Goal: Connect with others: Connect with other users

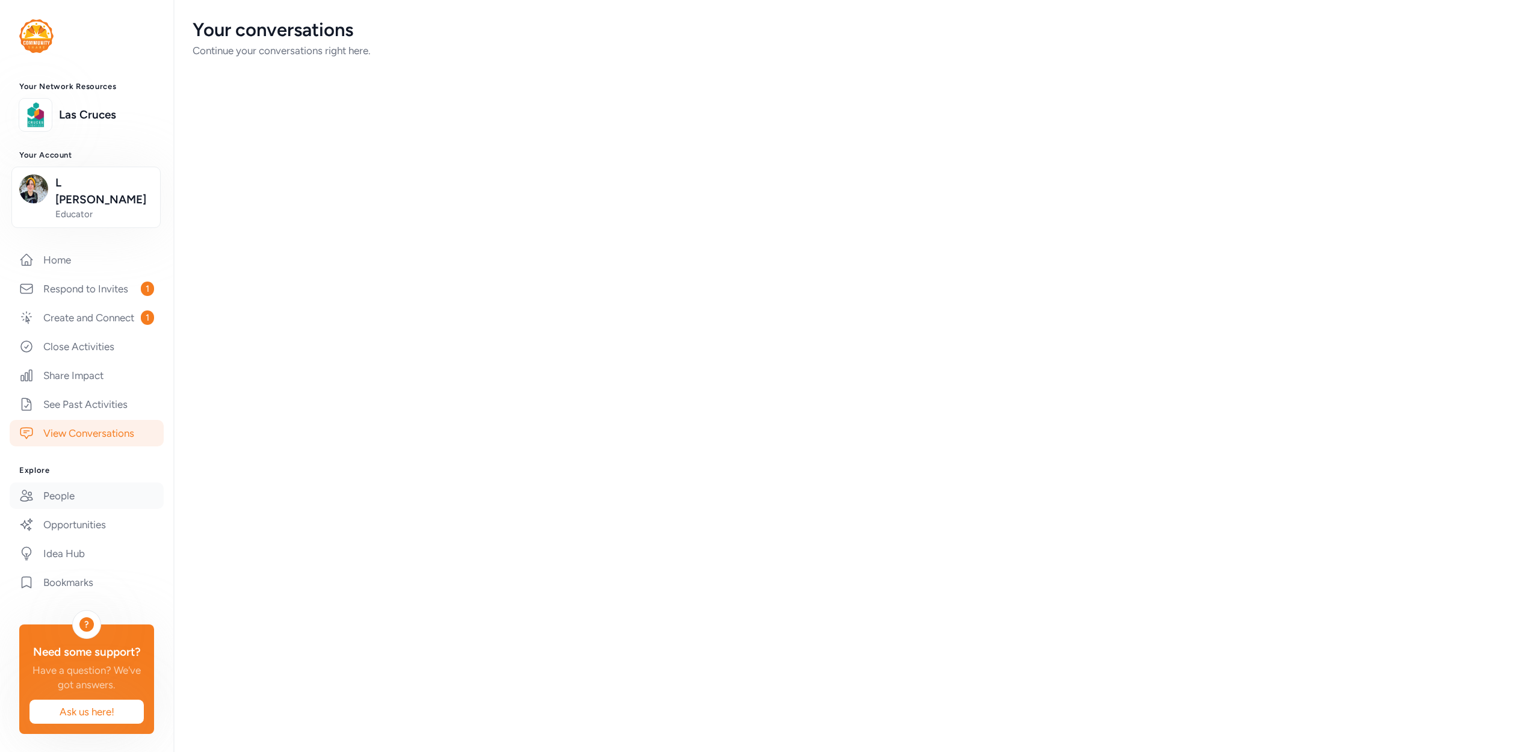
click at [81, 484] on link "People" at bounding box center [87, 496] width 154 height 26
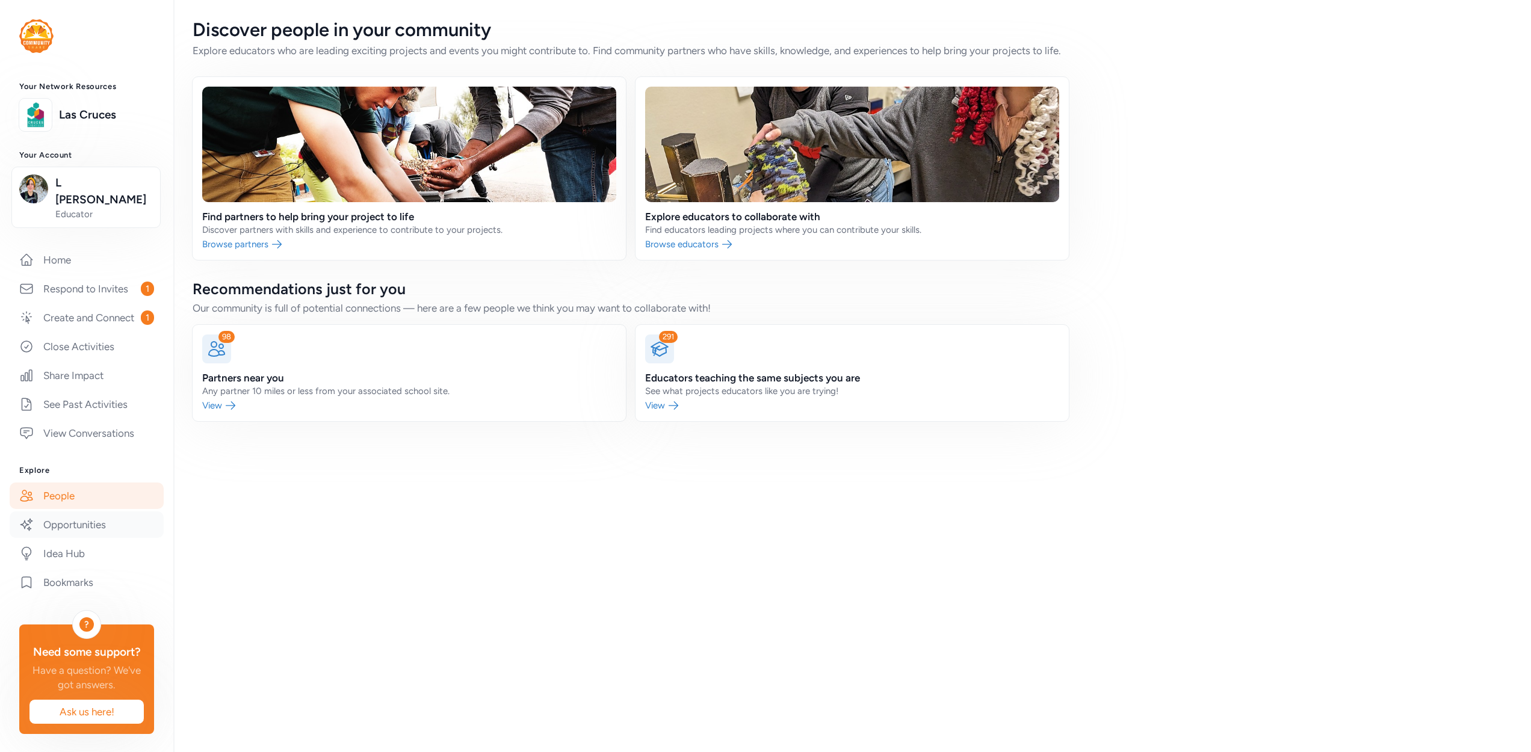
click at [97, 512] on link "Opportunities" at bounding box center [87, 525] width 154 height 26
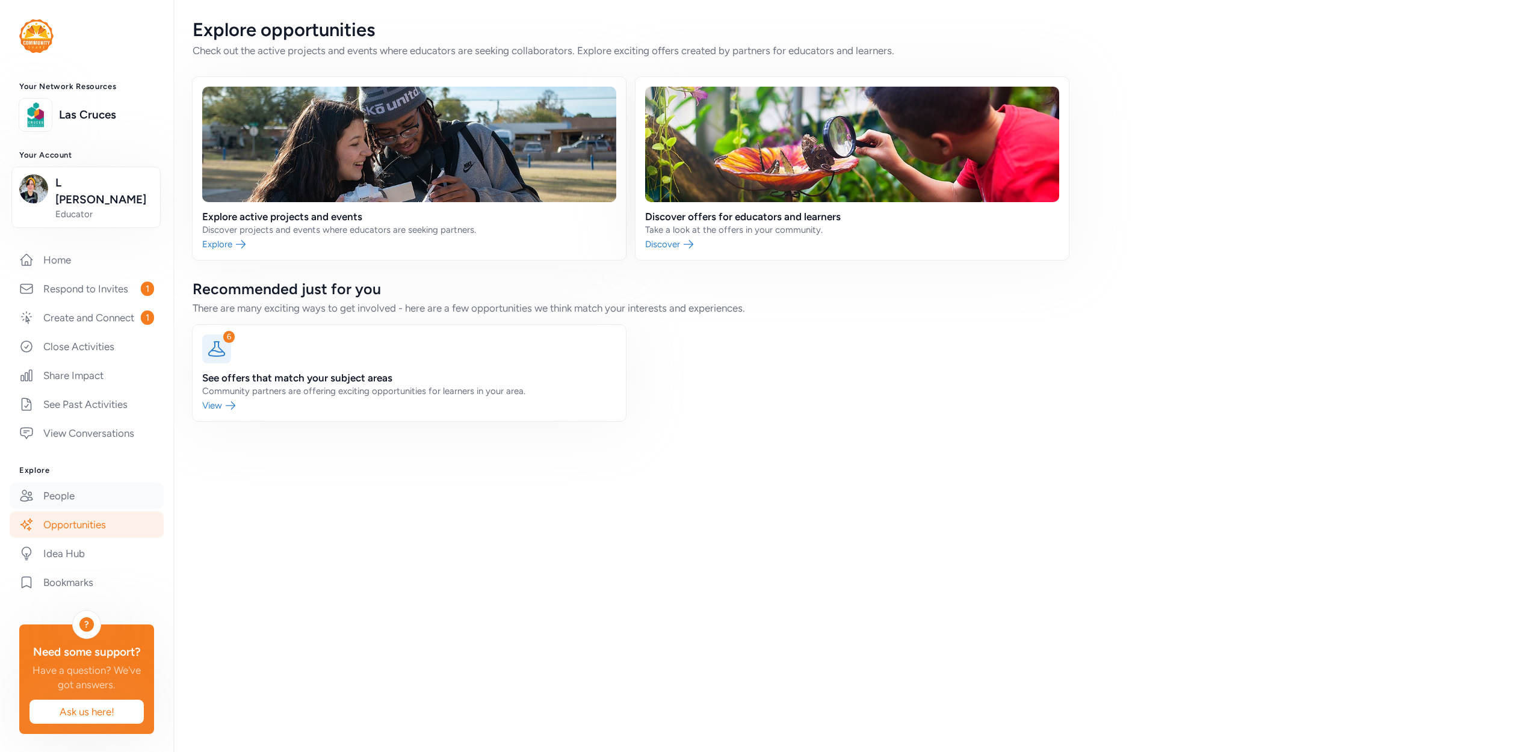
click at [120, 483] on link "People" at bounding box center [87, 496] width 154 height 26
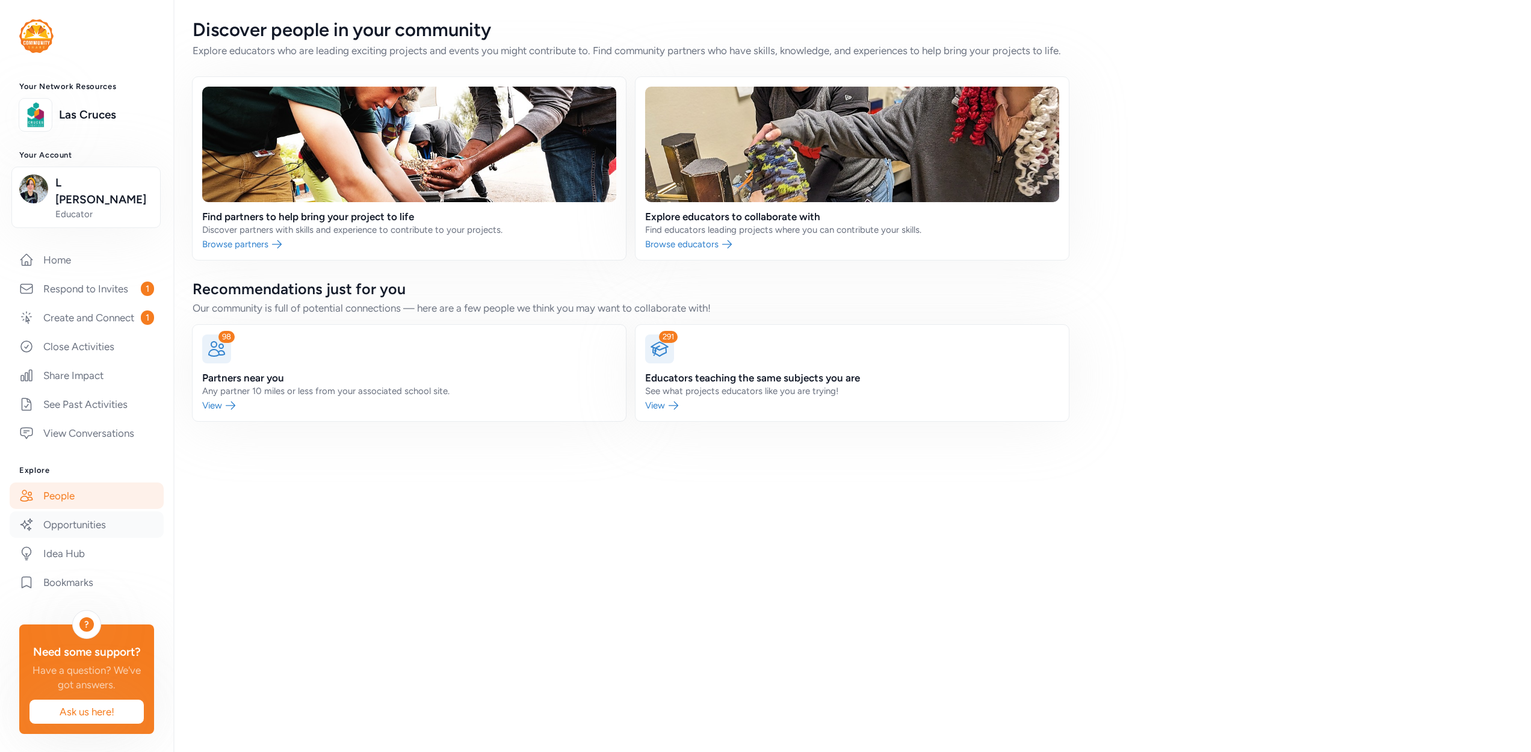
click at [102, 513] on link "Opportunities" at bounding box center [87, 525] width 154 height 26
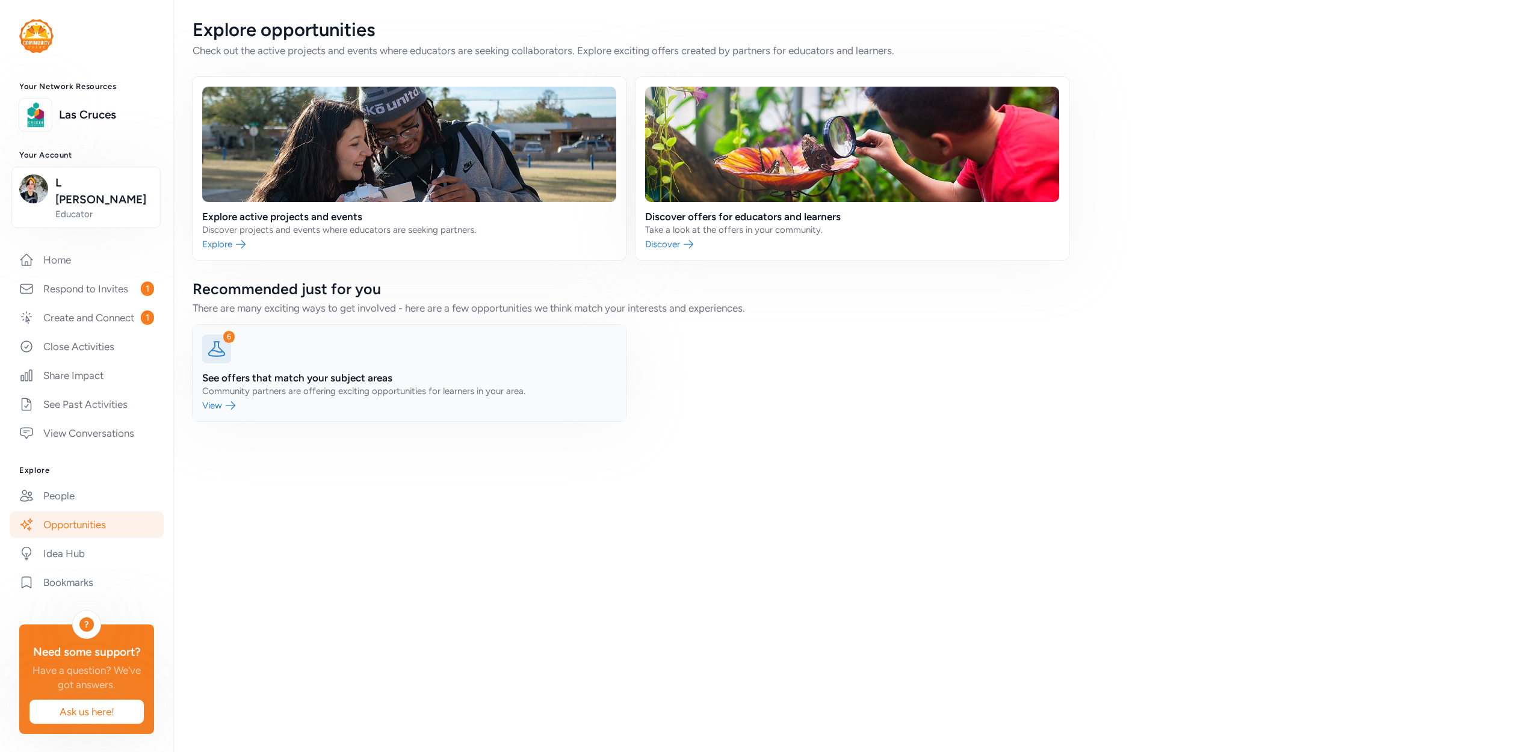
click at [303, 401] on link at bounding box center [409, 373] width 433 height 96
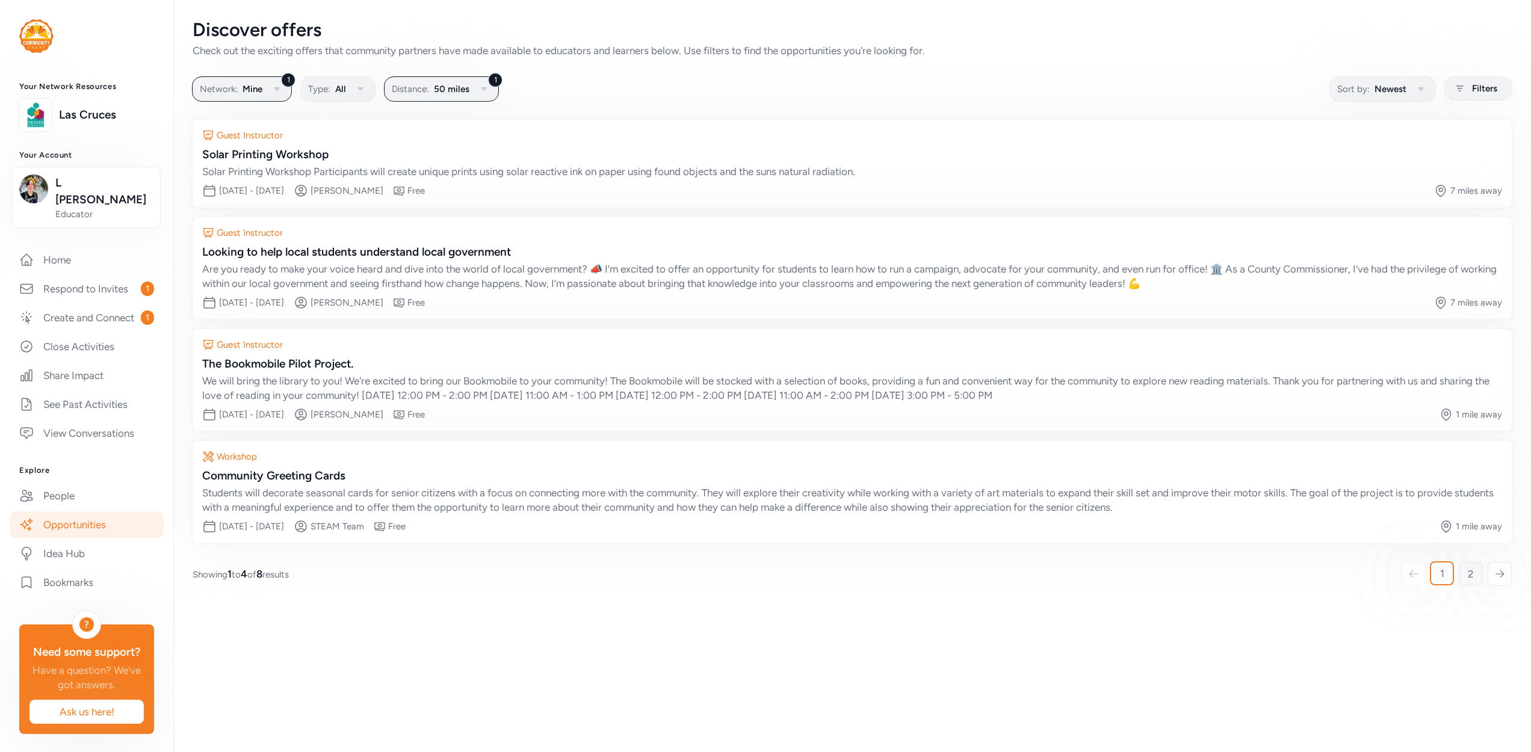
click at [1471, 578] on span "2" at bounding box center [1471, 574] width 6 height 14
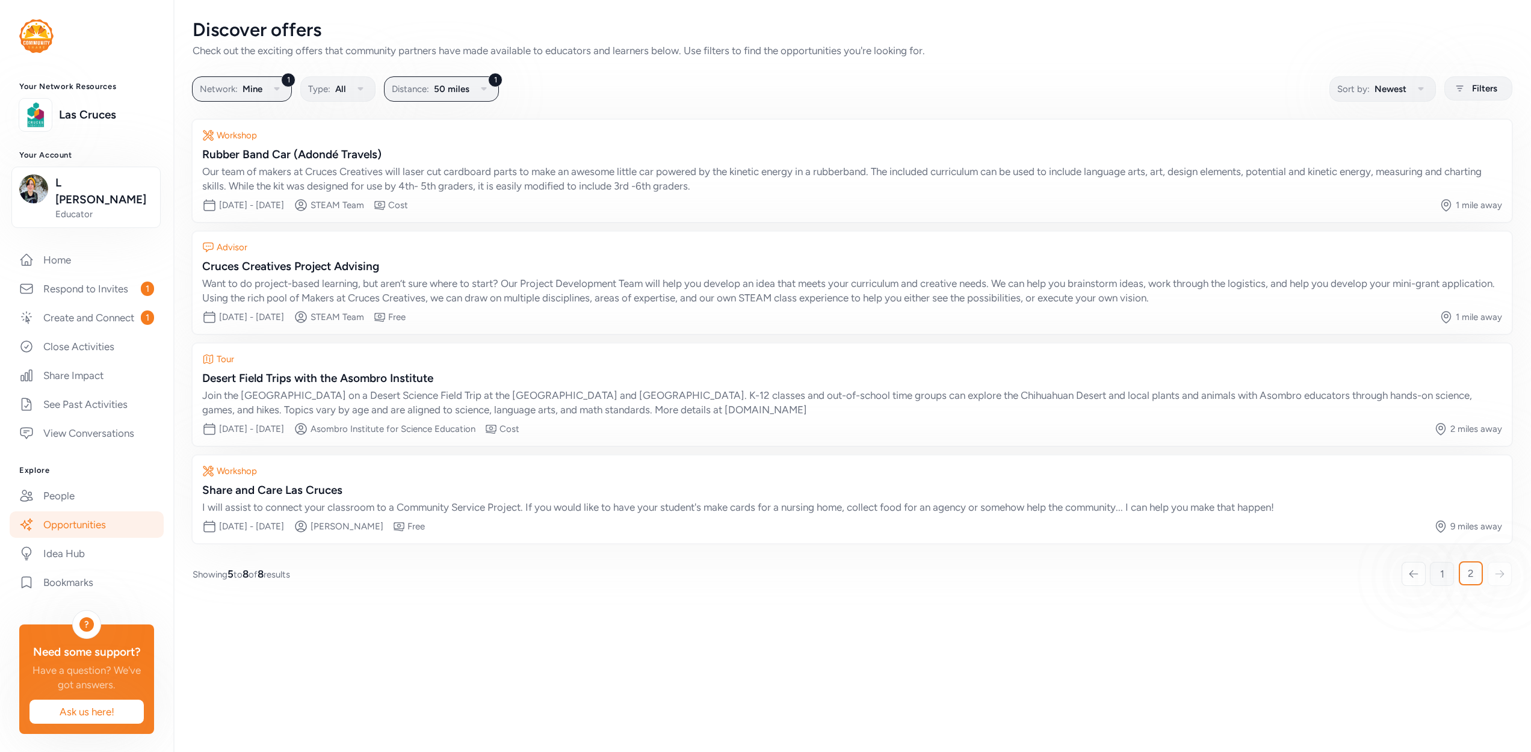
click at [1442, 569] on span "1" at bounding box center [1442, 574] width 4 height 14
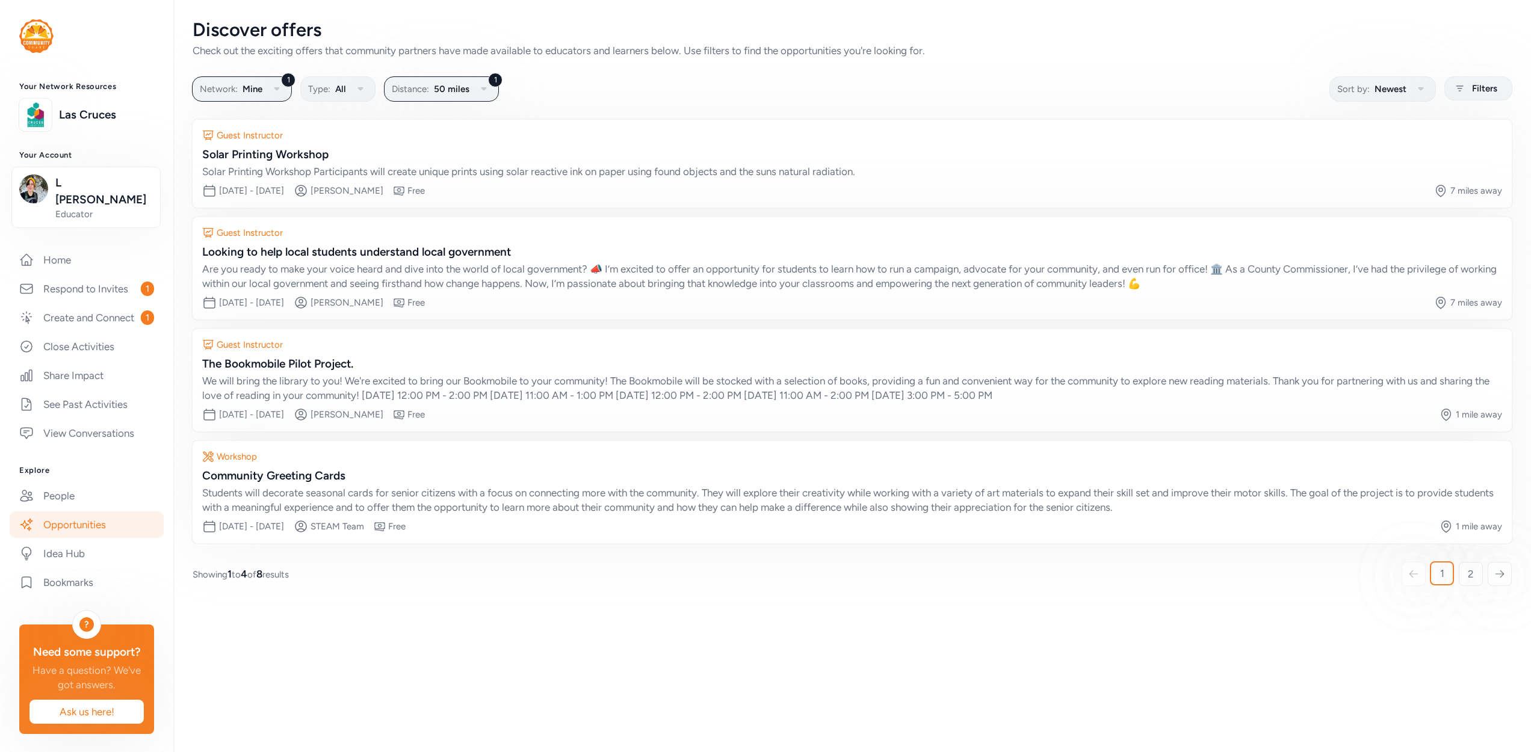
click at [1330, 596] on div "Discover offers Check out the exciting offers that community partners have made…" at bounding box center [852, 302] width 1358 height 605
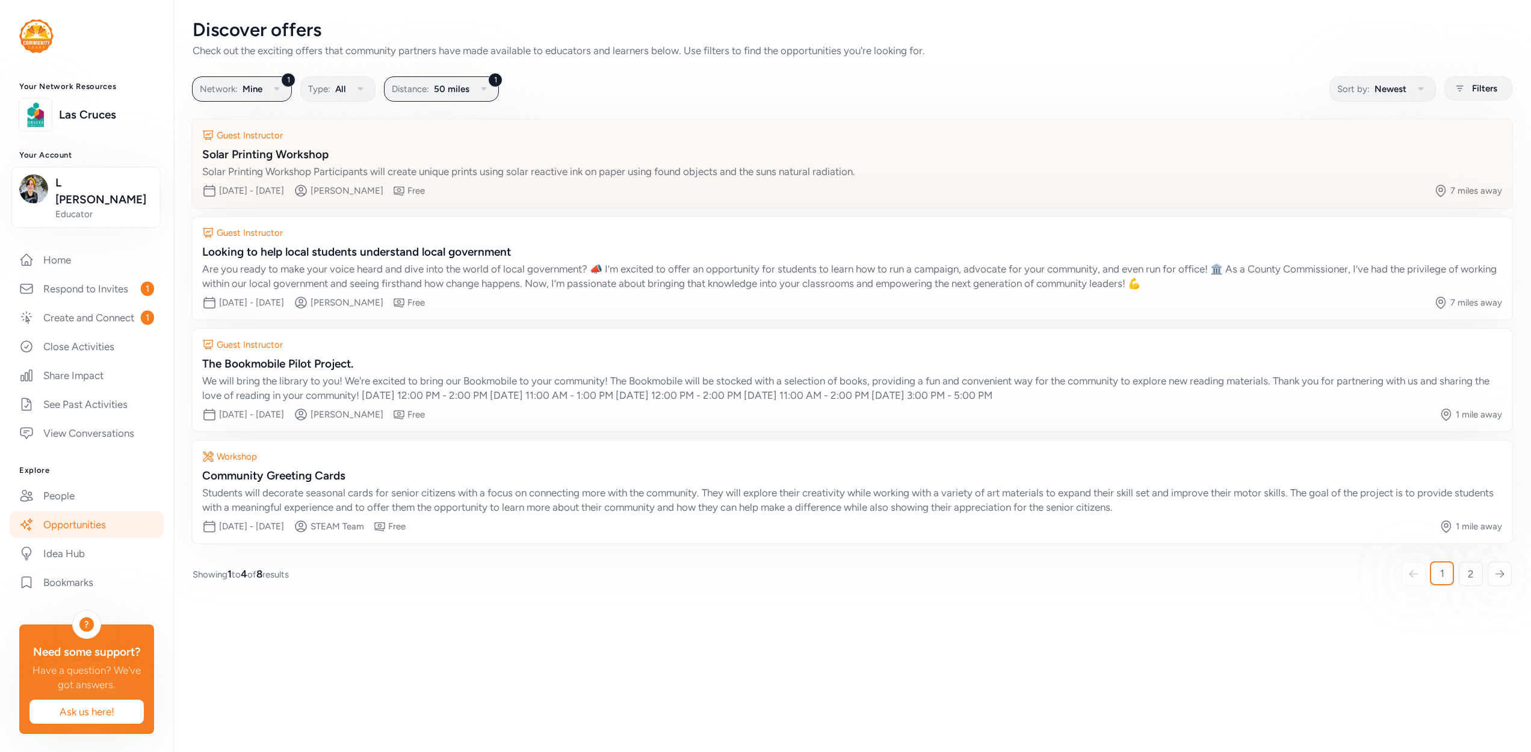
click at [1022, 148] on div "Solar Printing Workshop" at bounding box center [852, 154] width 1300 height 17
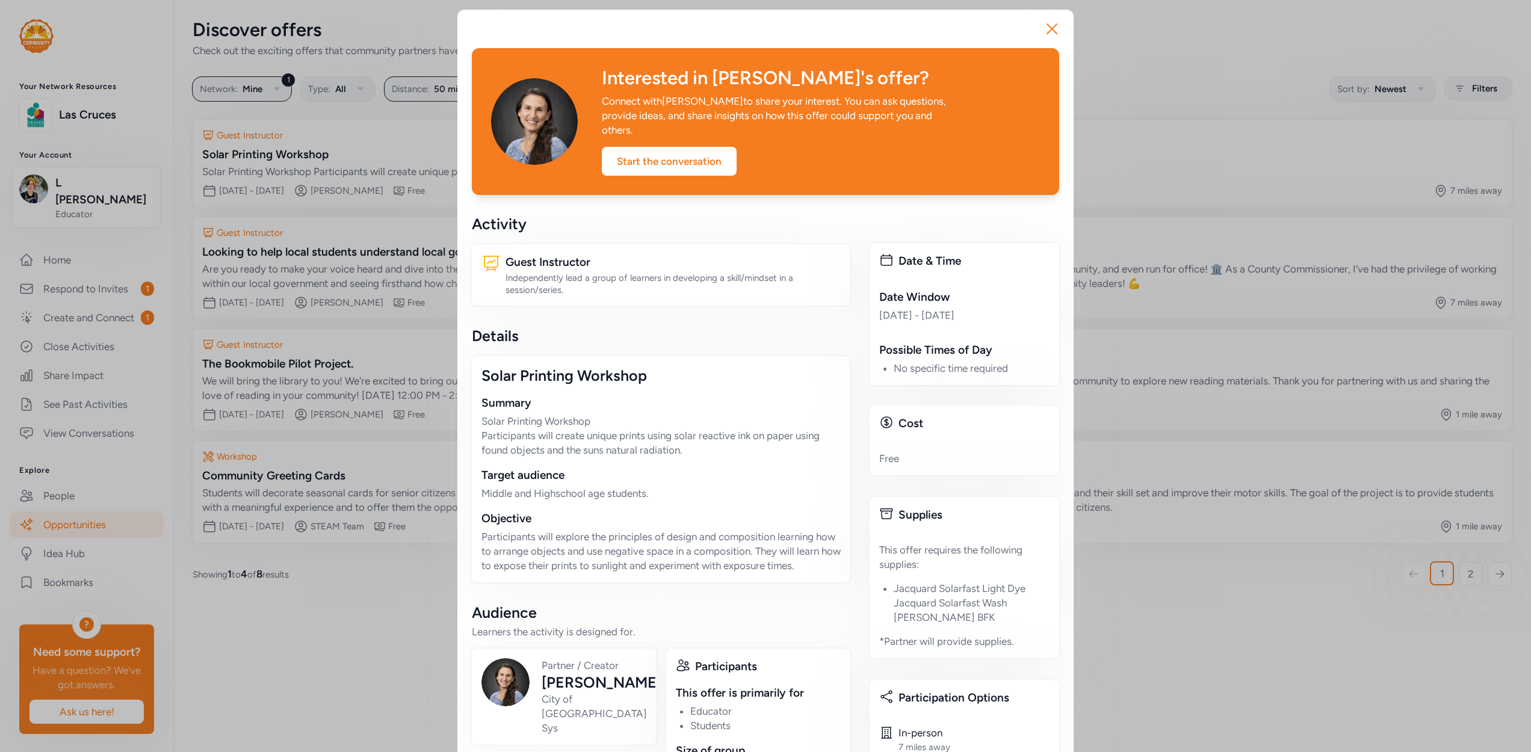
click at [844, 228] on div "Activity Guest Instructor Independently lead a group of learners in developing …" at bounding box center [661, 260] width 379 height 93
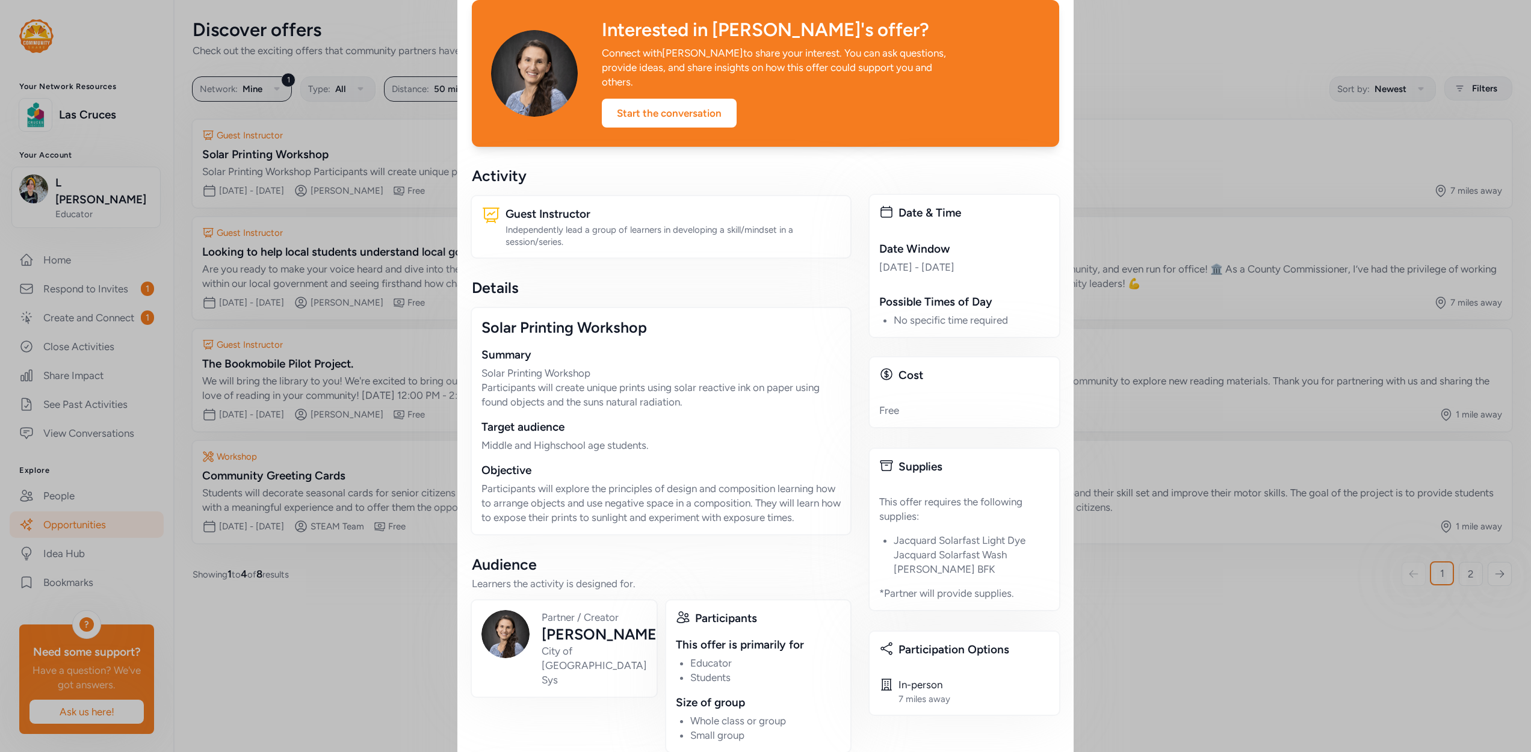
scroll to position [58, 0]
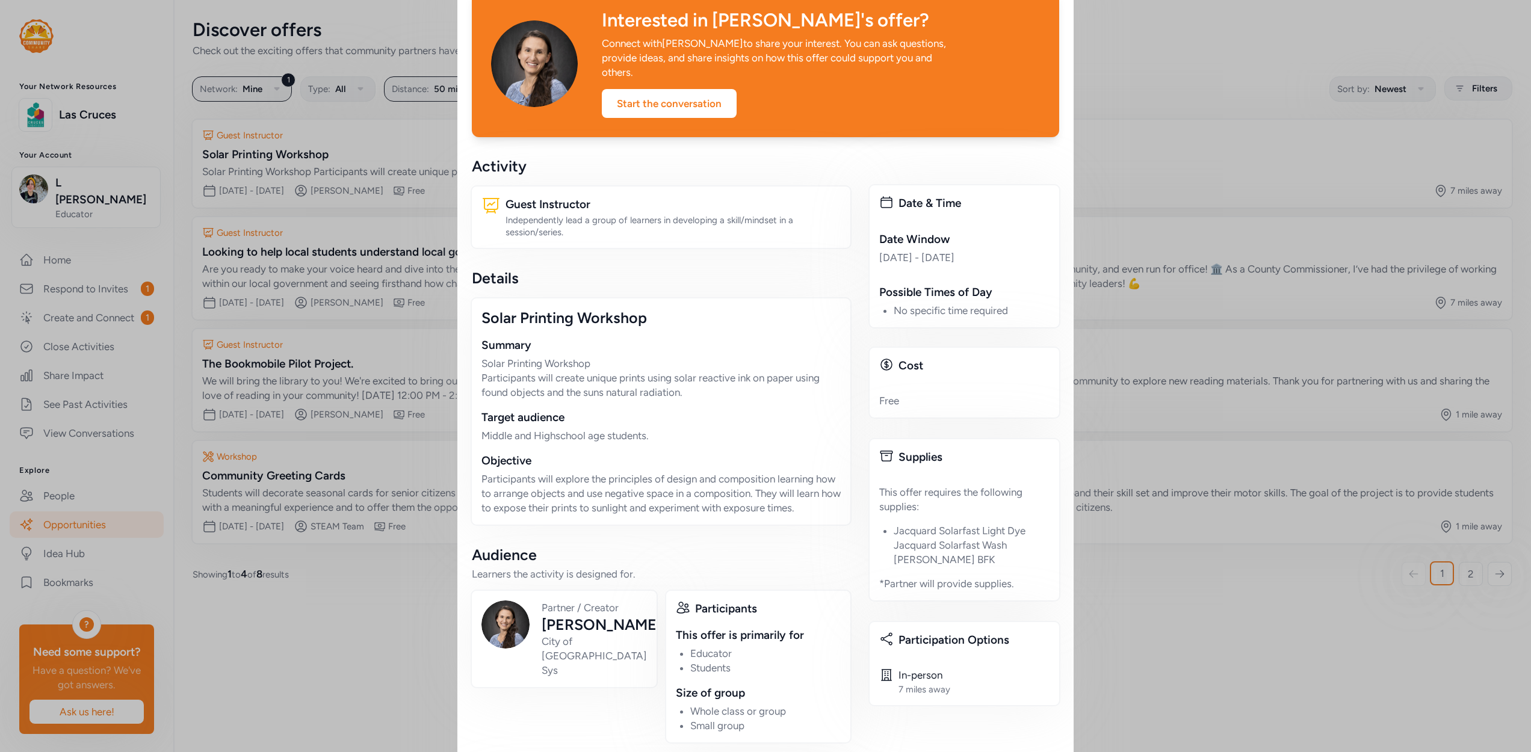
click at [1213, 602] on div "Close Interested in [PERSON_NAME]'s offer? Connect with [PERSON_NAME] to share …" at bounding box center [765, 599] width 1531 height 1314
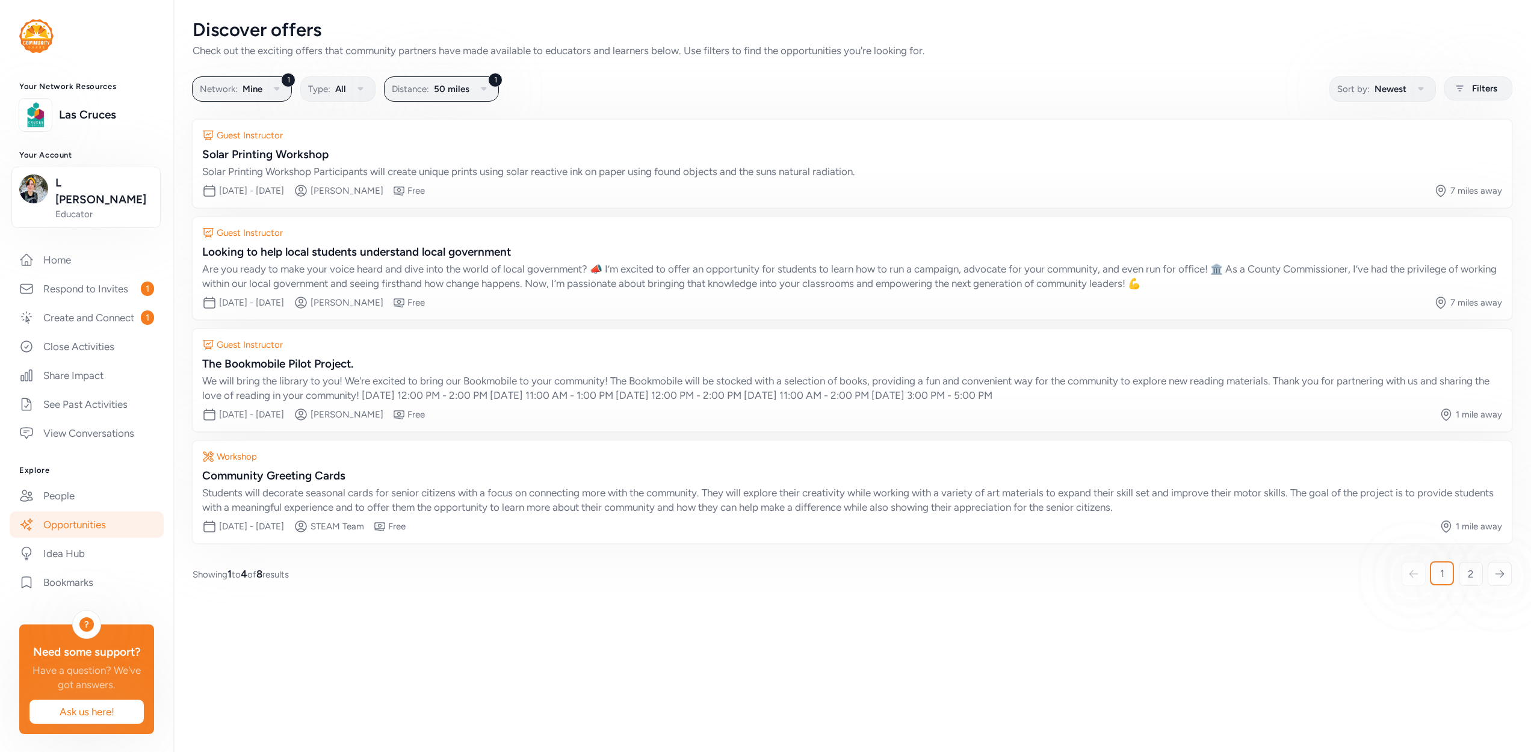
click at [1213, 602] on div "Discover offers Check out the exciting offers that community partners have made…" at bounding box center [852, 302] width 1358 height 605
click at [65, 276] on link "Respond to Invites 1" at bounding box center [87, 289] width 154 height 26
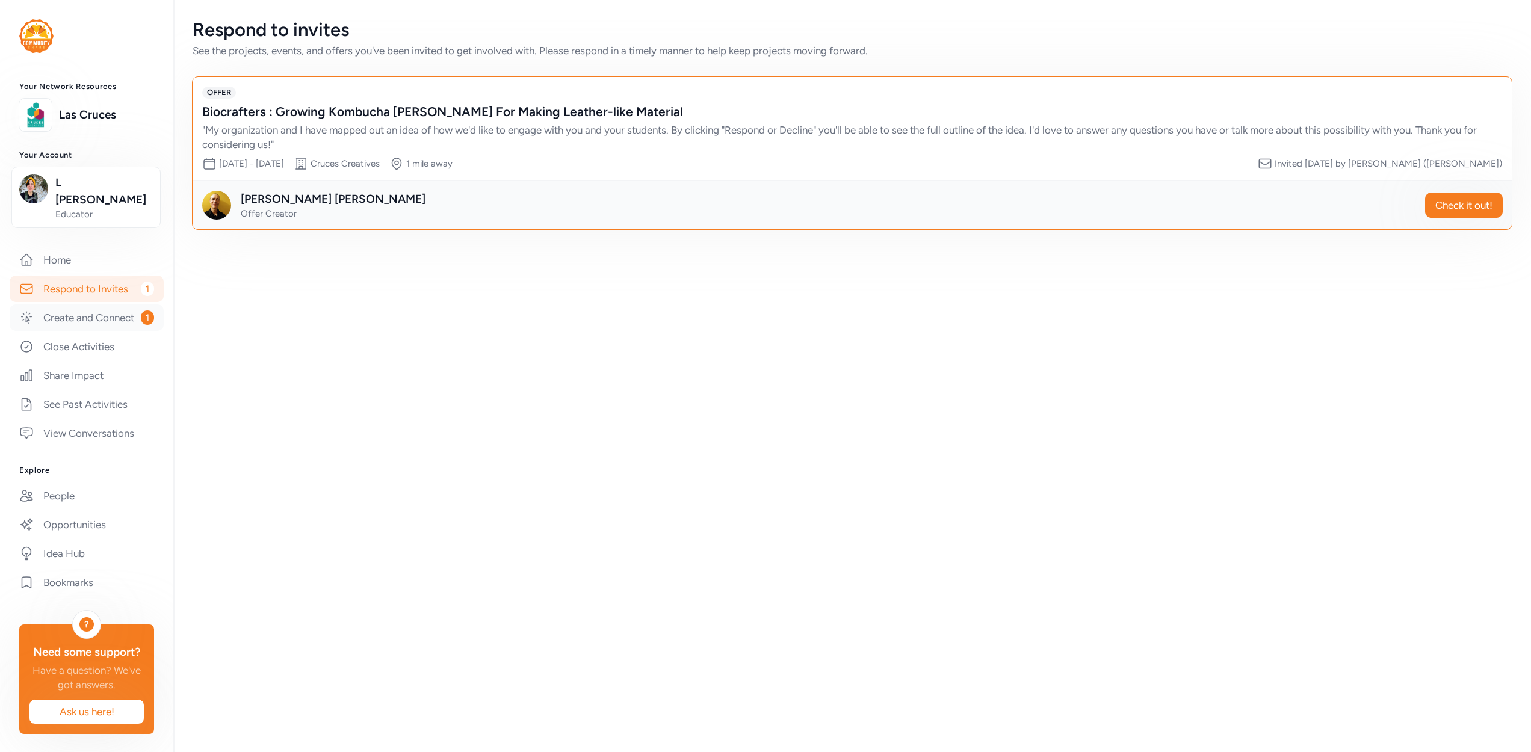
click at [107, 307] on link "Create and Connect 1" at bounding box center [87, 317] width 154 height 26
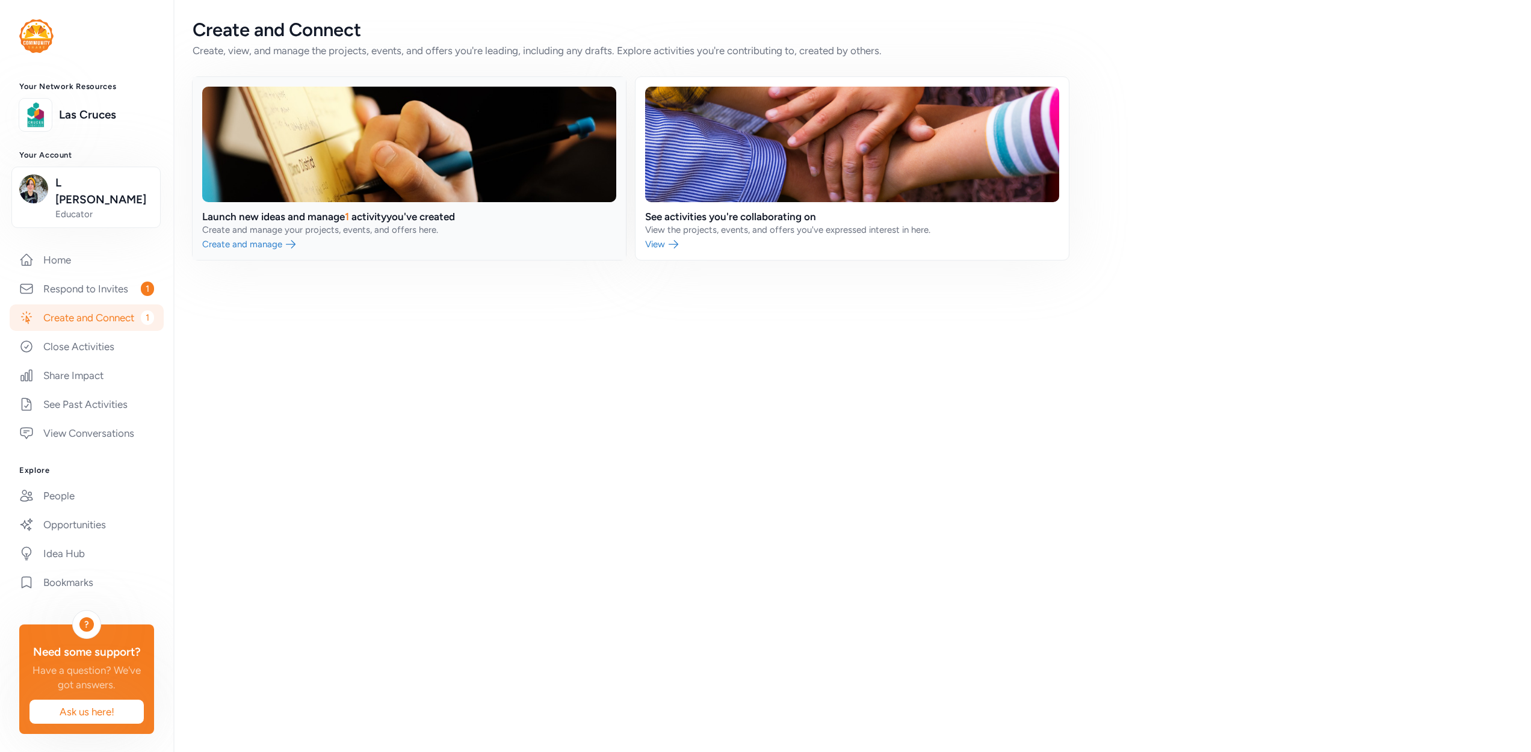
click at [365, 230] on link at bounding box center [409, 168] width 433 height 183
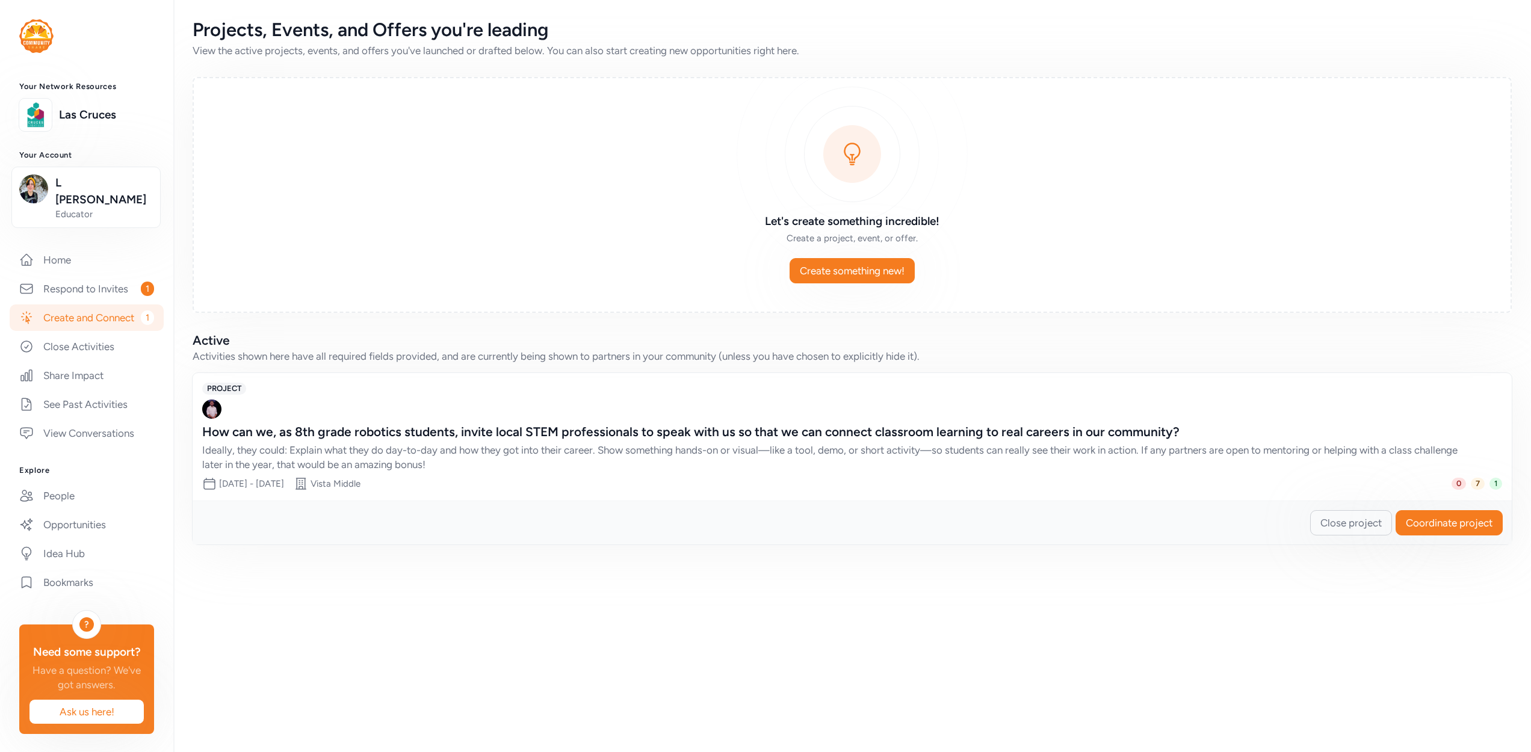
click at [268, 408] on div "[PERSON_NAME]" at bounding box center [852, 409] width 1300 height 19
drag, startPoint x: 676, startPoint y: 451, endPoint x: 705, endPoint y: 452, distance: 28.3
click at [705, 452] on div "Ideally, they could: Explain what they do day-to-day and how they got into thei…" at bounding box center [840, 457] width 1276 height 29
click at [709, 459] on div "Ideally, they could: Explain what they do day-to-day and how they got into thei…" at bounding box center [840, 457] width 1276 height 29
click at [132, 333] on link "Close Activities" at bounding box center [87, 346] width 154 height 26
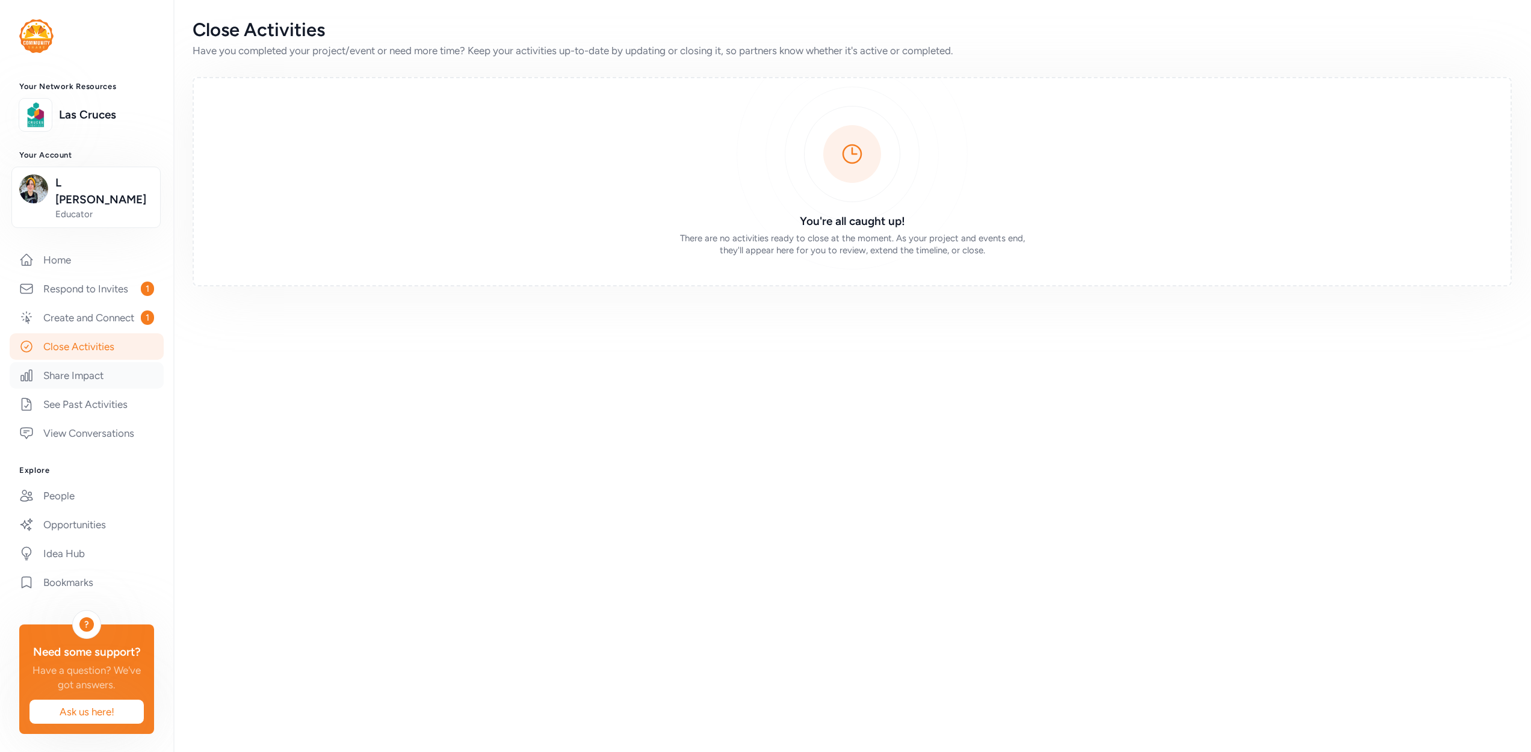
click at [122, 362] on link "Share Impact" at bounding box center [87, 375] width 154 height 26
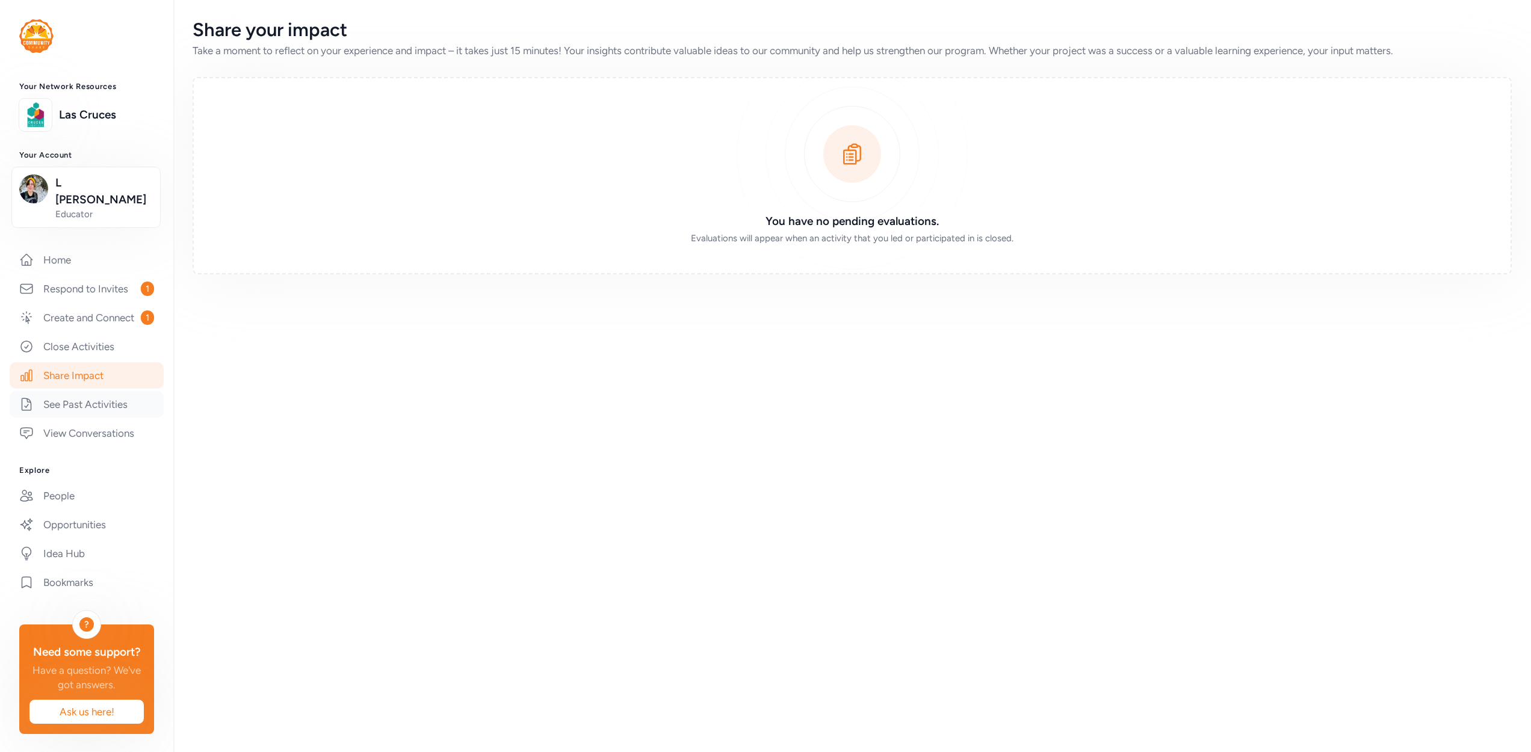
click at [125, 391] on link "See Past Activities" at bounding box center [87, 404] width 154 height 26
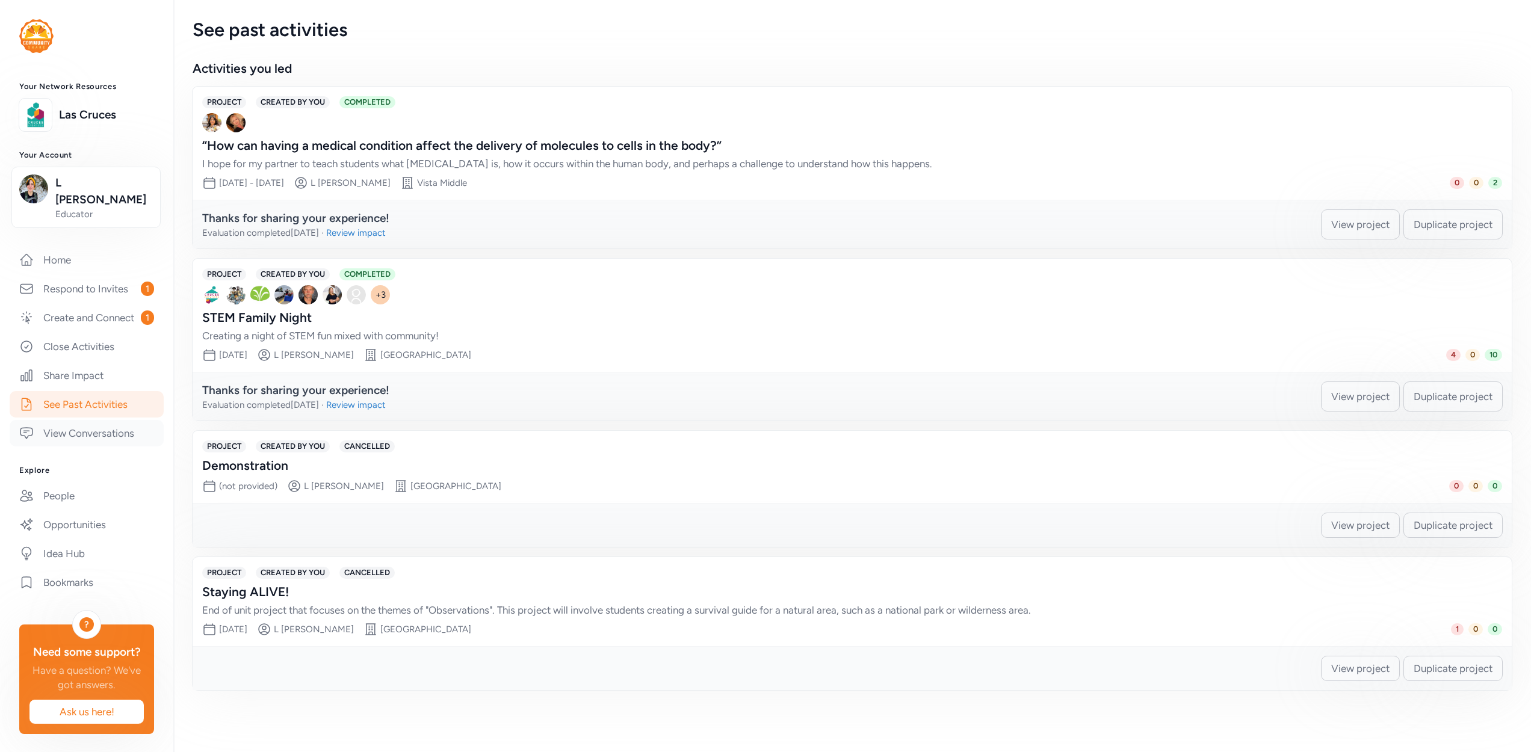
click at [120, 421] on link "View Conversations" at bounding box center [87, 433] width 154 height 26
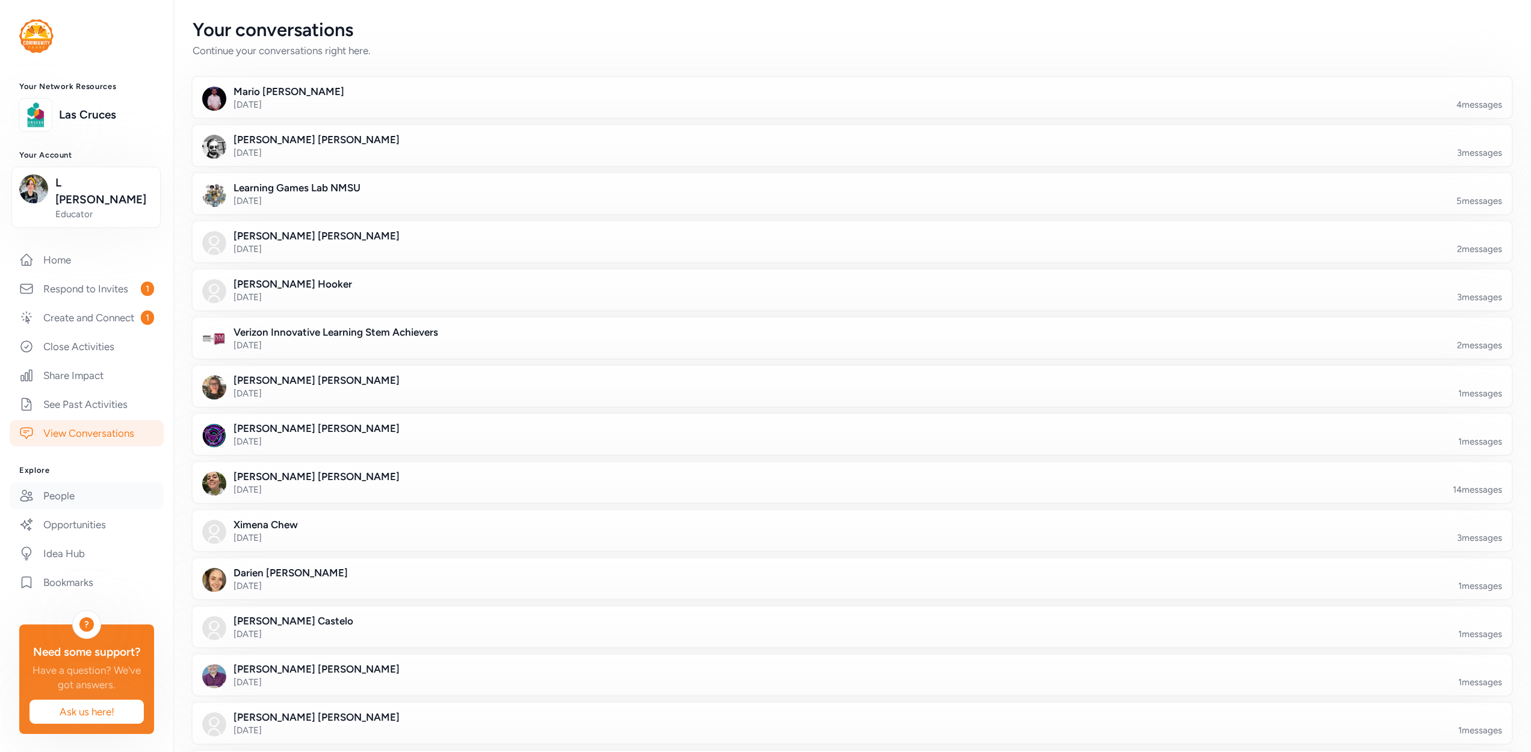
click at [89, 484] on link "People" at bounding box center [87, 496] width 154 height 26
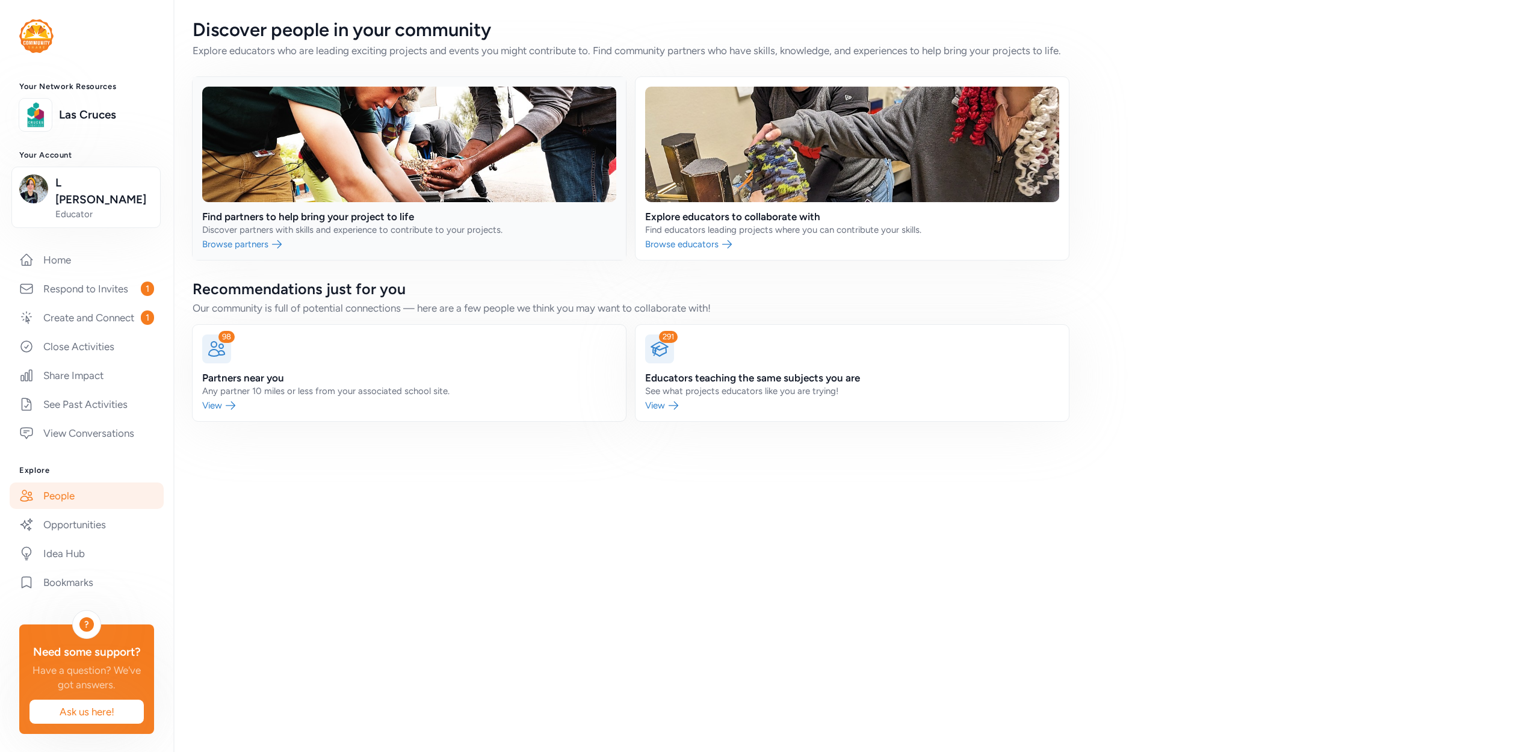
click at [336, 246] on link at bounding box center [409, 168] width 433 height 183
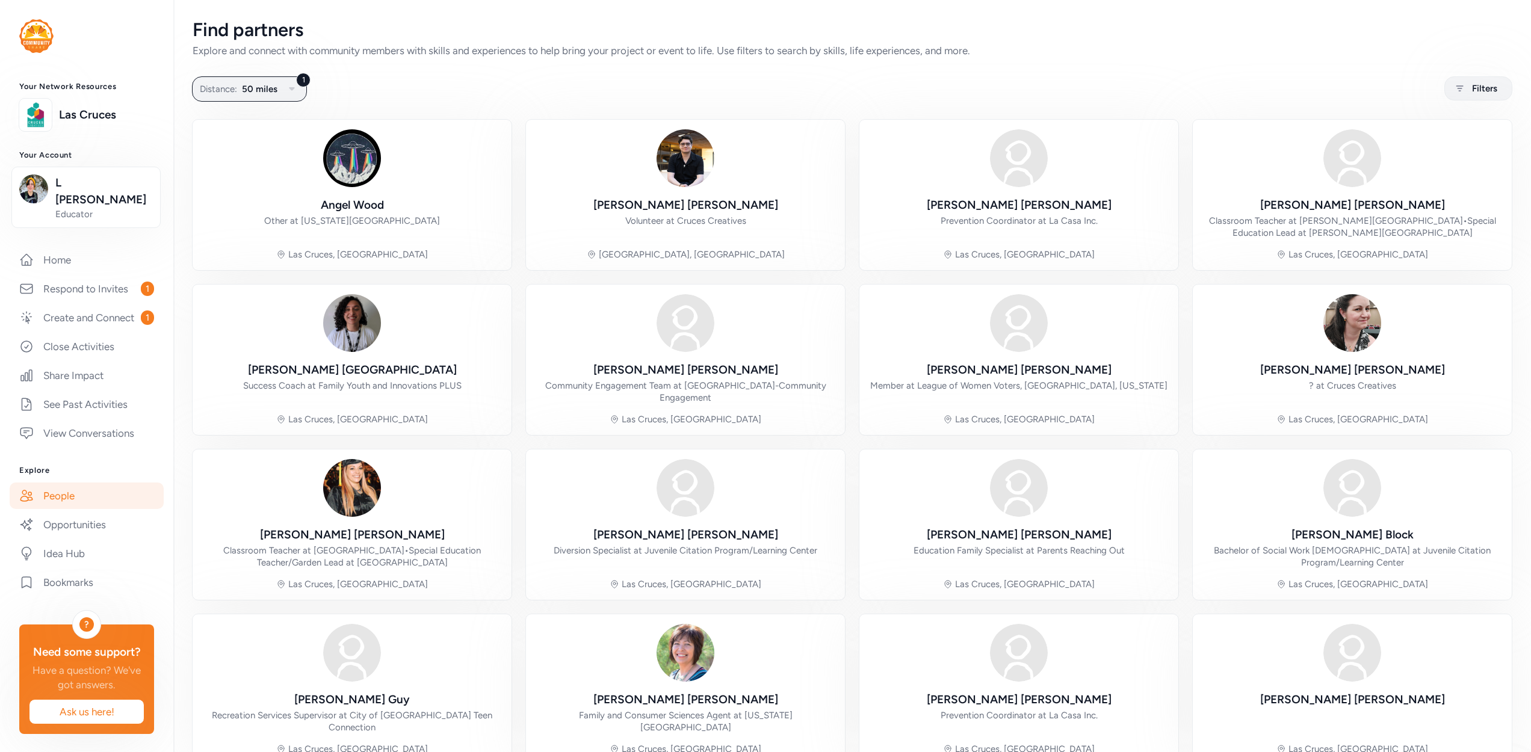
click at [511, 92] on div "1 Distance: 50 miles Filters" at bounding box center [852, 88] width 1319 height 23
click at [515, 91] on div "1 Distance: 50 miles Filters" at bounding box center [852, 88] width 1319 height 23
click at [514, 91] on div "1 Distance: 50 miles Filters" at bounding box center [852, 88] width 1319 height 23
click at [513, 122] on div "[PERSON_NAME] Other at [US_STATE][GEOGRAPHIC_DATA] [GEOGRAPHIC_DATA], [GEOGRAPH…" at bounding box center [852, 442] width 1319 height 645
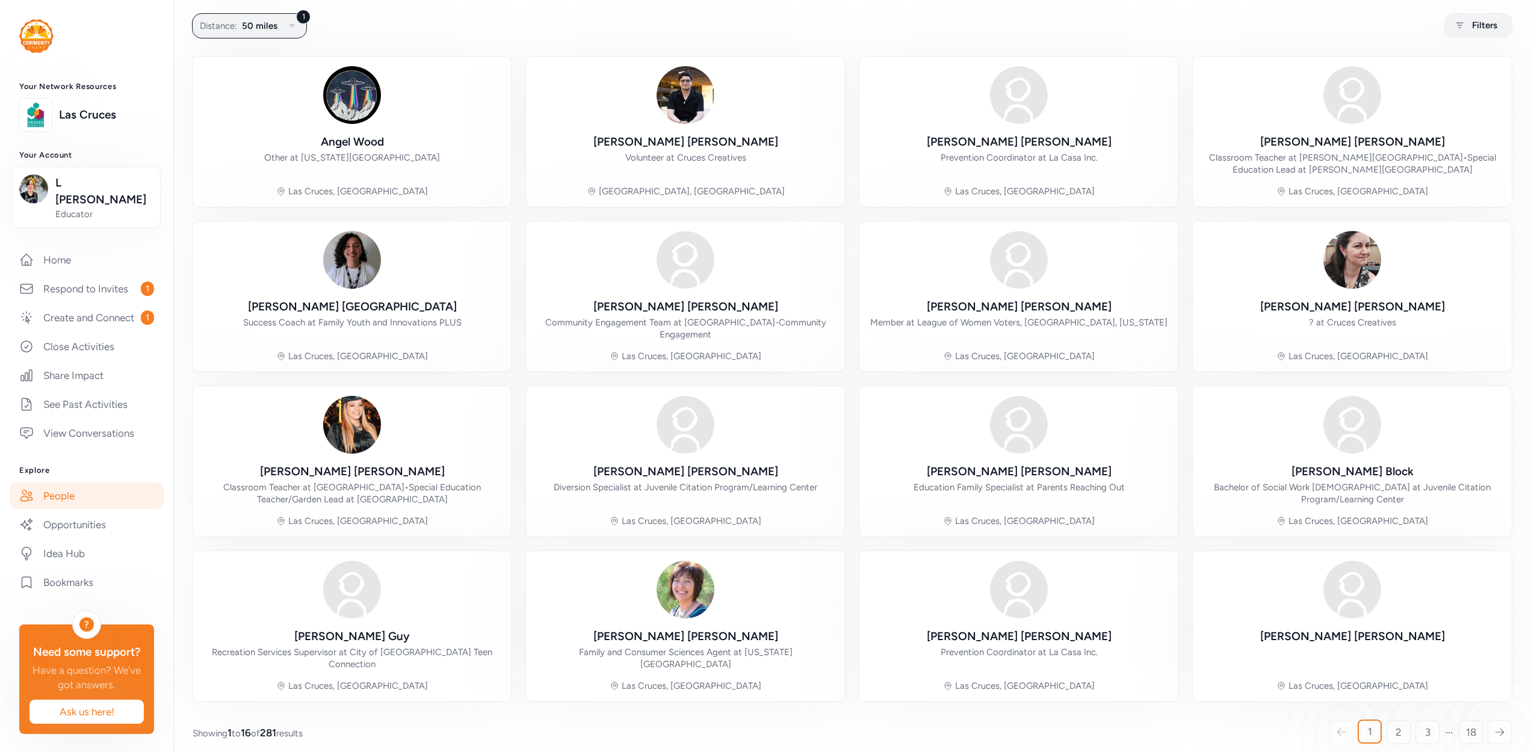
click at [1403, 721] on div "1 2 3 18" at bounding box center [1421, 733] width 182 height 24
click at [1394, 720] on link "2" at bounding box center [1398, 732] width 24 height 24
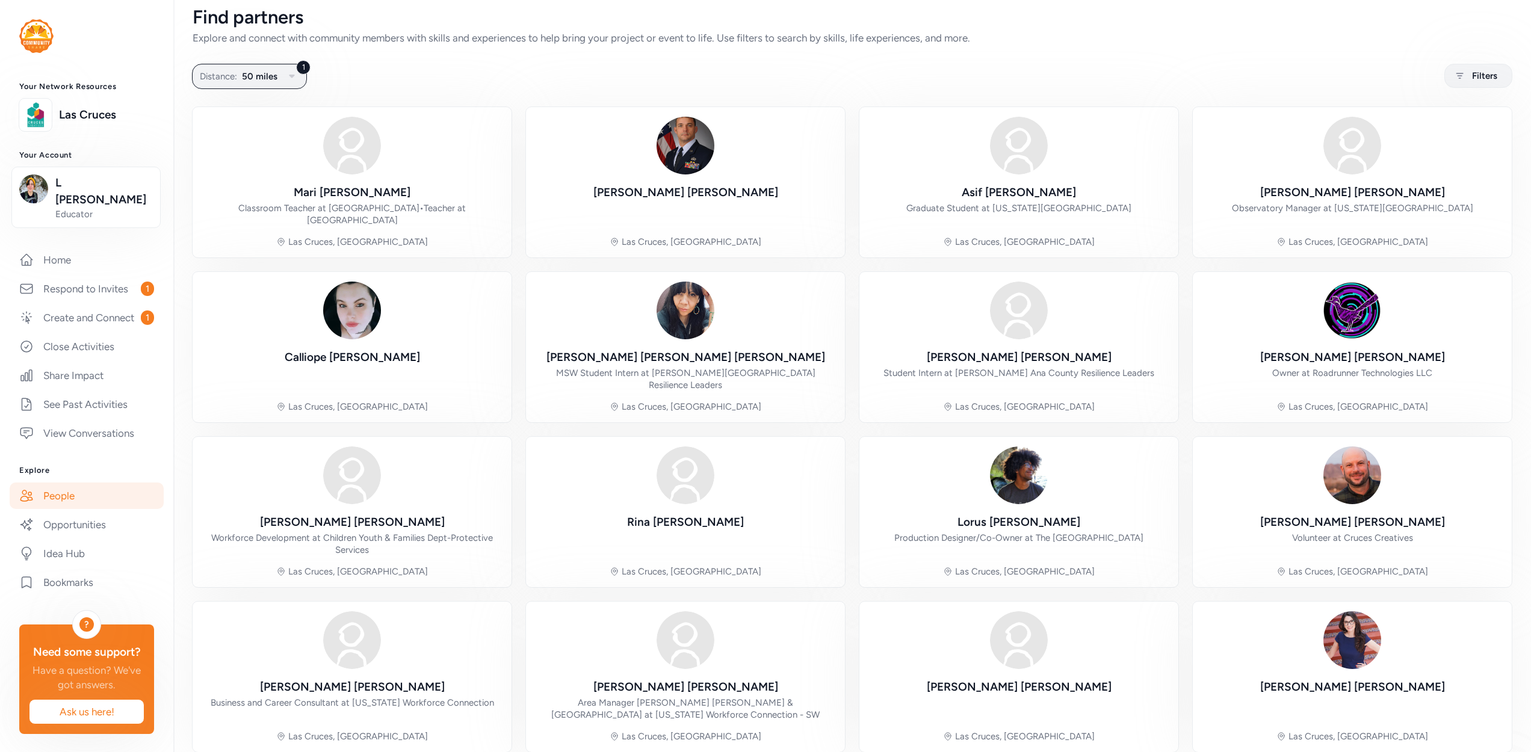
scroll to position [32, 0]
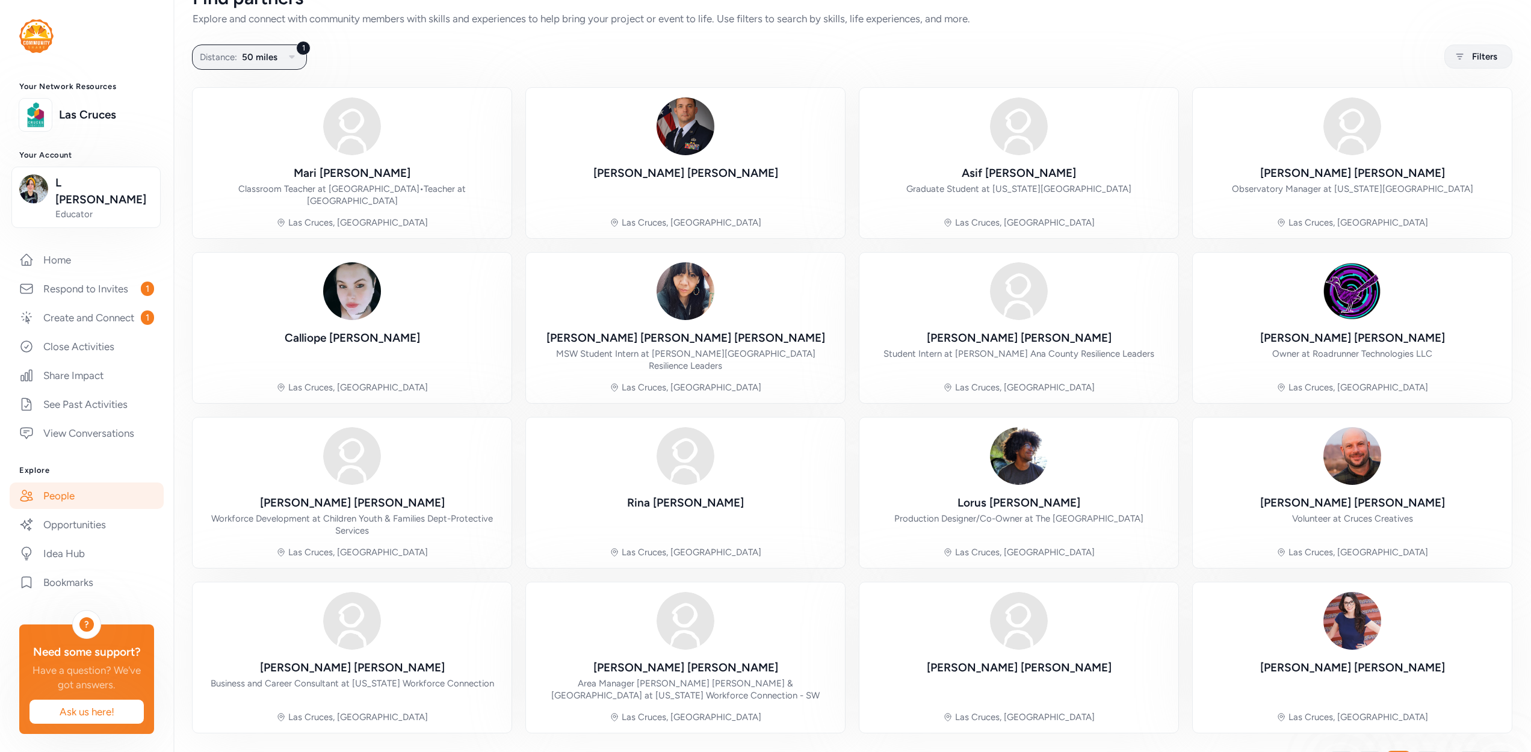
click at [1181, 557] on div "[PERSON_NAME] Classroom Teacher at [GEOGRAPHIC_DATA] • Teacher at [GEOGRAPHIC_D…" at bounding box center [852, 410] width 1319 height 645
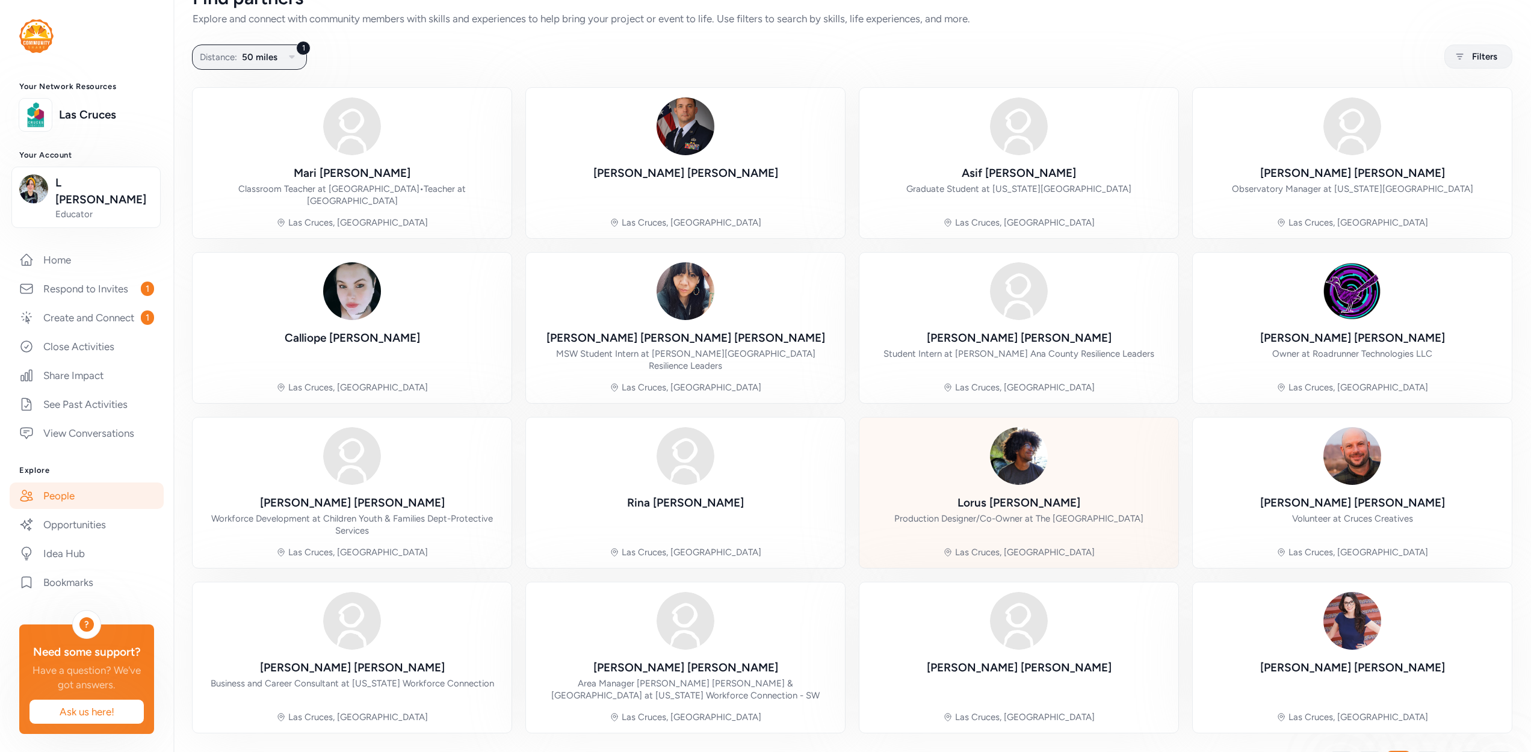
click at [1083, 495] on div "[PERSON_NAME] Production Designer/Co-Owner at The [GEOGRAPHIC_DATA] [GEOGRAPHIC…" at bounding box center [1018, 516] width 249 height 42
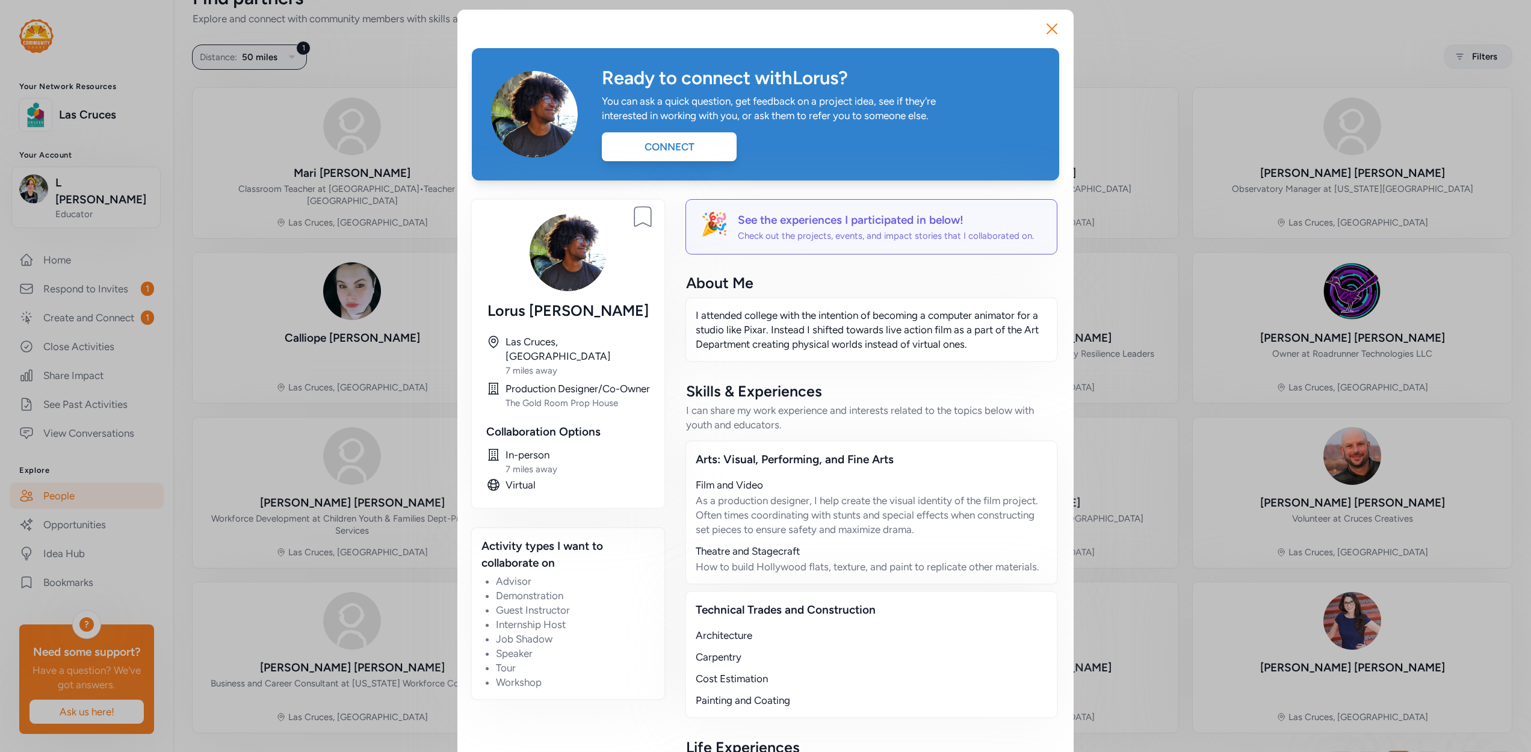
click at [1182, 400] on div "Close Ready to connect with Lorus ? You can ask a quick question, get feedback …" at bounding box center [765, 586] width 1531 height 1173
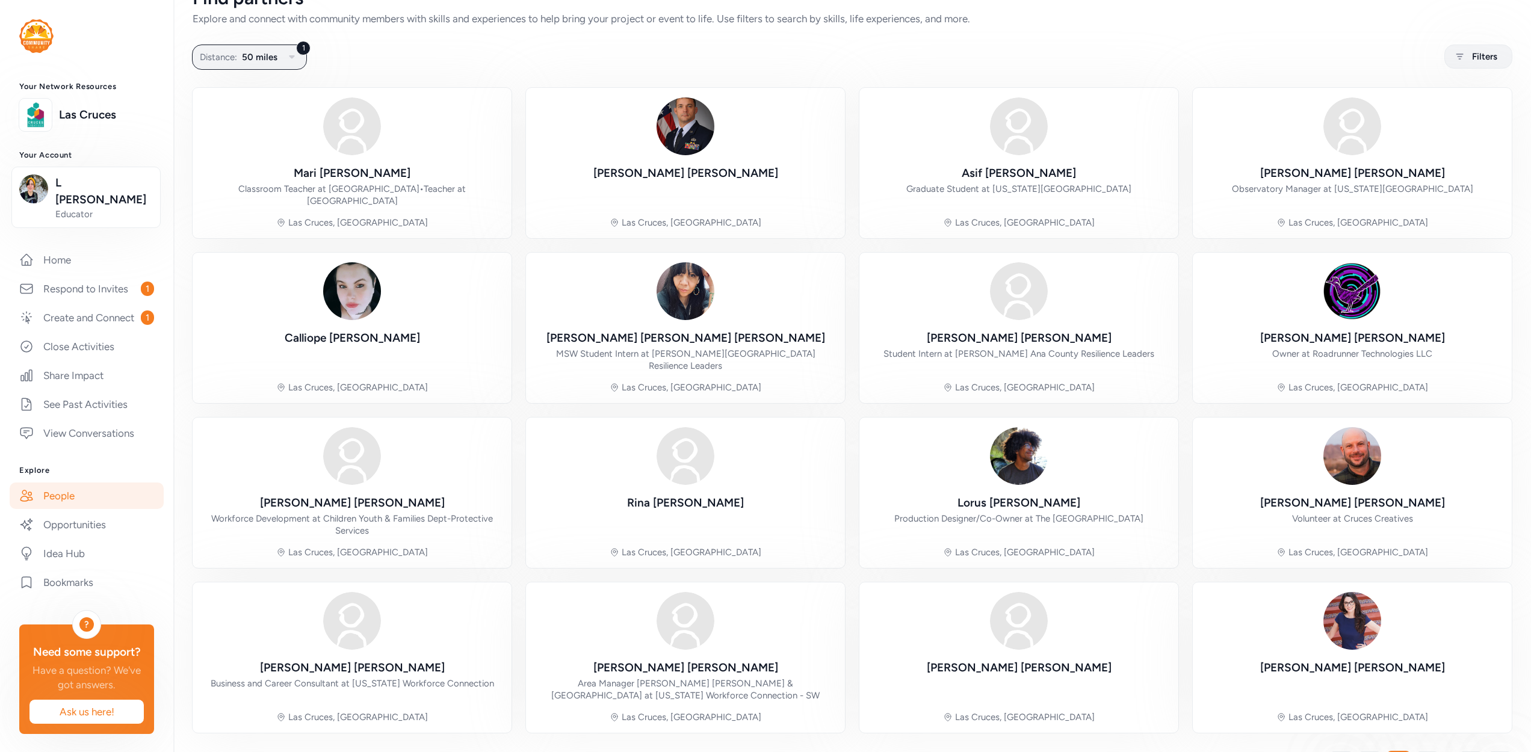
click at [1179, 401] on div "[PERSON_NAME] Classroom Teacher at [GEOGRAPHIC_DATA] • Teacher at [GEOGRAPHIC_D…" at bounding box center [852, 410] width 1319 height 645
click at [1170, 395] on div "[PERSON_NAME] Classroom Teacher at [GEOGRAPHIC_DATA] • Teacher at [GEOGRAPHIC_D…" at bounding box center [852, 410] width 1319 height 645
click at [1175, 395] on div "[PERSON_NAME] Classroom Teacher at [GEOGRAPHIC_DATA] • Teacher at [GEOGRAPHIC_D…" at bounding box center [852, 410] width 1319 height 645
click at [1179, 395] on div "[PERSON_NAME] Classroom Teacher at [GEOGRAPHIC_DATA] • Teacher at [GEOGRAPHIC_D…" at bounding box center [852, 410] width 1319 height 645
click at [1179, 400] on div "[PERSON_NAME] Classroom Teacher at [GEOGRAPHIC_DATA] • Teacher at [GEOGRAPHIC_D…" at bounding box center [852, 410] width 1319 height 645
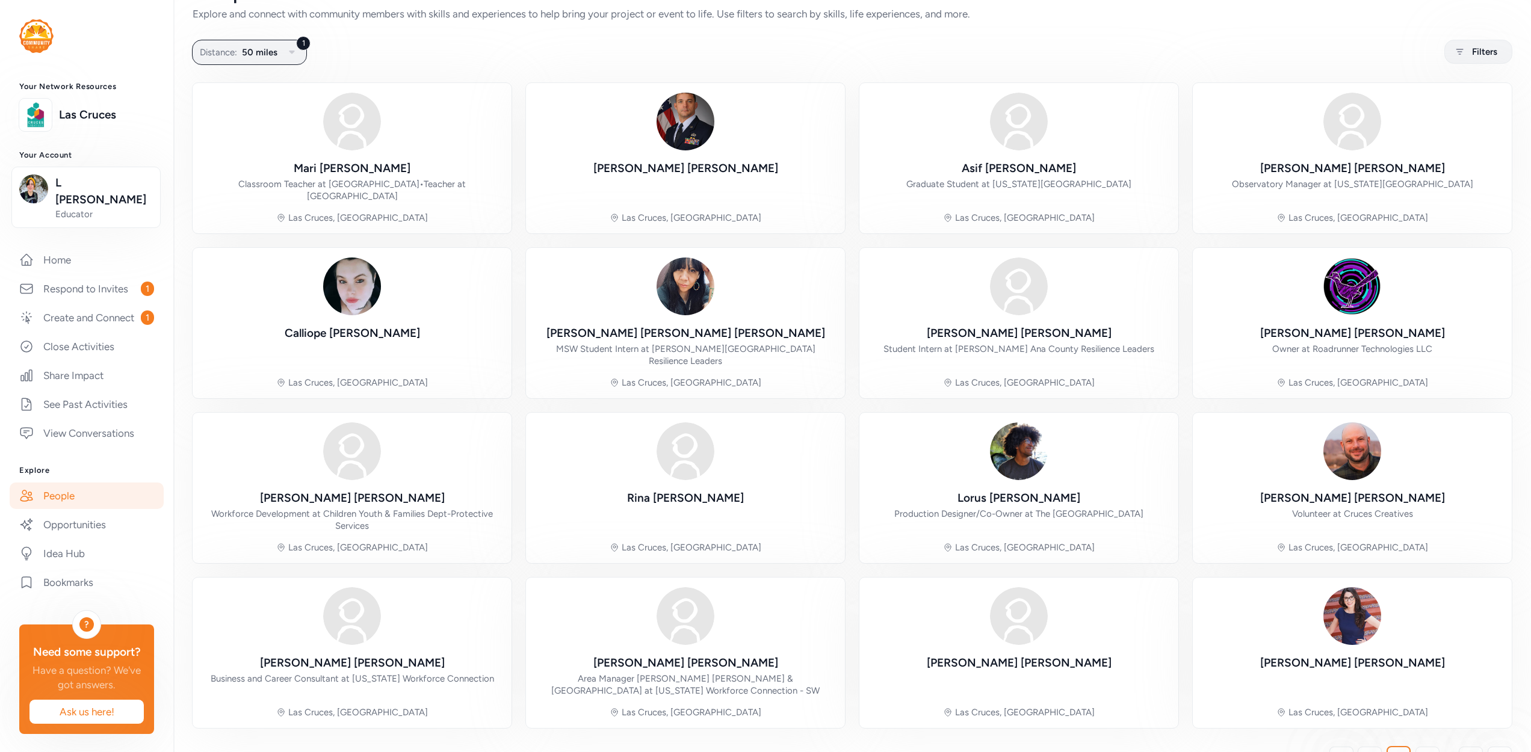
scroll to position [39, 0]
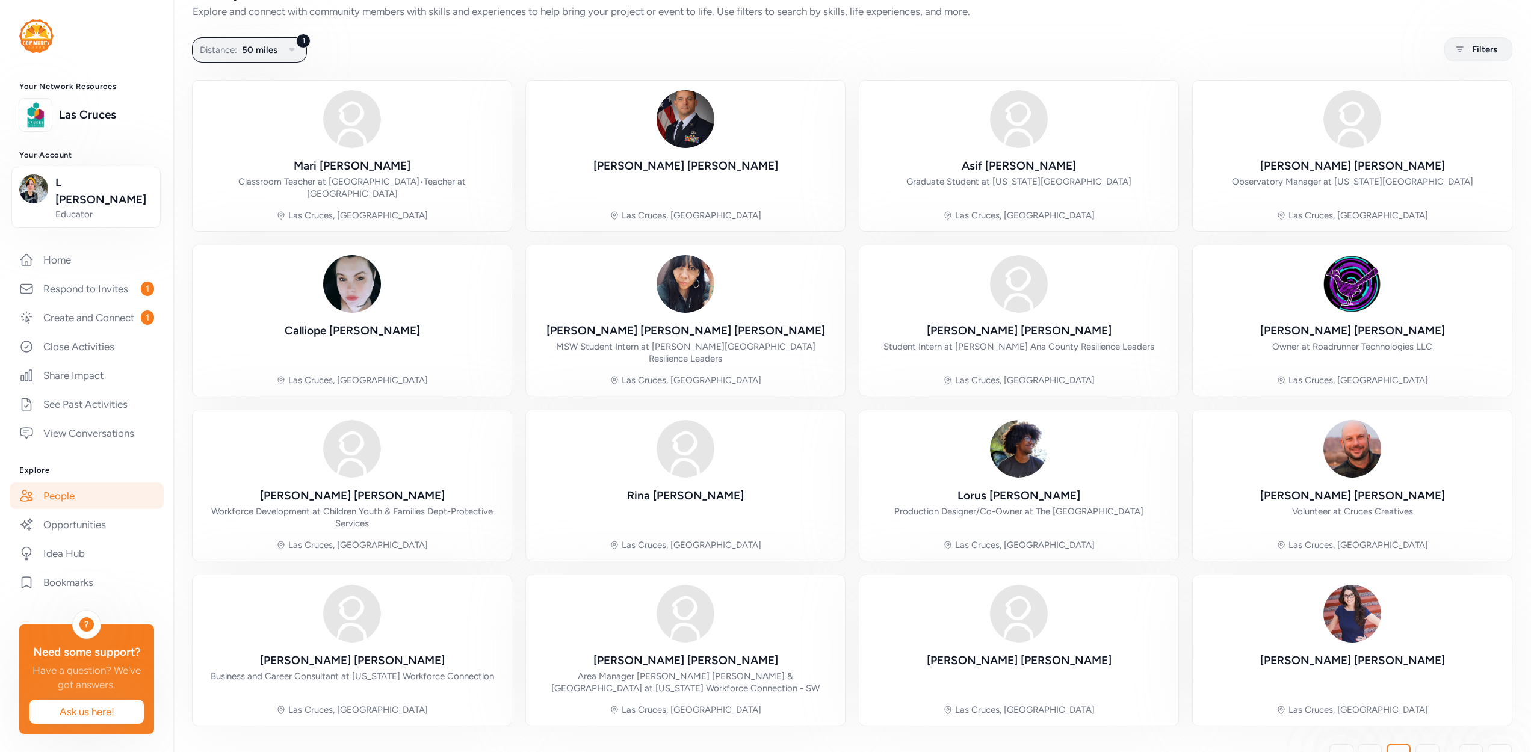
click at [1179, 400] on div "[PERSON_NAME] Classroom Teacher at [GEOGRAPHIC_DATA] • Teacher at [GEOGRAPHIC_D…" at bounding box center [852, 403] width 1319 height 645
click at [1176, 444] on div "[PERSON_NAME] Classroom Teacher at [GEOGRAPHIC_DATA] • Teacher at [GEOGRAPHIC_D…" at bounding box center [852, 403] width 1319 height 645
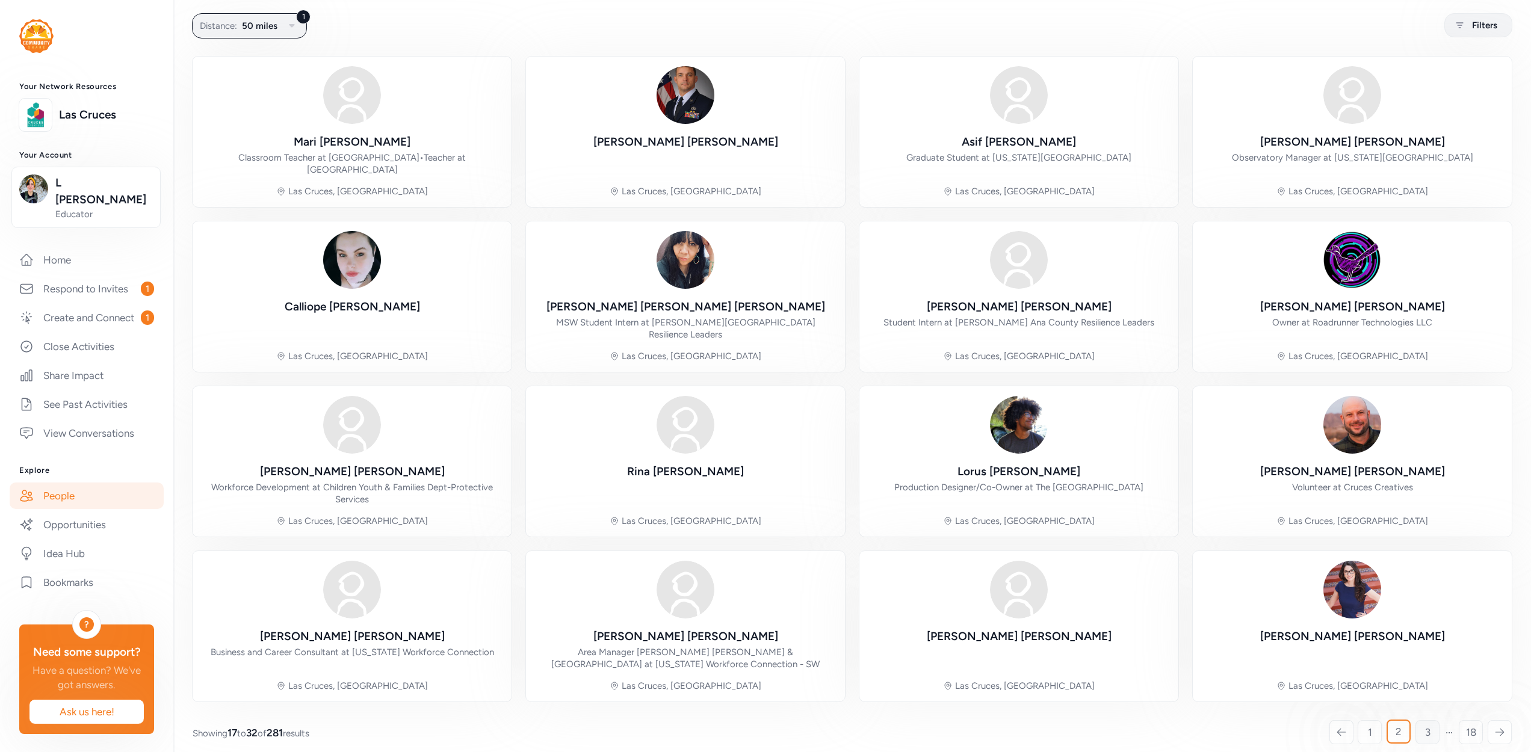
click at [1415, 721] on link "3" at bounding box center [1427, 732] width 24 height 24
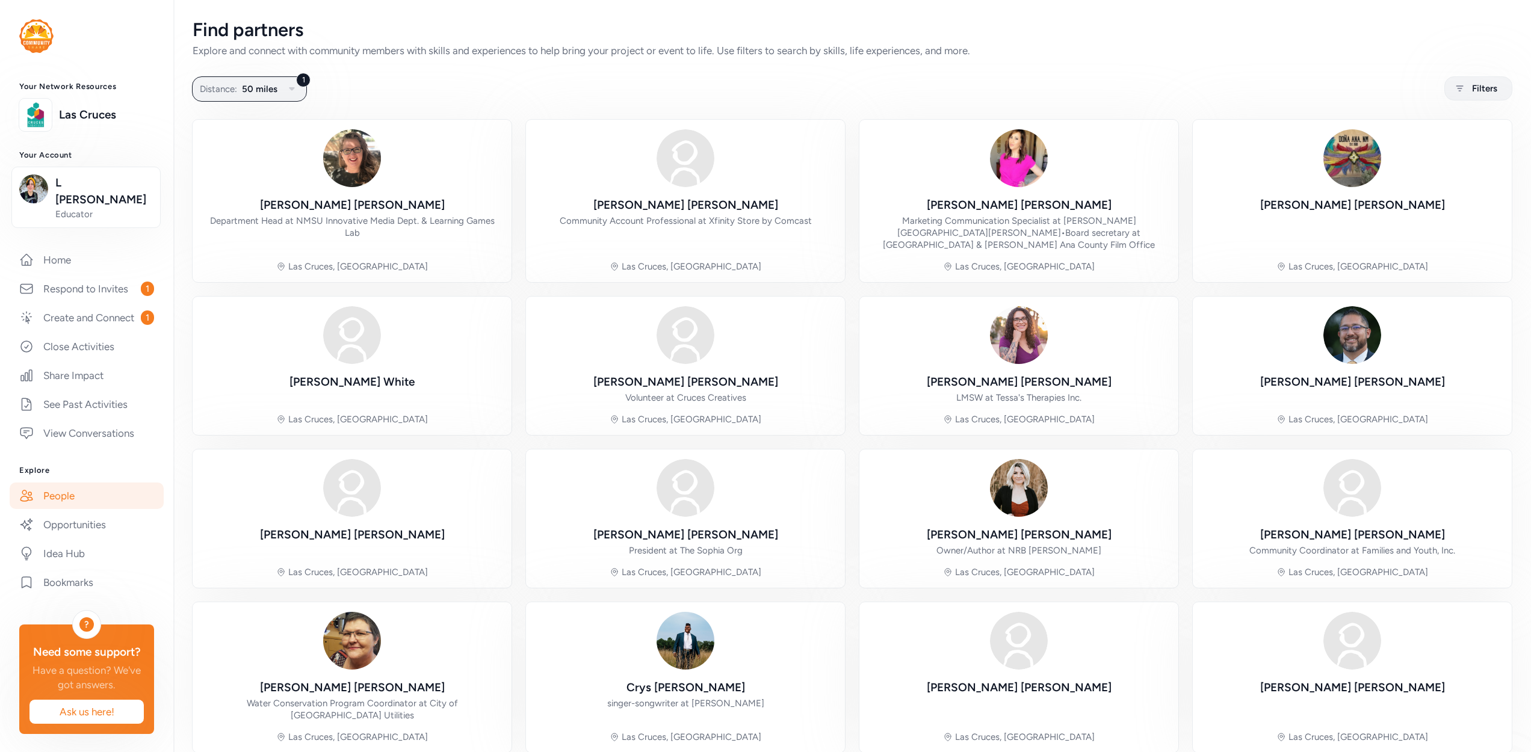
click at [1181, 611] on div "[PERSON_NAME] Department Head at NMSU Innovative Media Dept. & Learning Games L…" at bounding box center [852, 436] width 1319 height 633
click at [1181, 586] on div "[PERSON_NAME] Department Head at NMSU Innovative Media Dept. & Learning Games L…" at bounding box center [852, 436] width 1319 height 633
click at [1179, 581] on div "[PERSON_NAME] Department Head at NMSU Innovative Media Dept. & Learning Games L…" at bounding box center [852, 436] width 1319 height 633
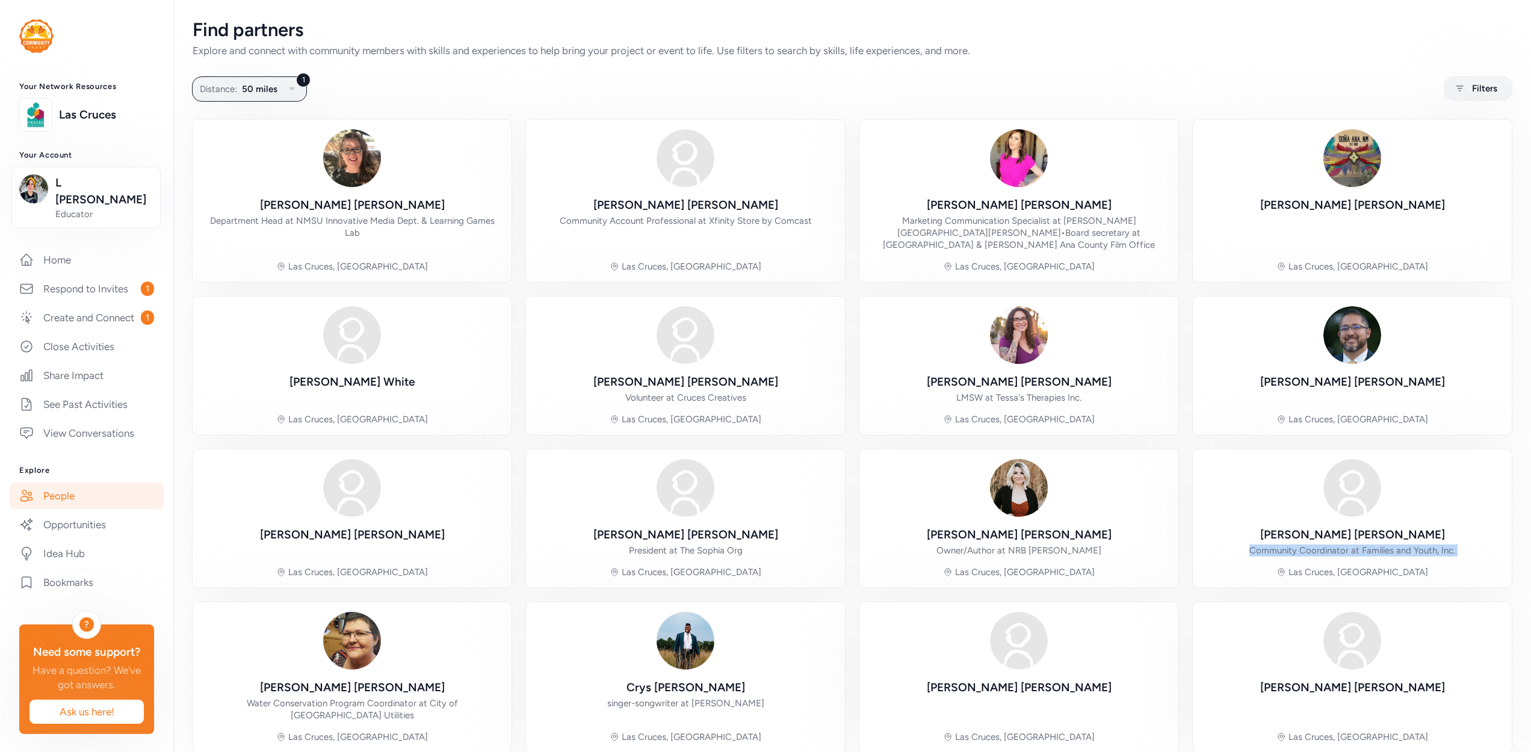
click at [1179, 581] on div "[PERSON_NAME] Department Head at NMSU Innovative Media Dept. & Learning Games L…" at bounding box center [852, 436] width 1319 height 633
click at [1176, 277] on div "[PERSON_NAME] Department Head at NMSU Innovative Media Dept. & Learning Games L…" at bounding box center [852, 436] width 1319 height 633
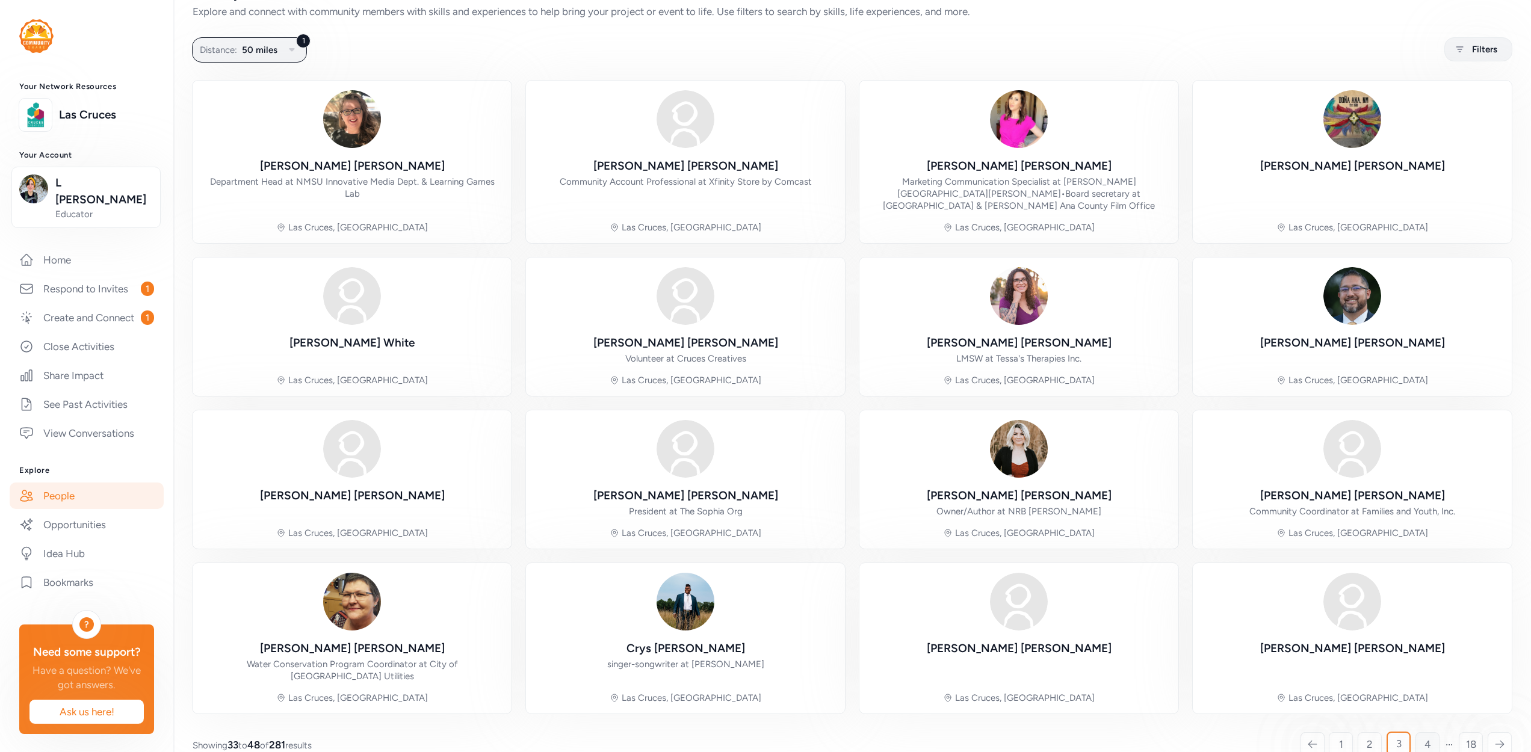
click at [1415, 732] on link "4" at bounding box center [1427, 744] width 24 height 24
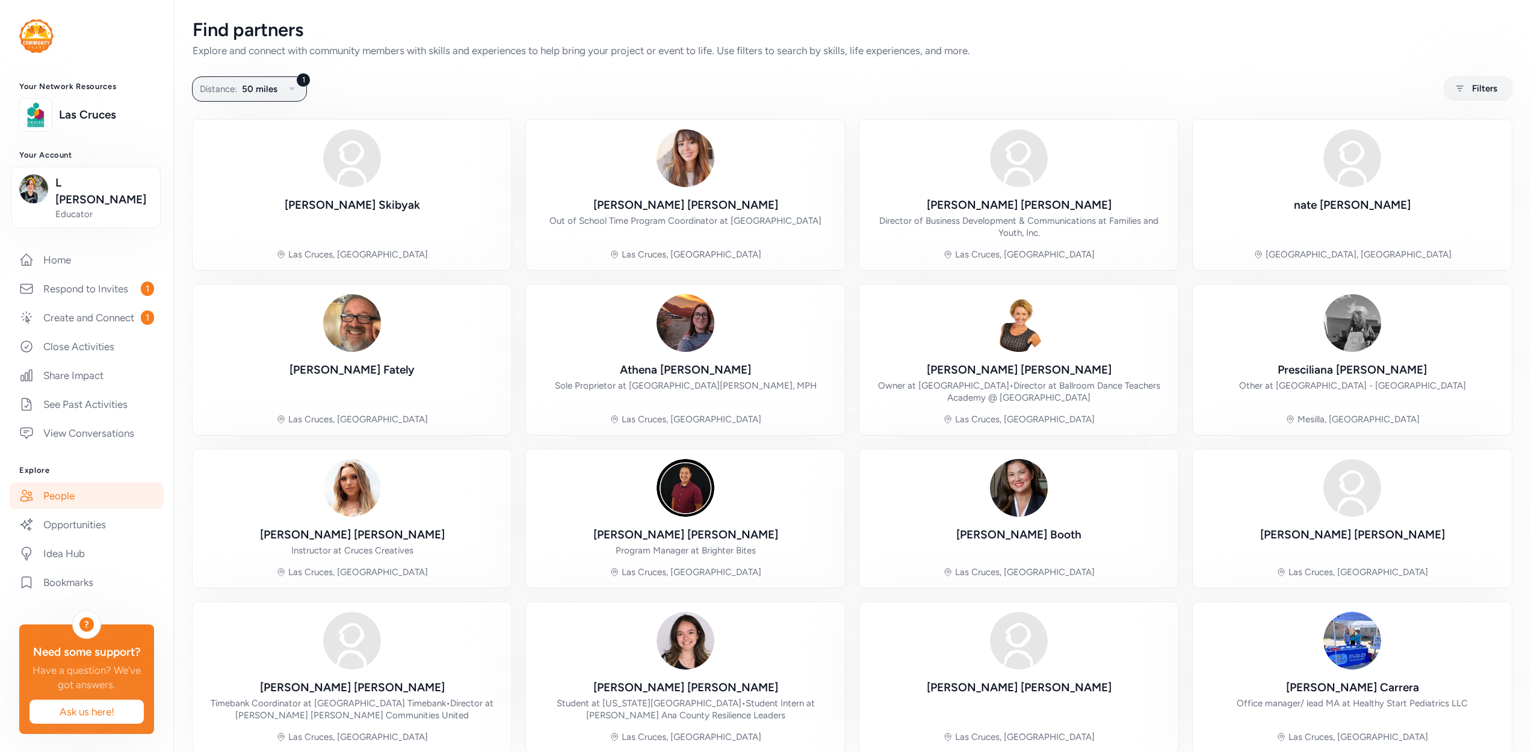
click at [1177, 437] on div "[PERSON_NAME] [GEOGRAPHIC_DATA], [GEOGRAPHIC_DATA] [PERSON_NAME] Out of School …" at bounding box center [852, 436] width 1319 height 633
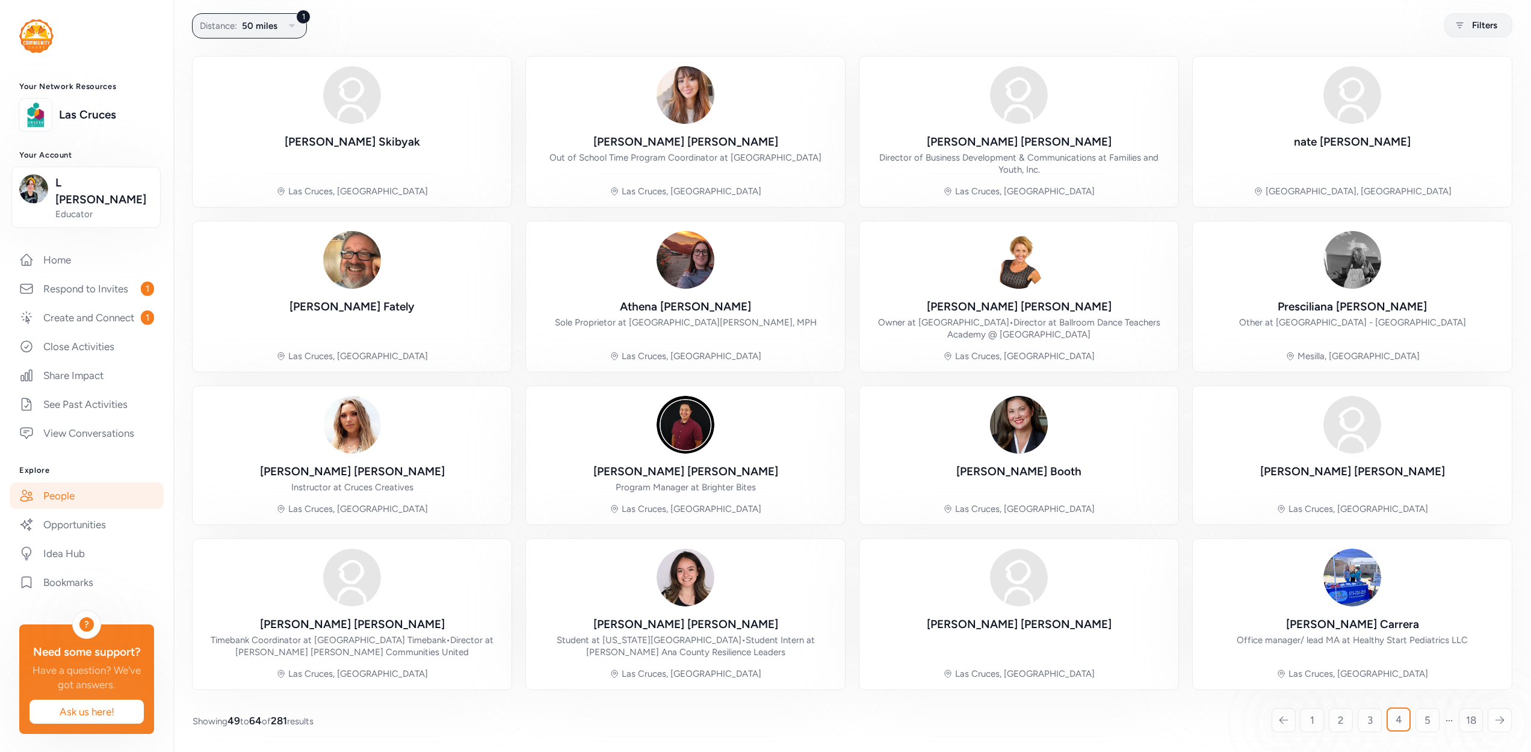
scroll to position [63, 0]
click at [1176, 376] on div "[PERSON_NAME] [GEOGRAPHIC_DATA], [GEOGRAPHIC_DATA] [PERSON_NAME] Out of School …" at bounding box center [852, 373] width 1319 height 633
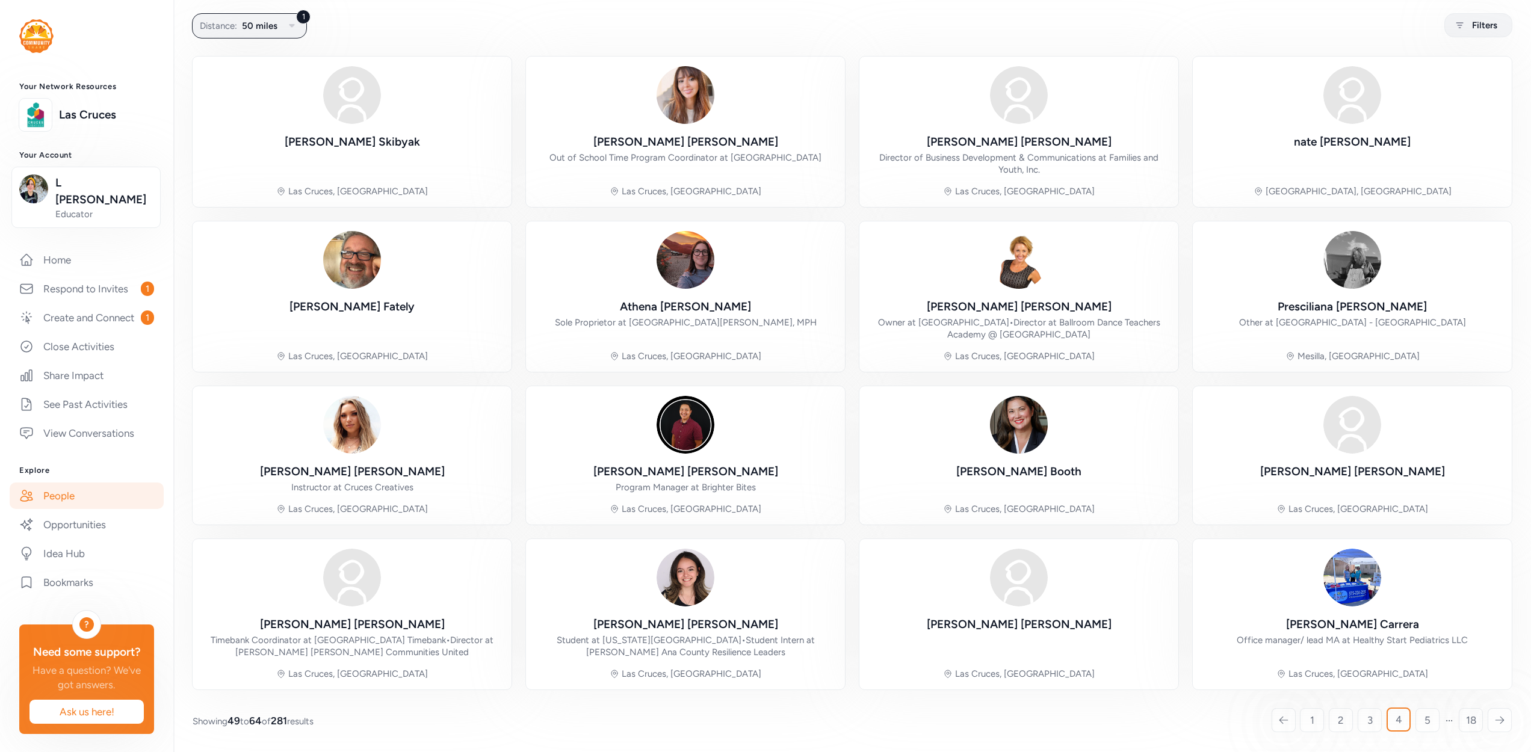
click at [1176, 376] on div "[PERSON_NAME] [GEOGRAPHIC_DATA], [GEOGRAPHIC_DATA] [PERSON_NAME] Out of School …" at bounding box center [852, 373] width 1319 height 633
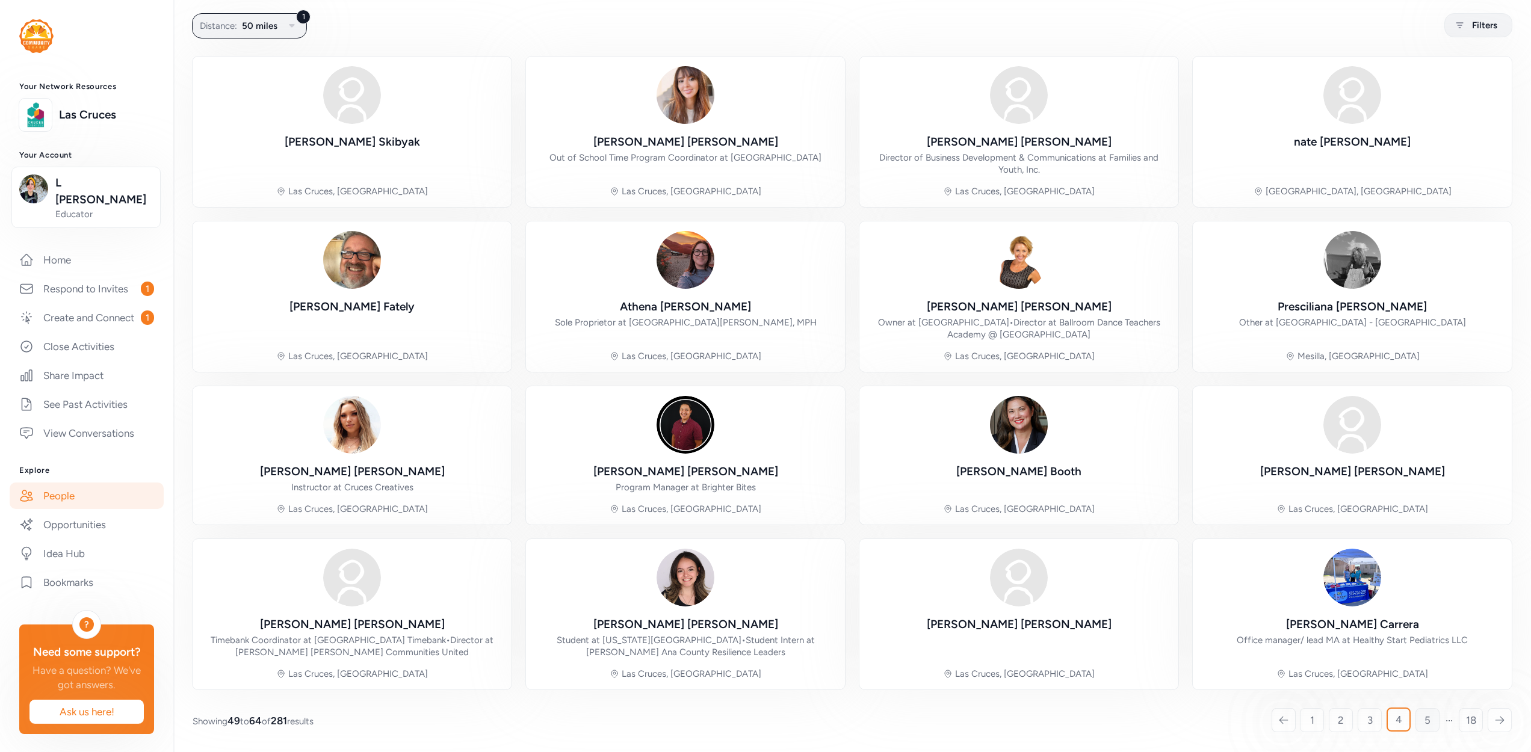
click at [1424, 720] on span "5" at bounding box center [1427, 720] width 6 height 14
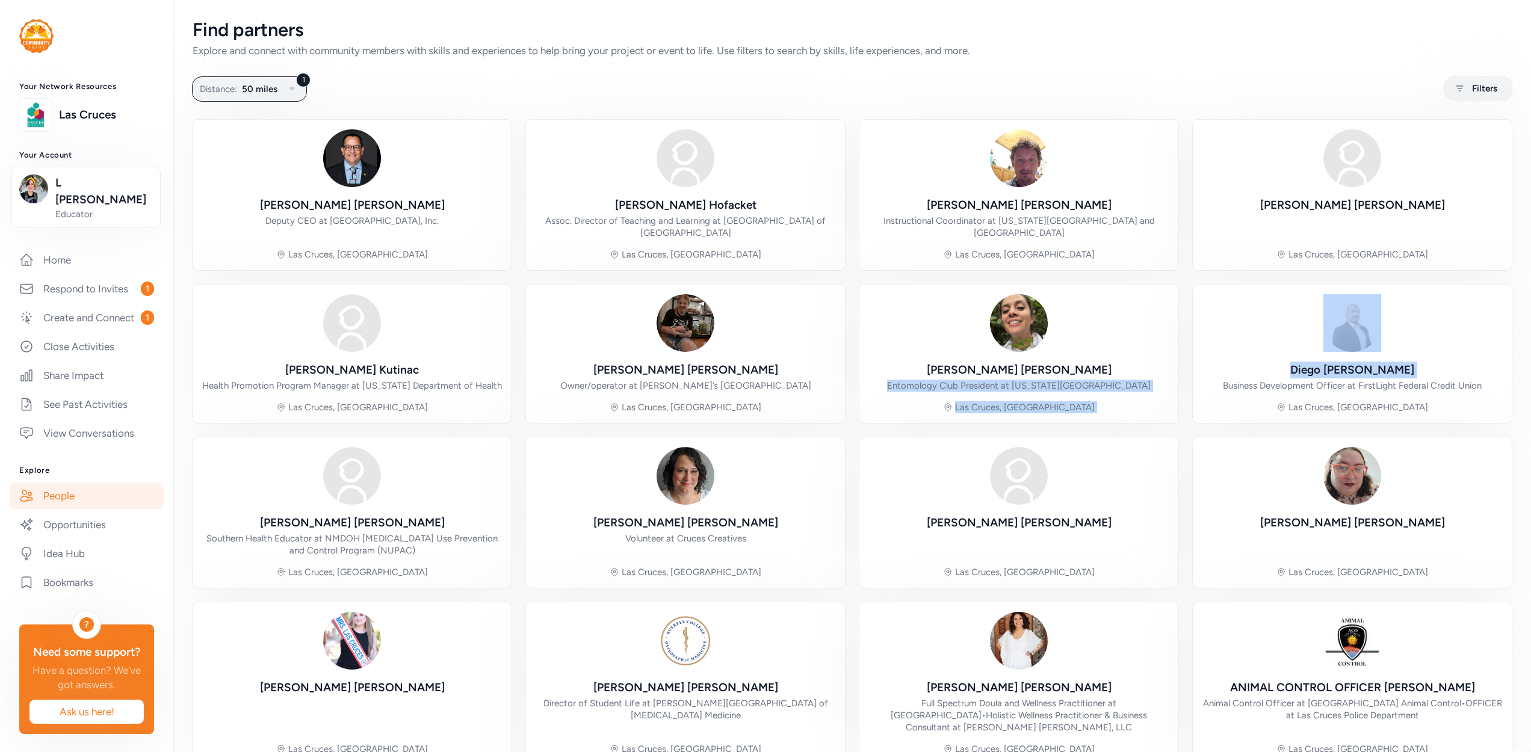
click at [1179, 375] on div "[PERSON_NAME] Deputy CEO at [GEOGRAPHIC_DATA], Inc. Las Cruces, NM [PERSON_NAME…" at bounding box center [852, 442] width 1319 height 645
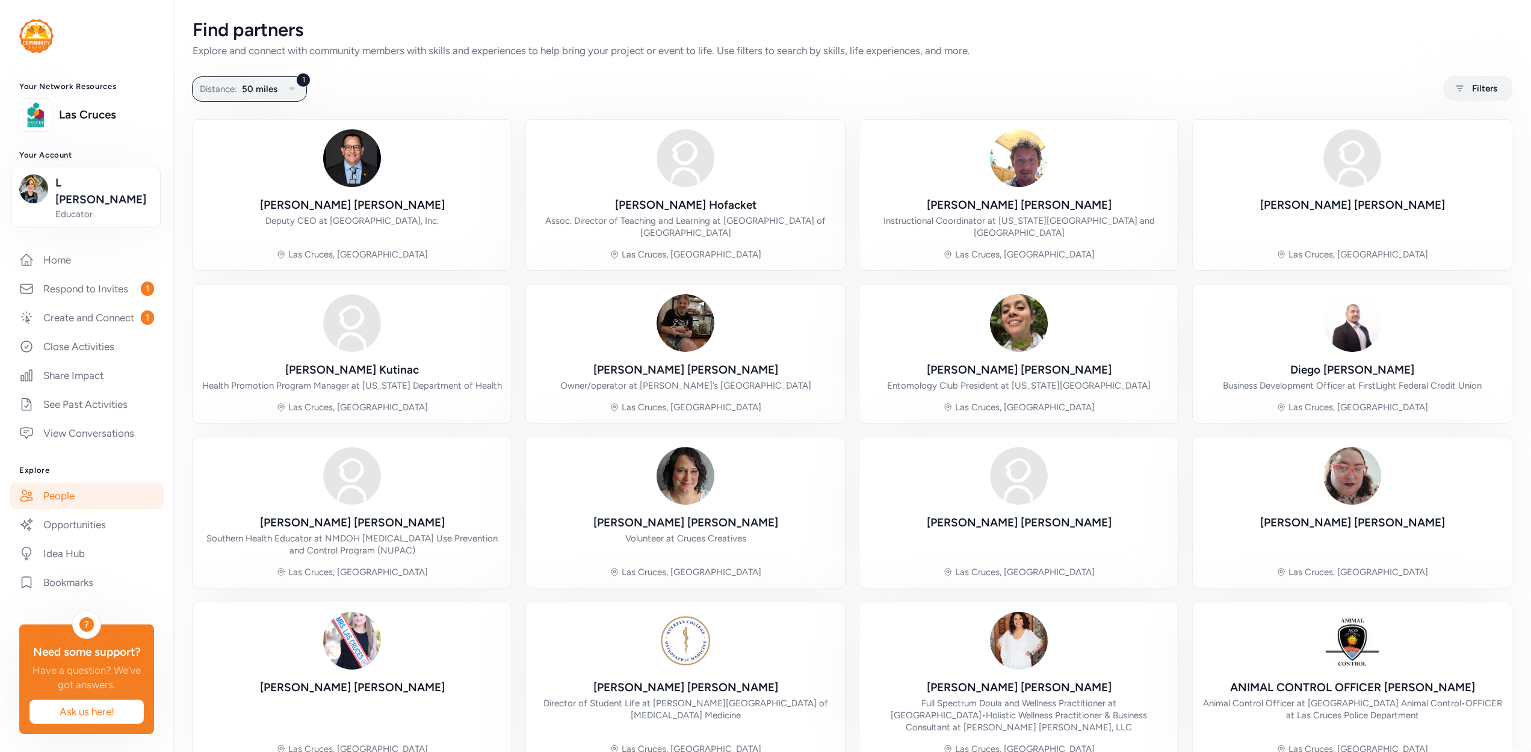
click at [1179, 375] on div "[PERSON_NAME] Deputy CEO at [GEOGRAPHIC_DATA], Inc. Las Cruces, NM [PERSON_NAME…" at bounding box center [852, 442] width 1319 height 645
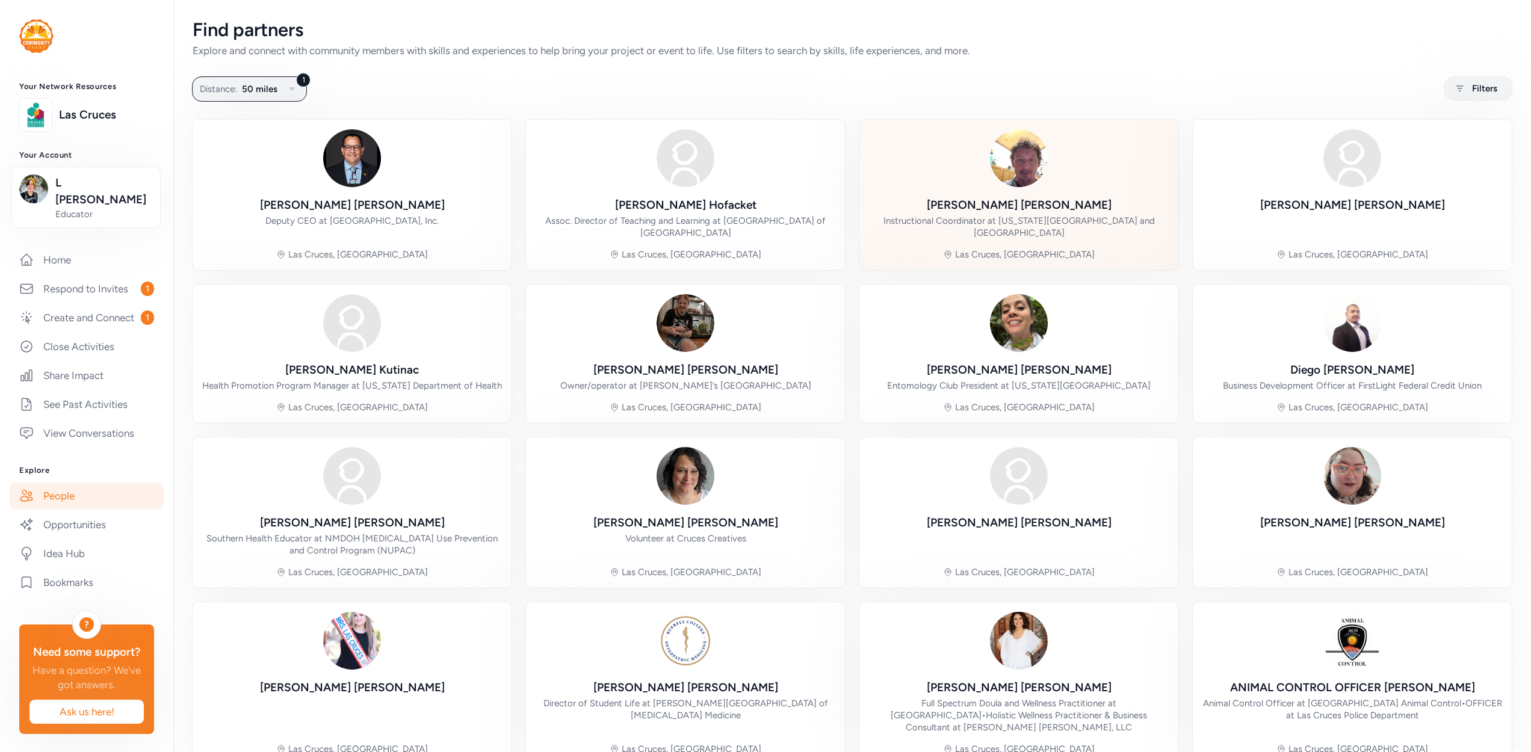
click at [1036, 167] on img at bounding box center [1019, 158] width 58 height 58
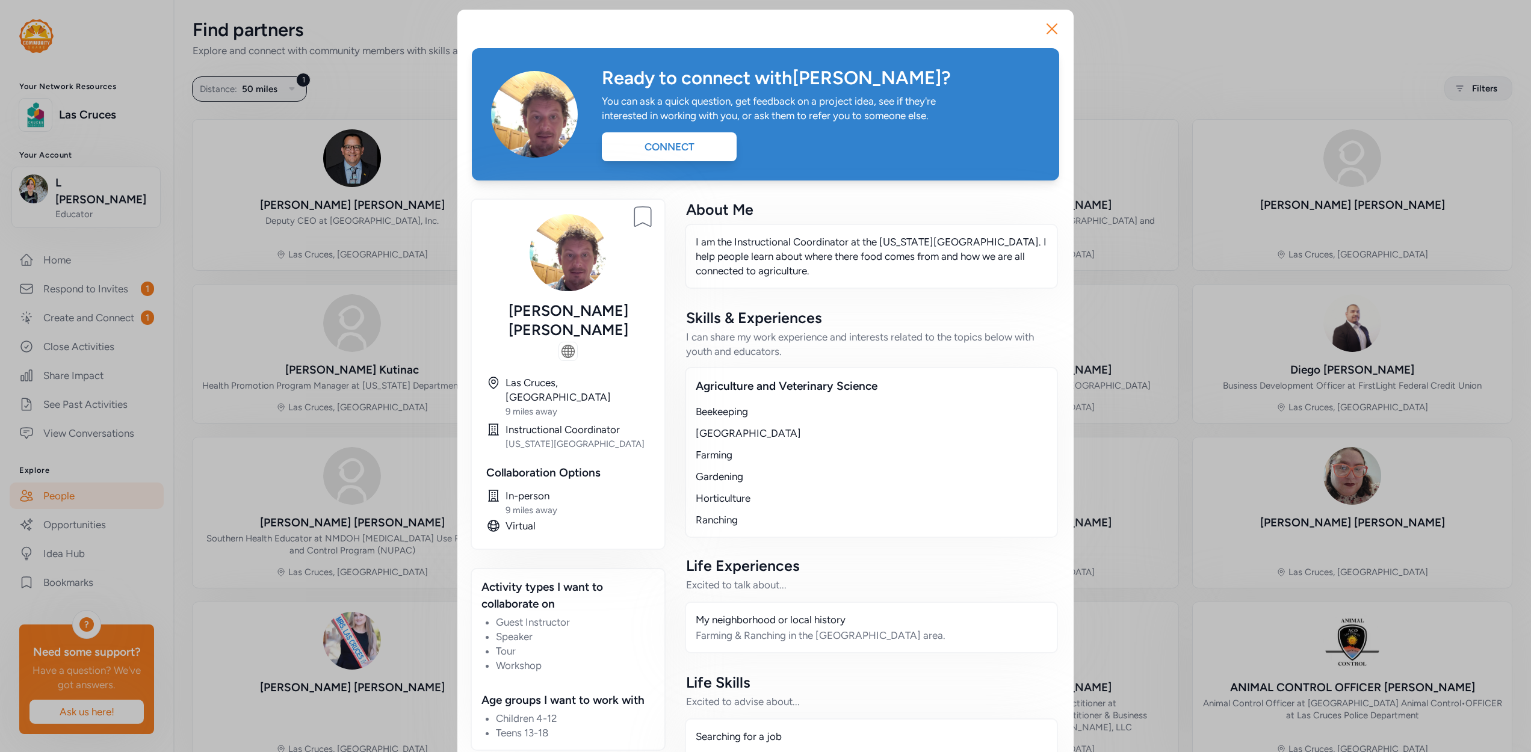
click at [428, 96] on div "Close Ready to connect with [PERSON_NAME] ? You can ask a quick question, get f…" at bounding box center [765, 674] width 1531 height 1349
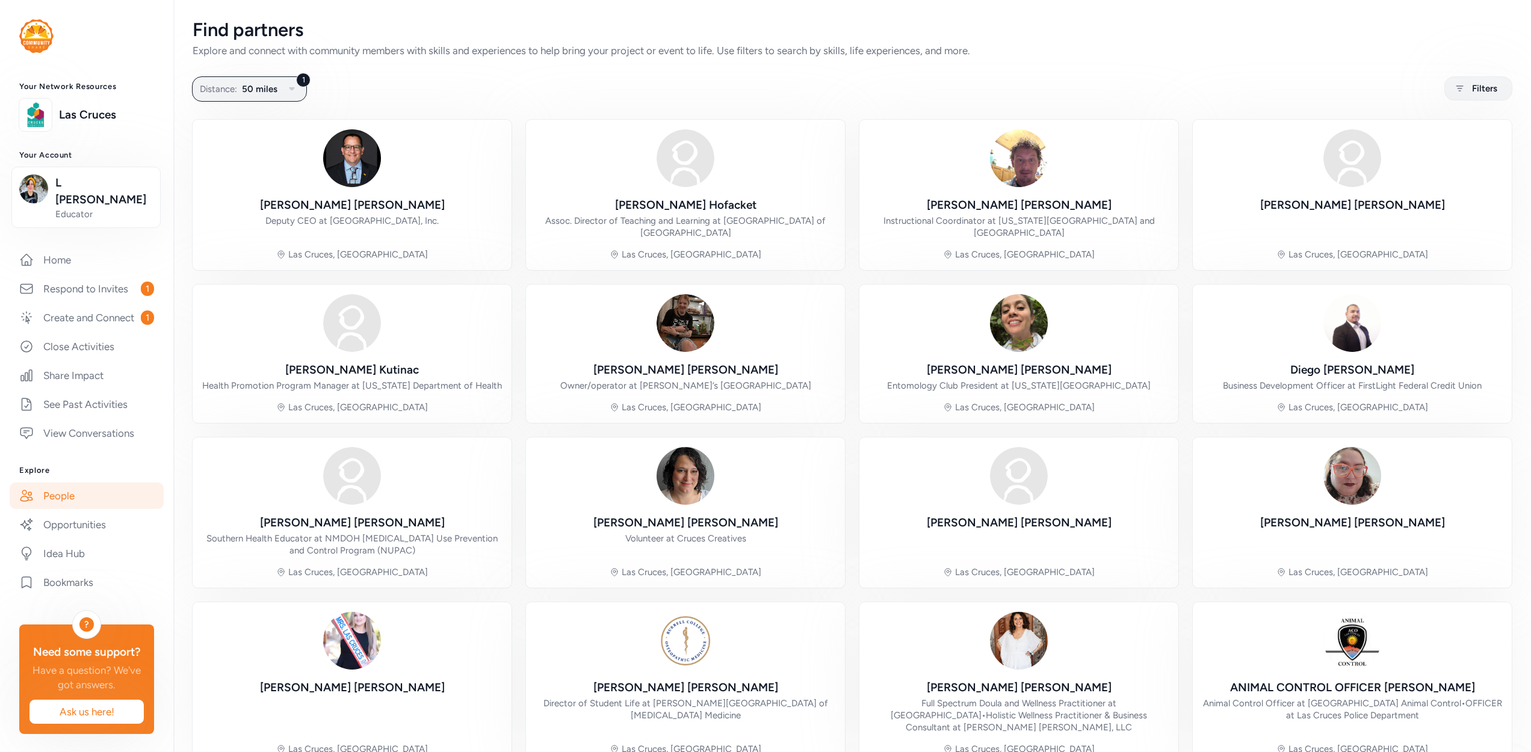
click at [516, 117] on div "Find partners Explore and connect with community members with skills and experi…" at bounding box center [852, 413] width 1358 height 827
click at [517, 121] on div "[PERSON_NAME] Deputy CEO at [GEOGRAPHIC_DATA], Inc. Las Cruces, NM [PERSON_NAME…" at bounding box center [852, 442] width 1319 height 645
click at [1175, 273] on div "[PERSON_NAME] Deputy CEO at [GEOGRAPHIC_DATA], Inc. Las Cruces, NM [PERSON_NAME…" at bounding box center [852, 442] width 1319 height 645
click at [1176, 273] on div "[PERSON_NAME] Deputy CEO at [GEOGRAPHIC_DATA], Inc. Las Cruces, NM [PERSON_NAME…" at bounding box center [852, 442] width 1319 height 645
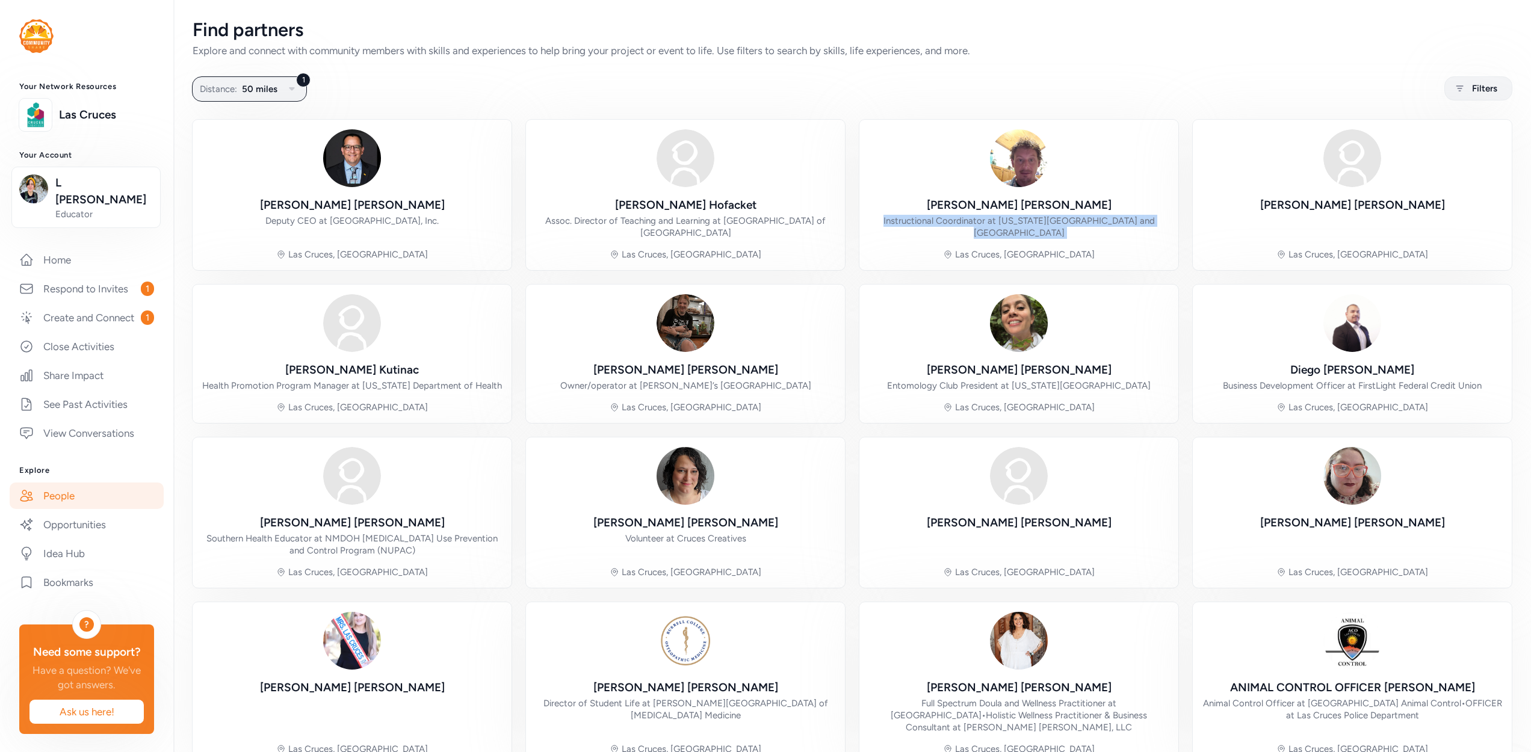
click at [1176, 273] on div "[PERSON_NAME] Deputy CEO at [GEOGRAPHIC_DATA], Inc. Las Cruces, NM [PERSON_NAME…" at bounding box center [852, 442] width 1319 height 645
click at [1177, 263] on div "[PERSON_NAME] Deputy CEO at [GEOGRAPHIC_DATA], Inc. Las Cruces, NM [PERSON_NAME…" at bounding box center [852, 442] width 1319 height 645
click at [1176, 280] on div "[PERSON_NAME] Deputy CEO at [GEOGRAPHIC_DATA], Inc. Las Cruces, NM [PERSON_NAME…" at bounding box center [852, 442] width 1319 height 645
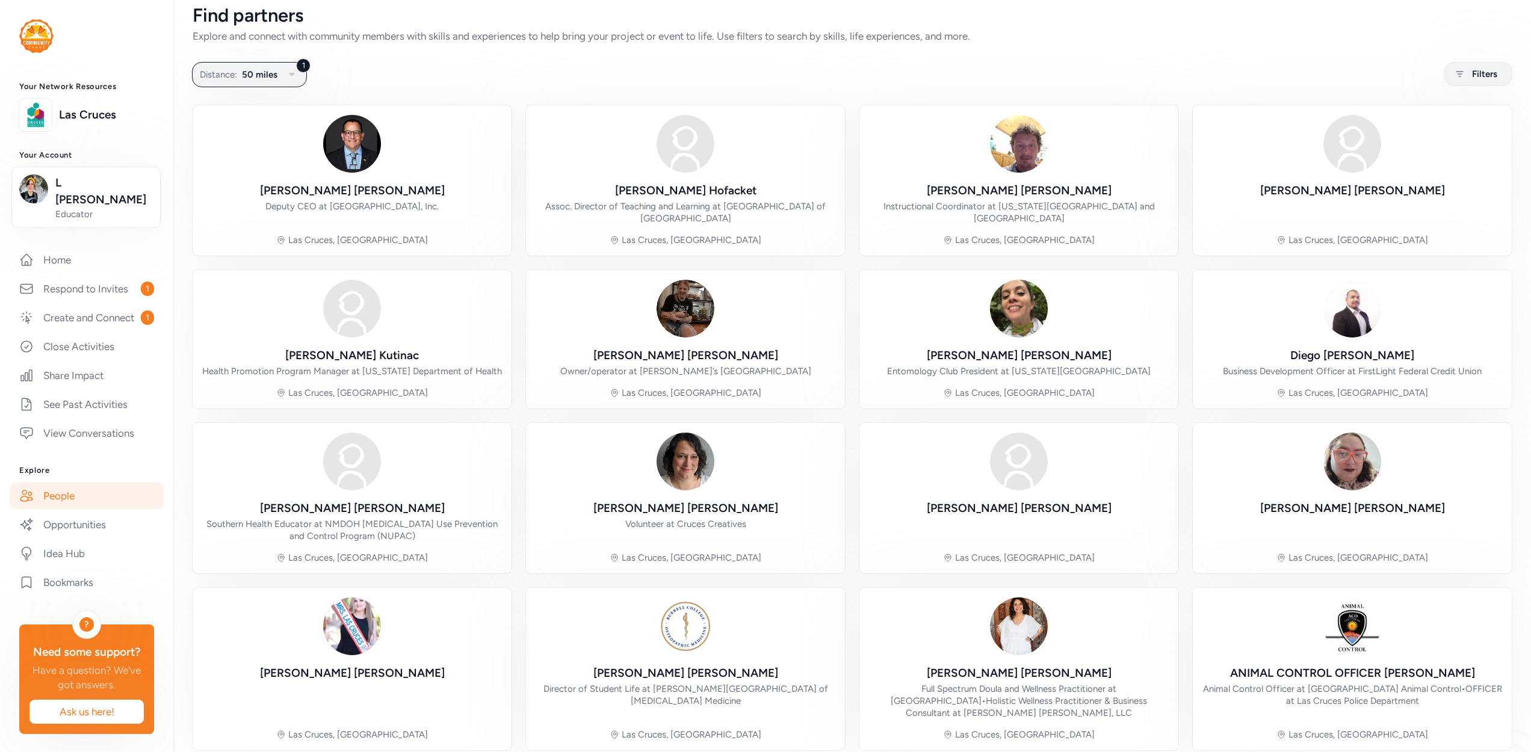
scroll to position [75, 0]
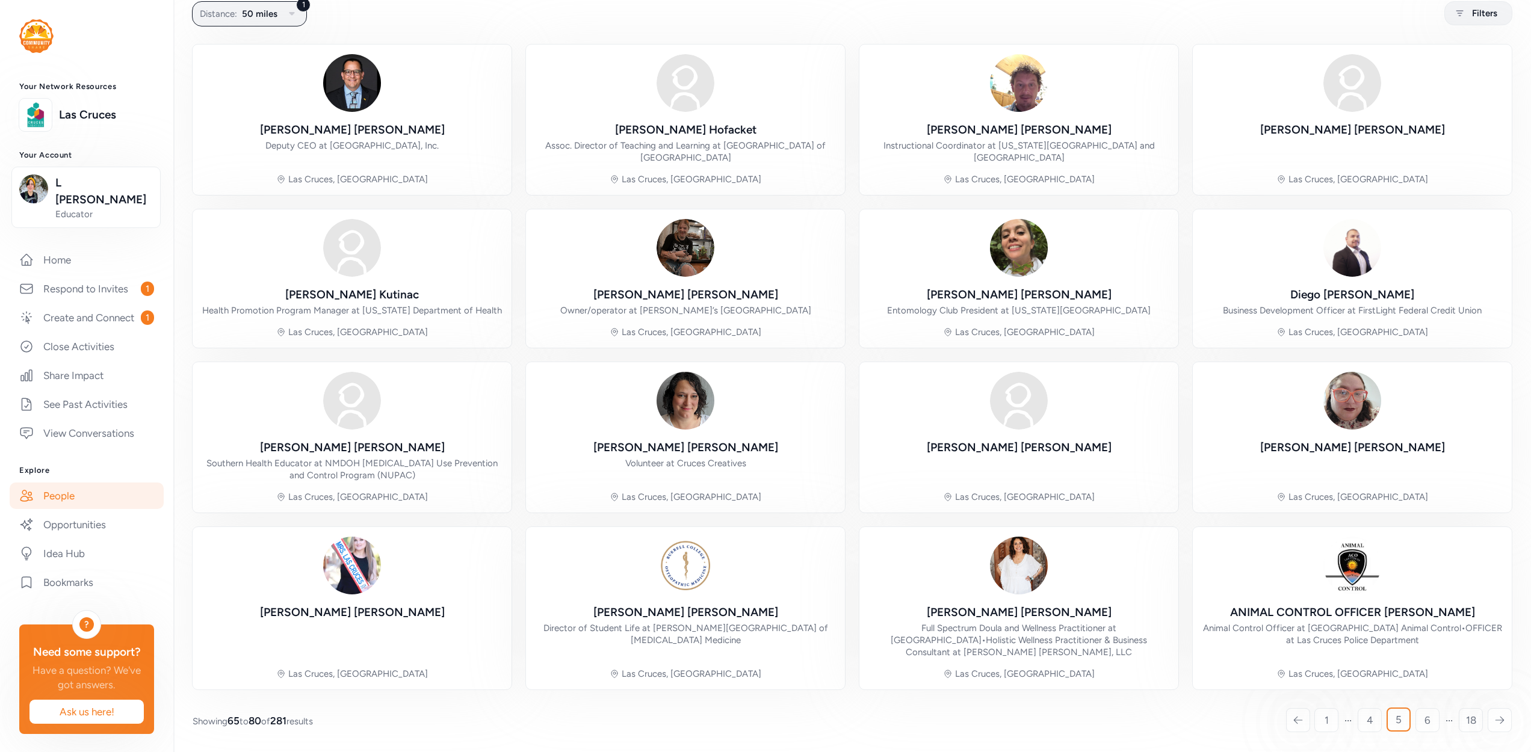
click at [1178, 200] on div "[PERSON_NAME] Deputy CEO at [GEOGRAPHIC_DATA], Inc. Las Cruces, NM [PERSON_NAME…" at bounding box center [852, 367] width 1319 height 645
click at [1415, 718] on link "6" at bounding box center [1427, 720] width 24 height 24
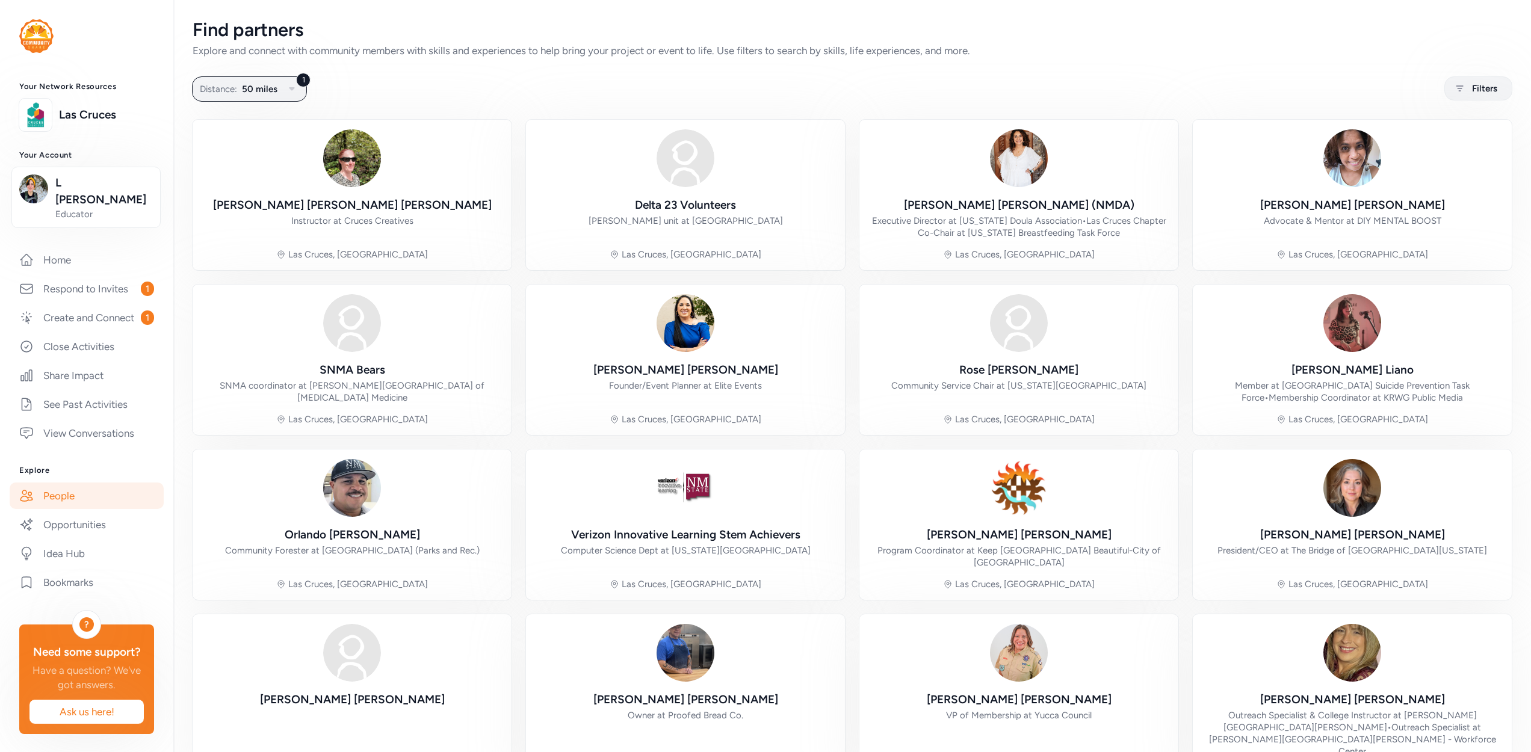
click at [1176, 589] on div "[PERSON_NAME] Instructor at Cruces Creatives [GEOGRAPHIC_DATA], NM Delta 23 Vol…" at bounding box center [852, 454] width 1319 height 669
click at [1176, 592] on div "[PERSON_NAME] Instructor at Cruces Creatives [GEOGRAPHIC_DATA], NM Delta 23 Vol…" at bounding box center [852, 454] width 1319 height 669
click at [1176, 593] on div "[PERSON_NAME] Instructor at Cruces Creatives [GEOGRAPHIC_DATA], NM Delta 23 Vol…" at bounding box center [852, 454] width 1319 height 669
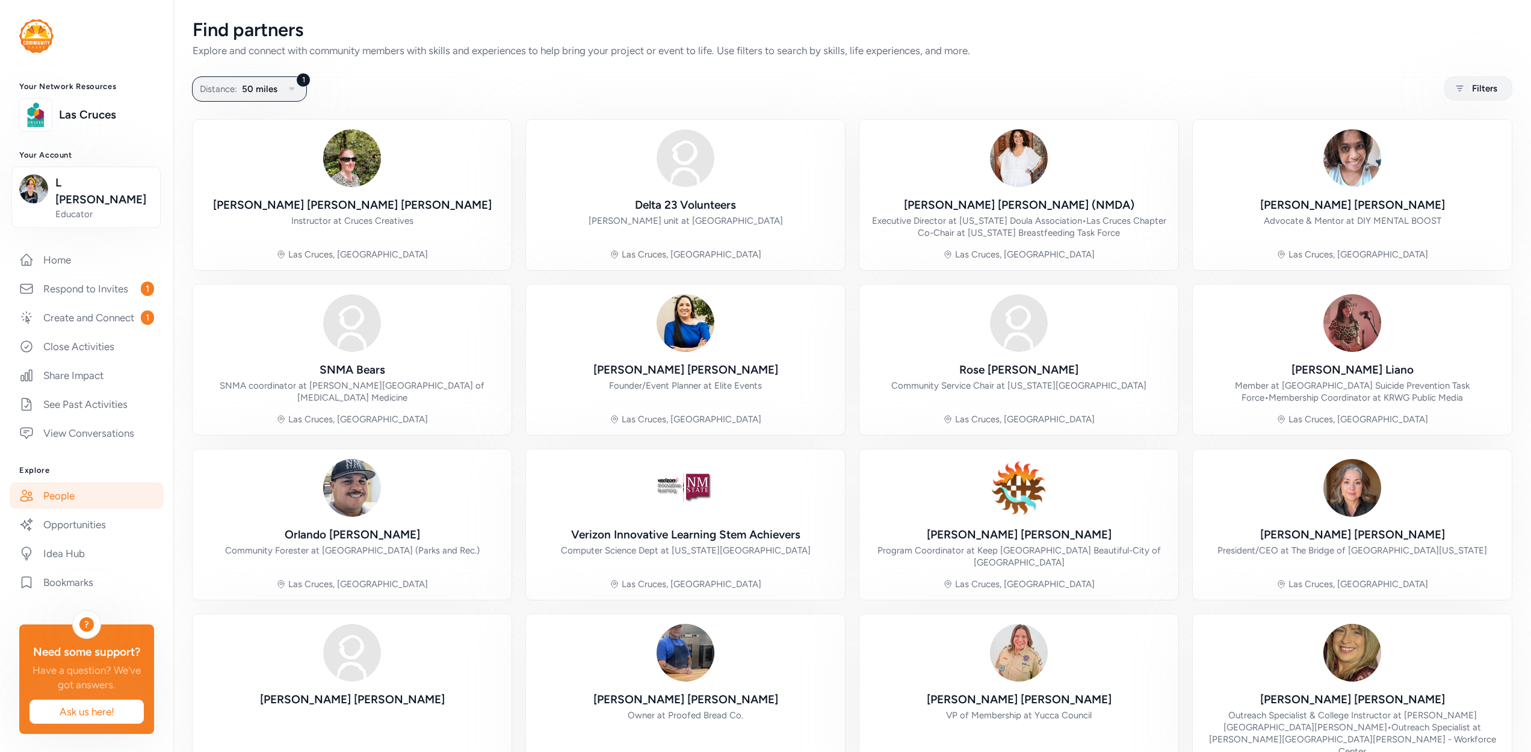
click at [1176, 593] on div "[PERSON_NAME] Instructor at Cruces Creatives [GEOGRAPHIC_DATA], NM Delta 23 Vol…" at bounding box center [852, 454] width 1319 height 669
click at [1178, 590] on div "[PERSON_NAME] Instructor at Cruces Creatives [GEOGRAPHIC_DATA], NM Delta 23 Vol…" at bounding box center [852, 454] width 1319 height 669
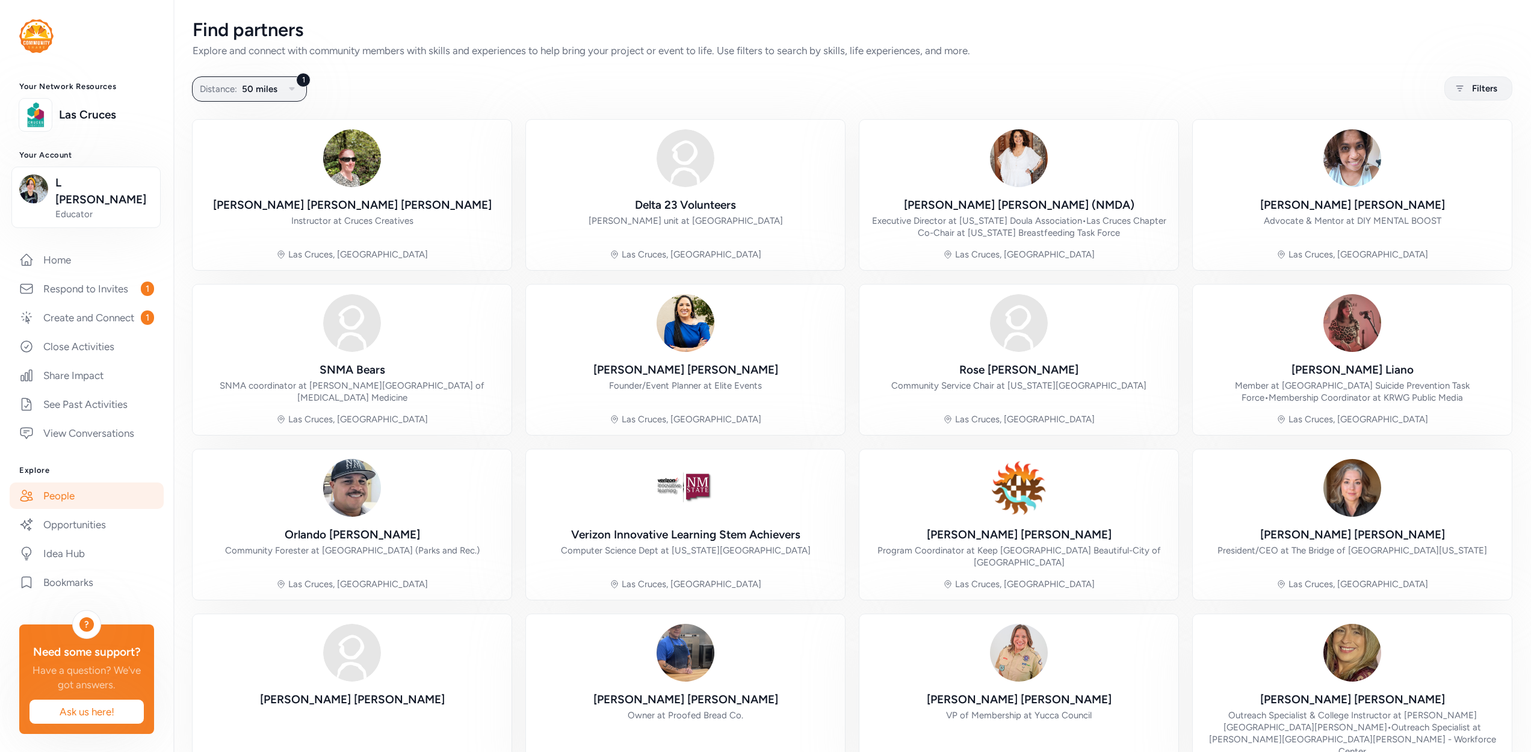
click at [1178, 590] on div "[PERSON_NAME] Instructor at Cruces Creatives [GEOGRAPHIC_DATA], NM Delta 23 Vol…" at bounding box center [852, 454] width 1319 height 669
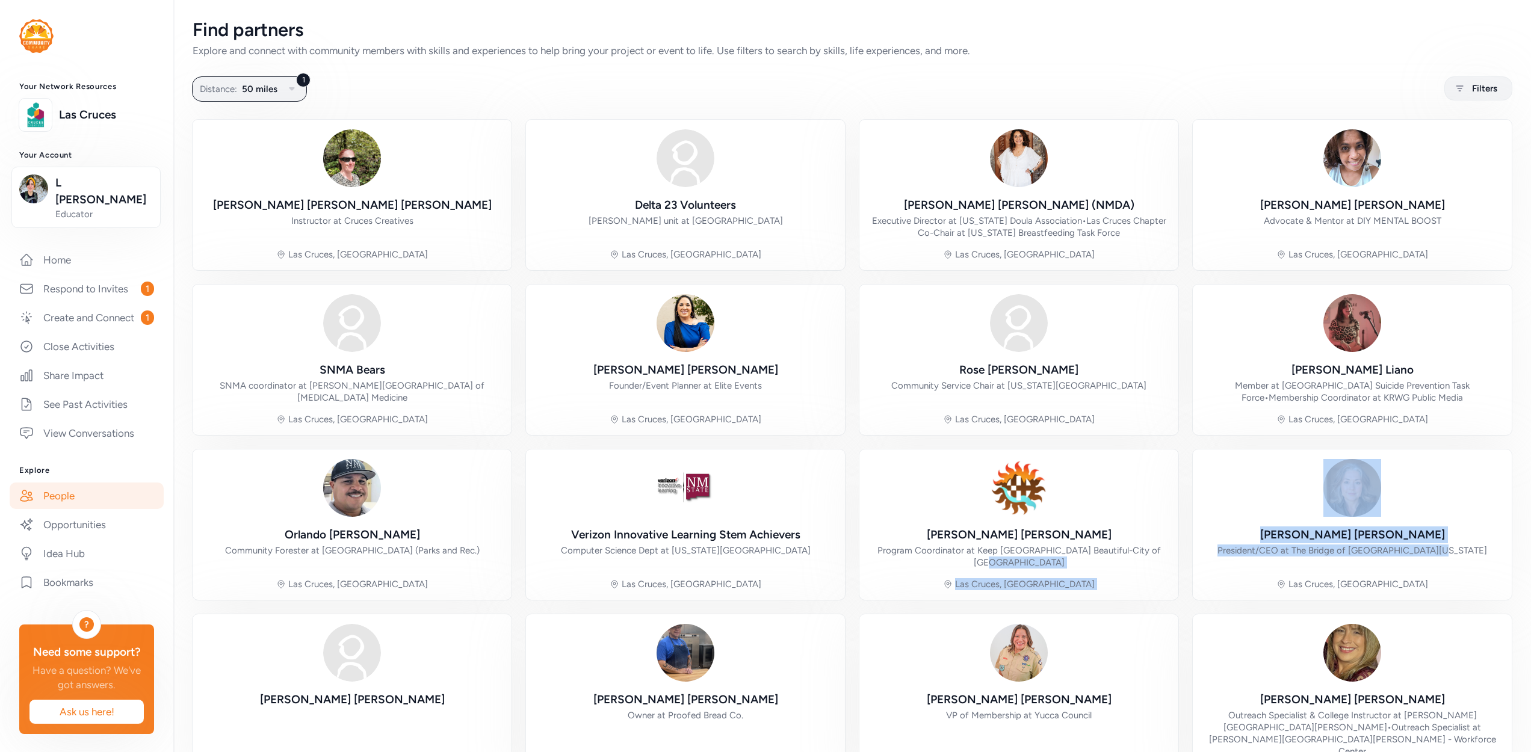
click at [1180, 594] on div "[PERSON_NAME] Instructor at Cruces Creatives [GEOGRAPHIC_DATA], NM Delta 23 Vol…" at bounding box center [852, 454] width 1319 height 669
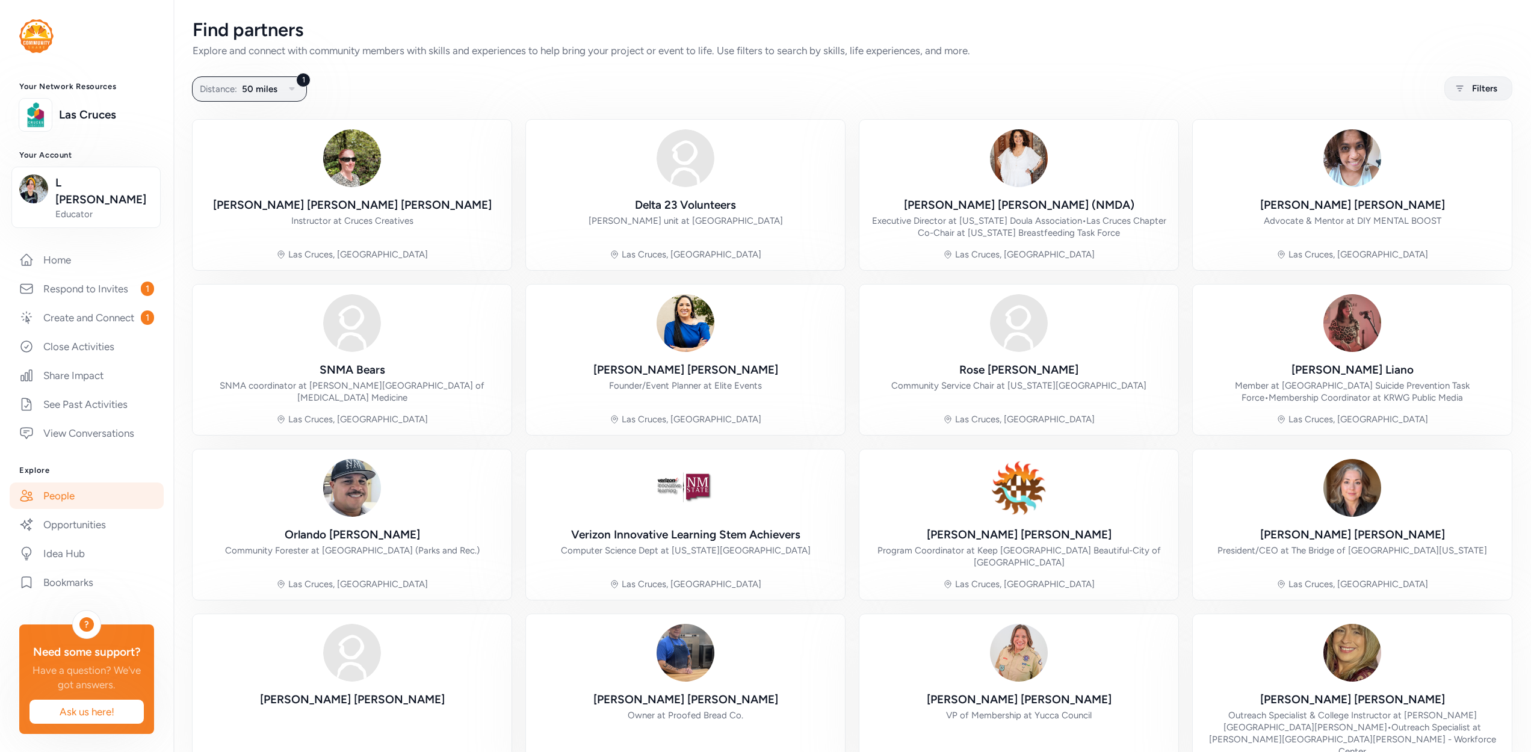
click at [1178, 592] on div "[PERSON_NAME] Instructor at Cruces Creatives [GEOGRAPHIC_DATA], NM Delta 23 Vol…" at bounding box center [852, 454] width 1319 height 669
click at [1175, 439] on div "[PERSON_NAME] Instructor at Cruces Creatives [GEOGRAPHIC_DATA], NM Delta 23 Vol…" at bounding box center [852, 454] width 1319 height 669
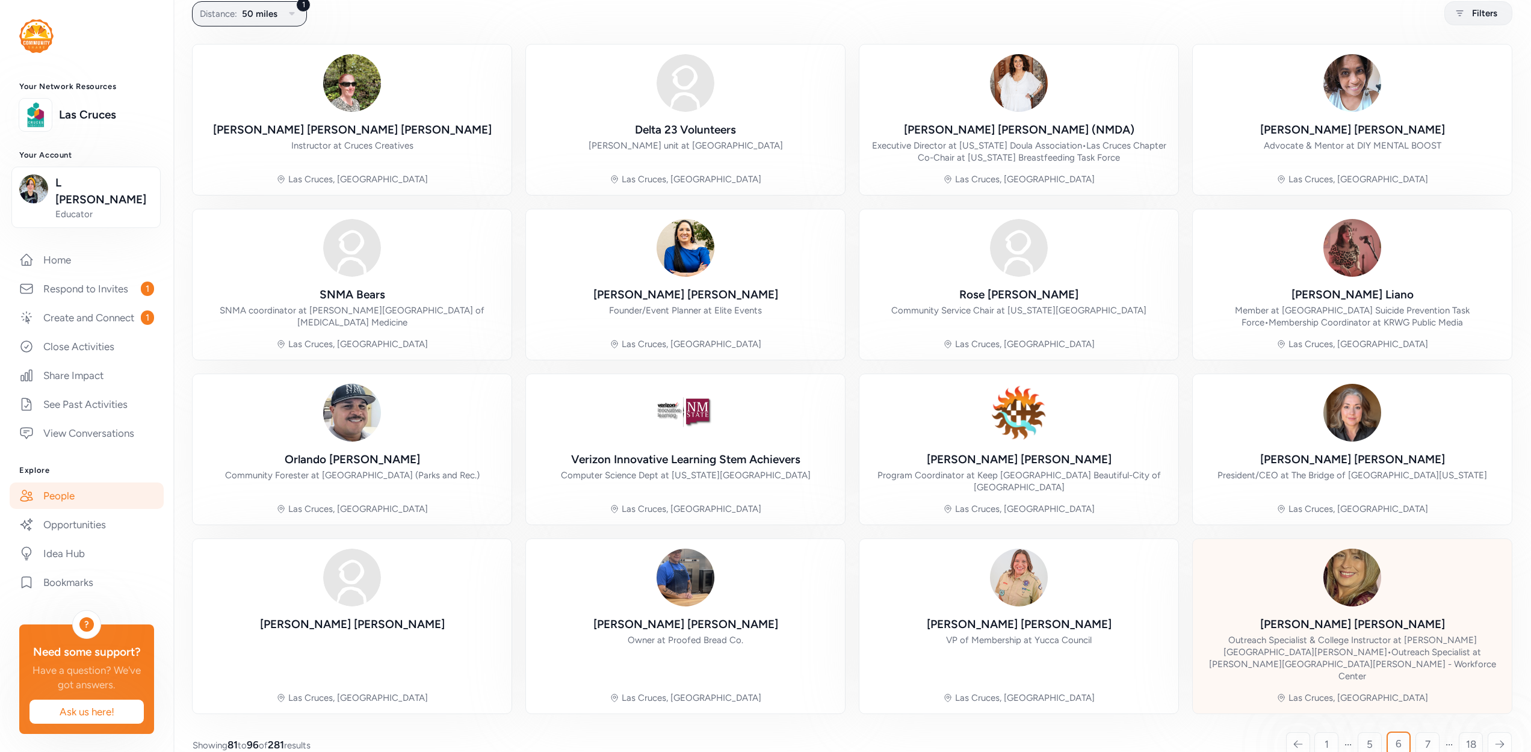
click at [1281, 652] on div "Outreach Specialist & College Instructor at [PERSON_NAME][GEOGRAPHIC_DATA][PERS…" at bounding box center [1352, 658] width 300 height 48
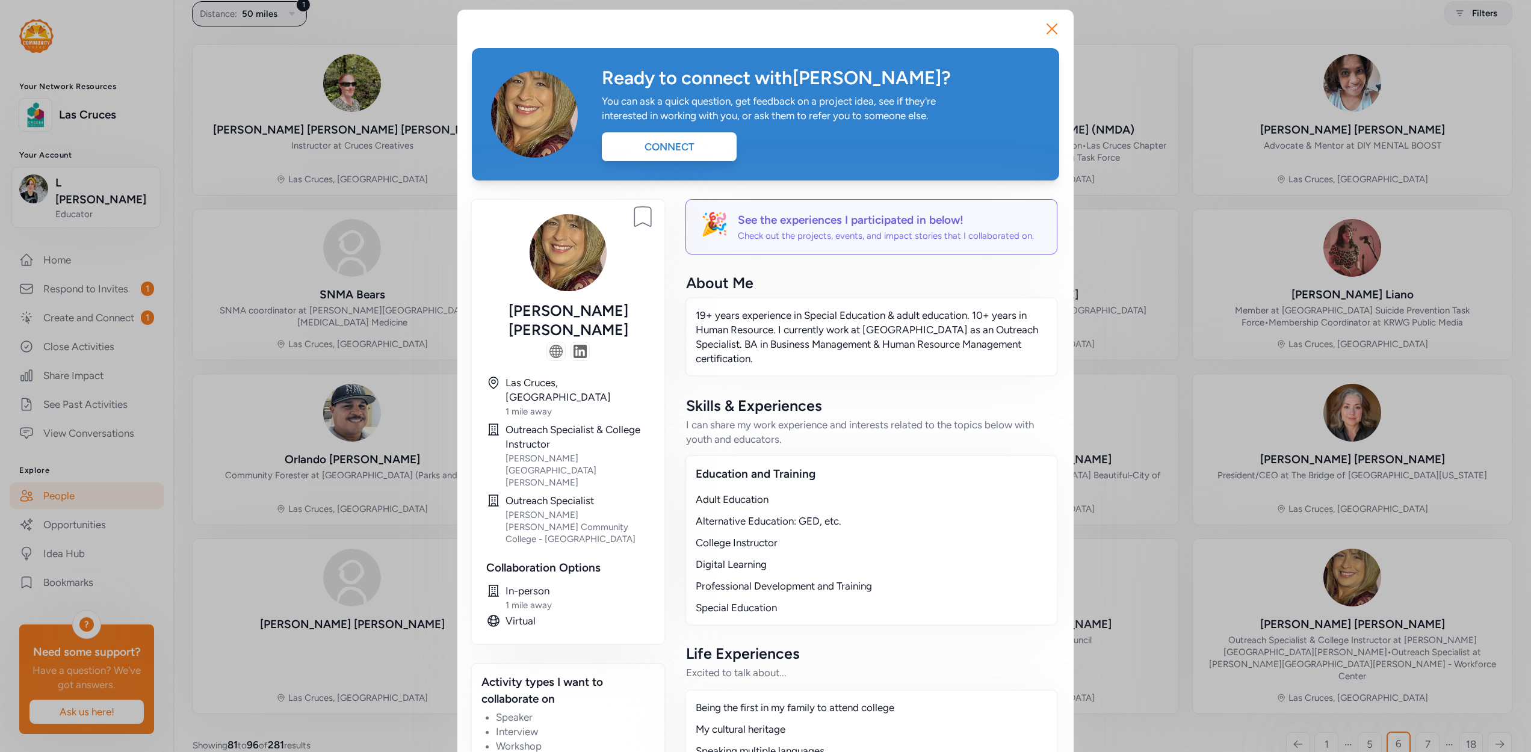
click at [1179, 436] on div "Close Ready to connect with [PERSON_NAME] ? You can ask a quick question, get f…" at bounding box center [765, 633] width 1531 height 1266
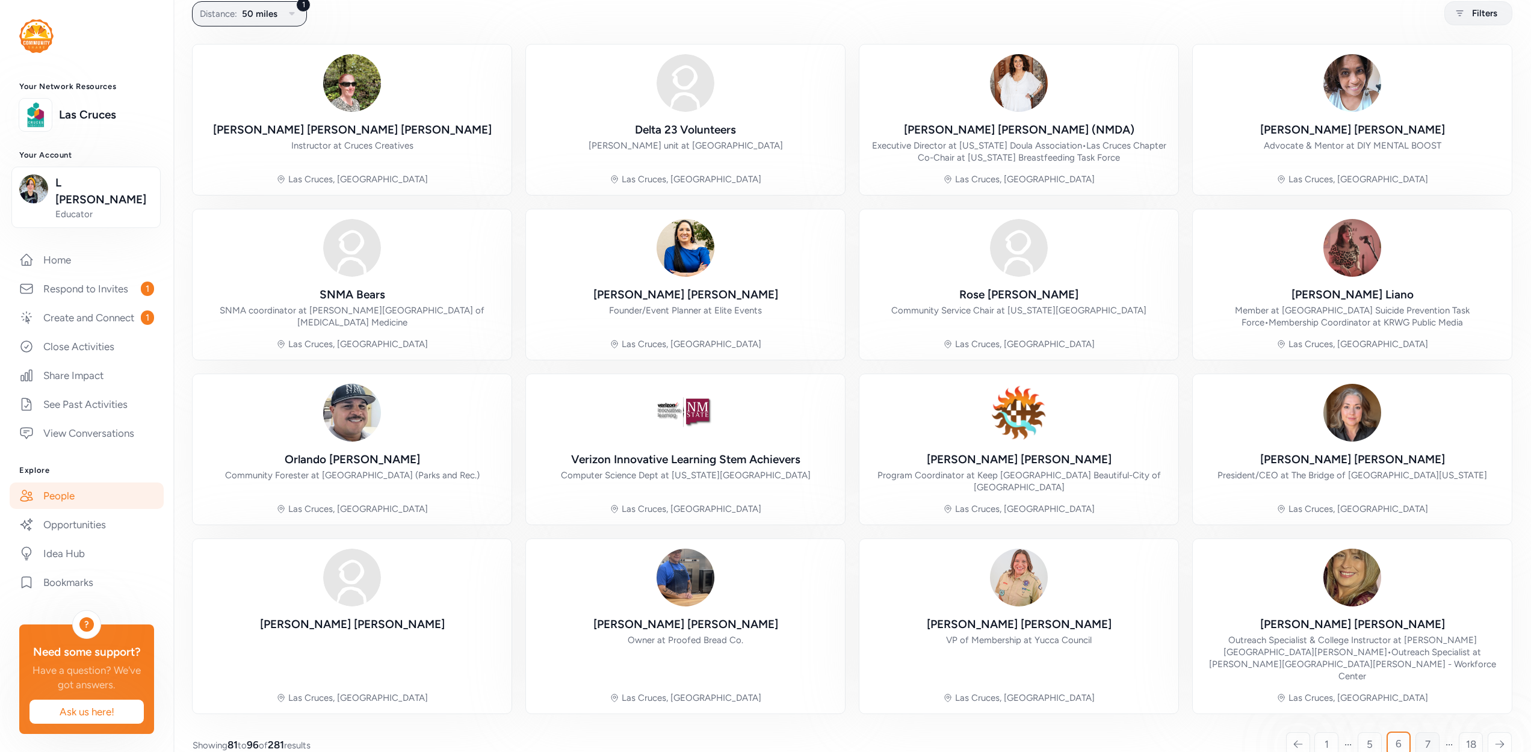
click at [1421, 732] on link "7" at bounding box center [1427, 744] width 24 height 24
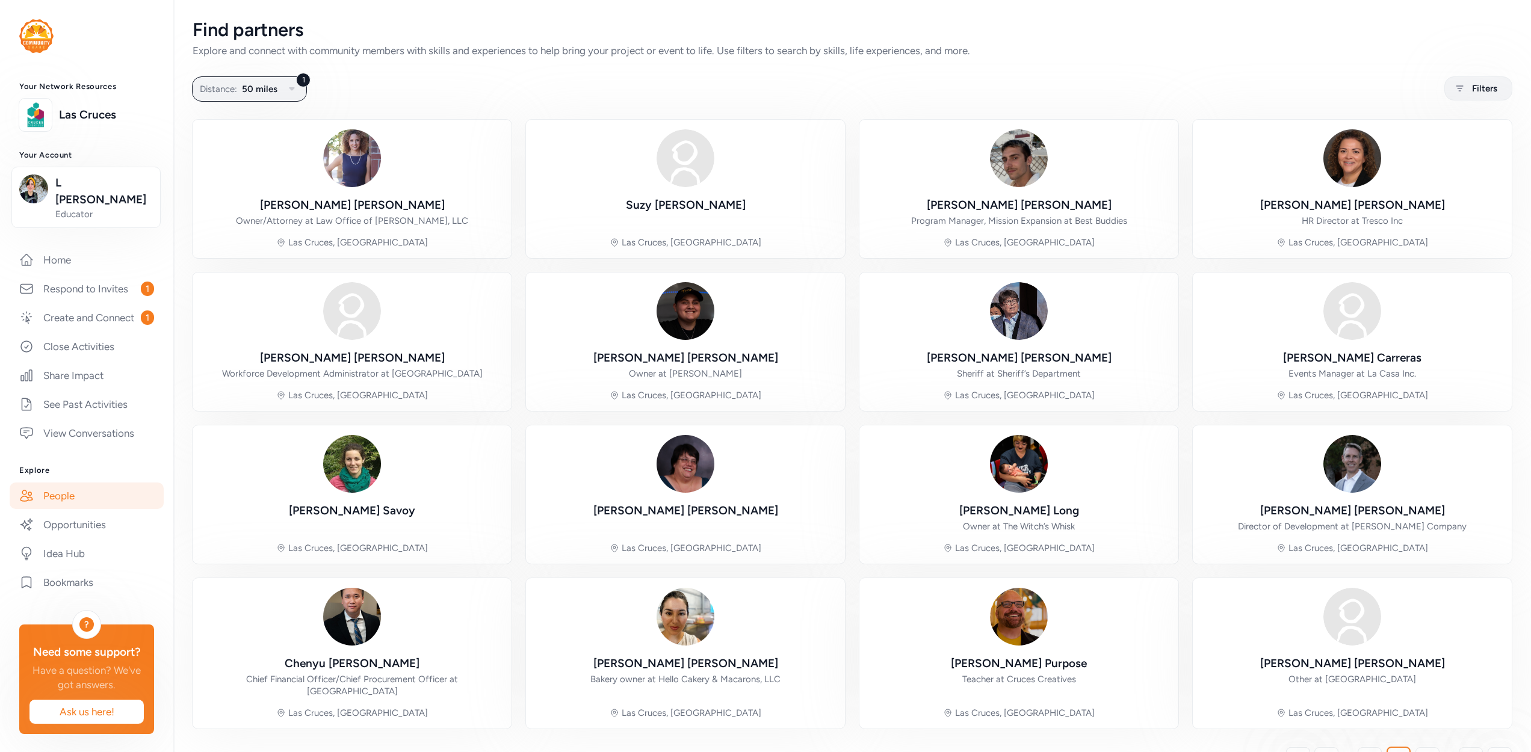
click at [1512, 608] on div "Find partners Explore and connect with community members with skills and experi…" at bounding box center [852, 395] width 1358 height 791
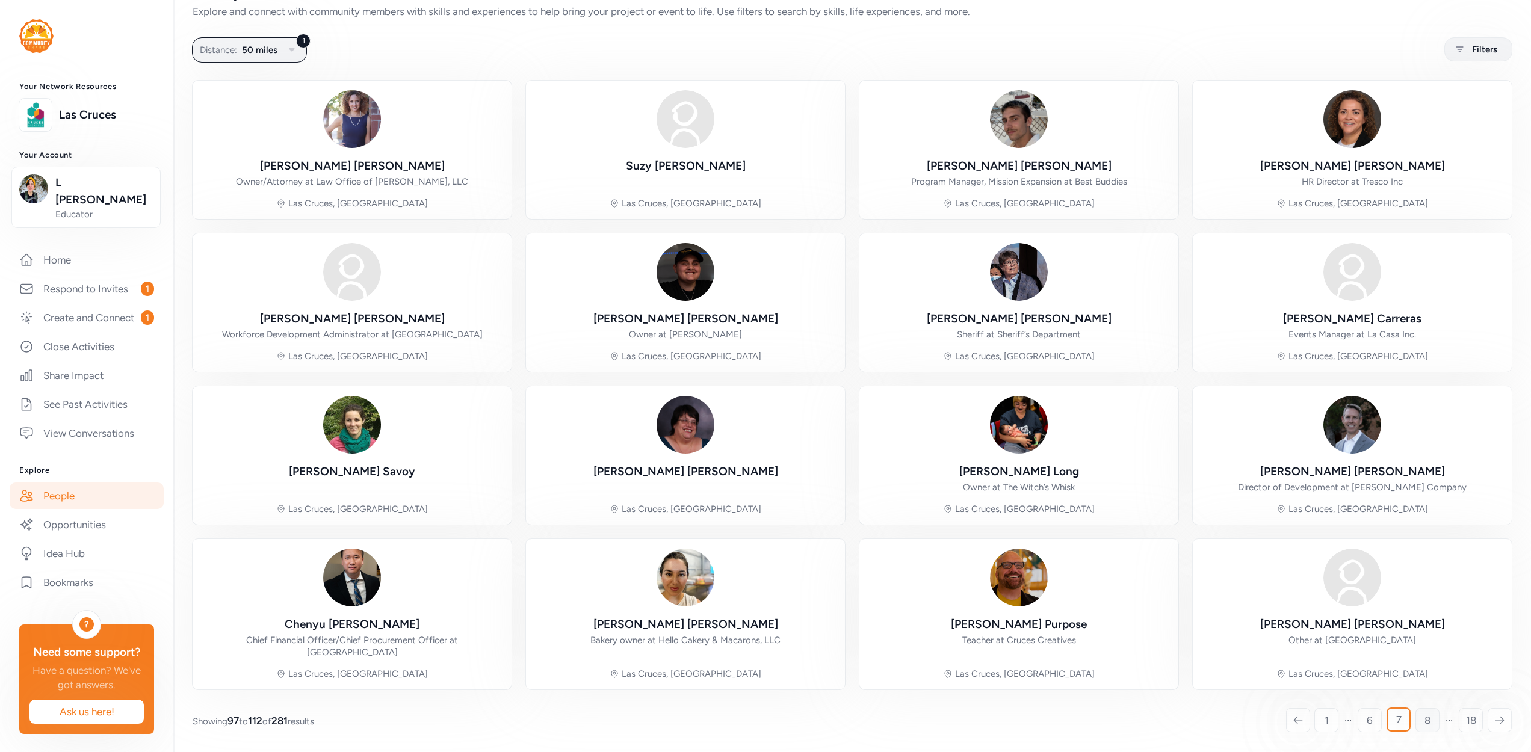
click at [1424, 722] on span "8" at bounding box center [1427, 720] width 6 height 14
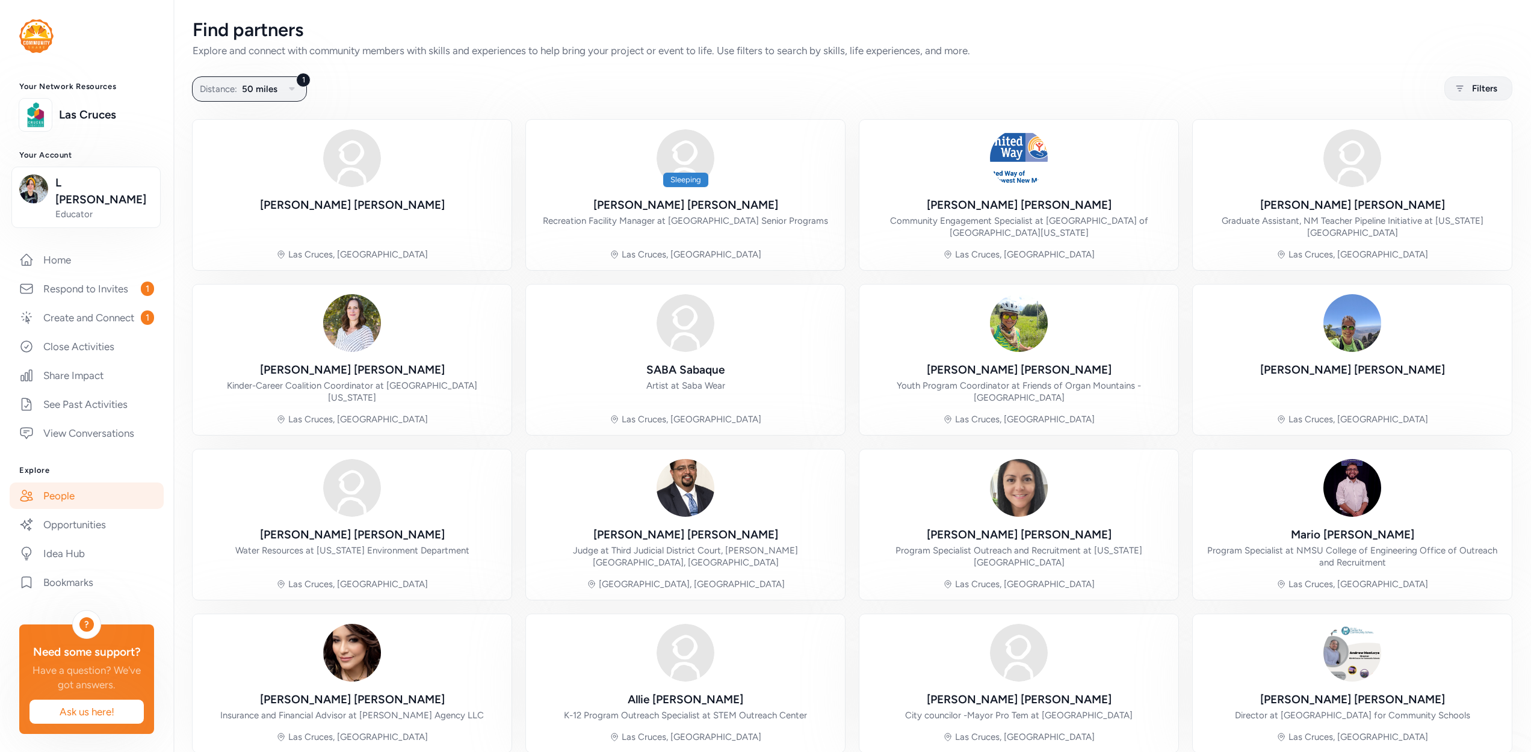
click at [1510, 510] on div "Find partners Explore and connect with community members with skills and experi…" at bounding box center [852, 407] width 1358 height 815
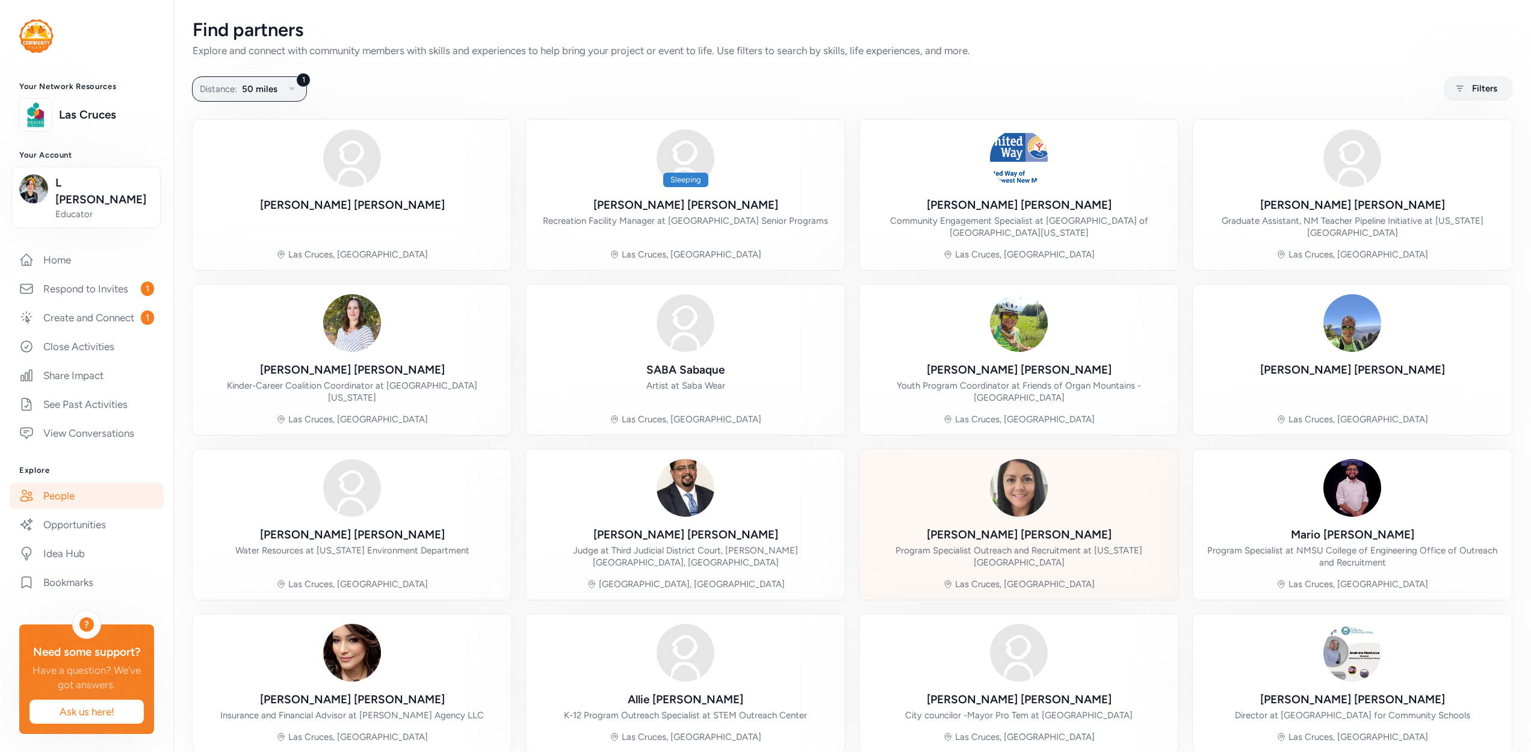
click at [1127, 527] on div "[PERSON_NAME] Program Specialist Outreach and Recruitment at [US_STATE][GEOGRAP…" at bounding box center [1019, 548] width 300 height 42
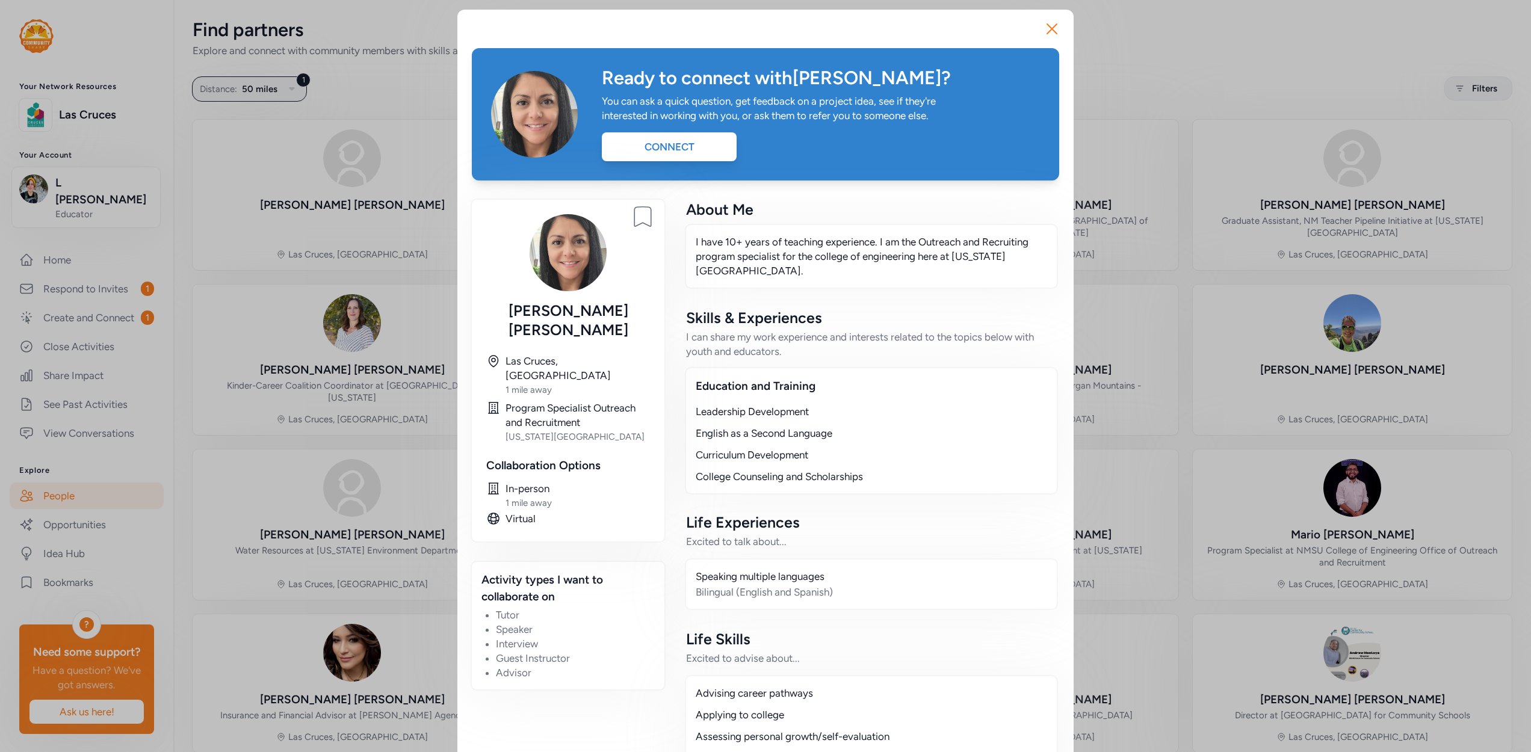
click at [1175, 278] on div "Close Ready to connect with [PERSON_NAME] ? You can ask a quick question, get f…" at bounding box center [765, 481] width 1531 height 962
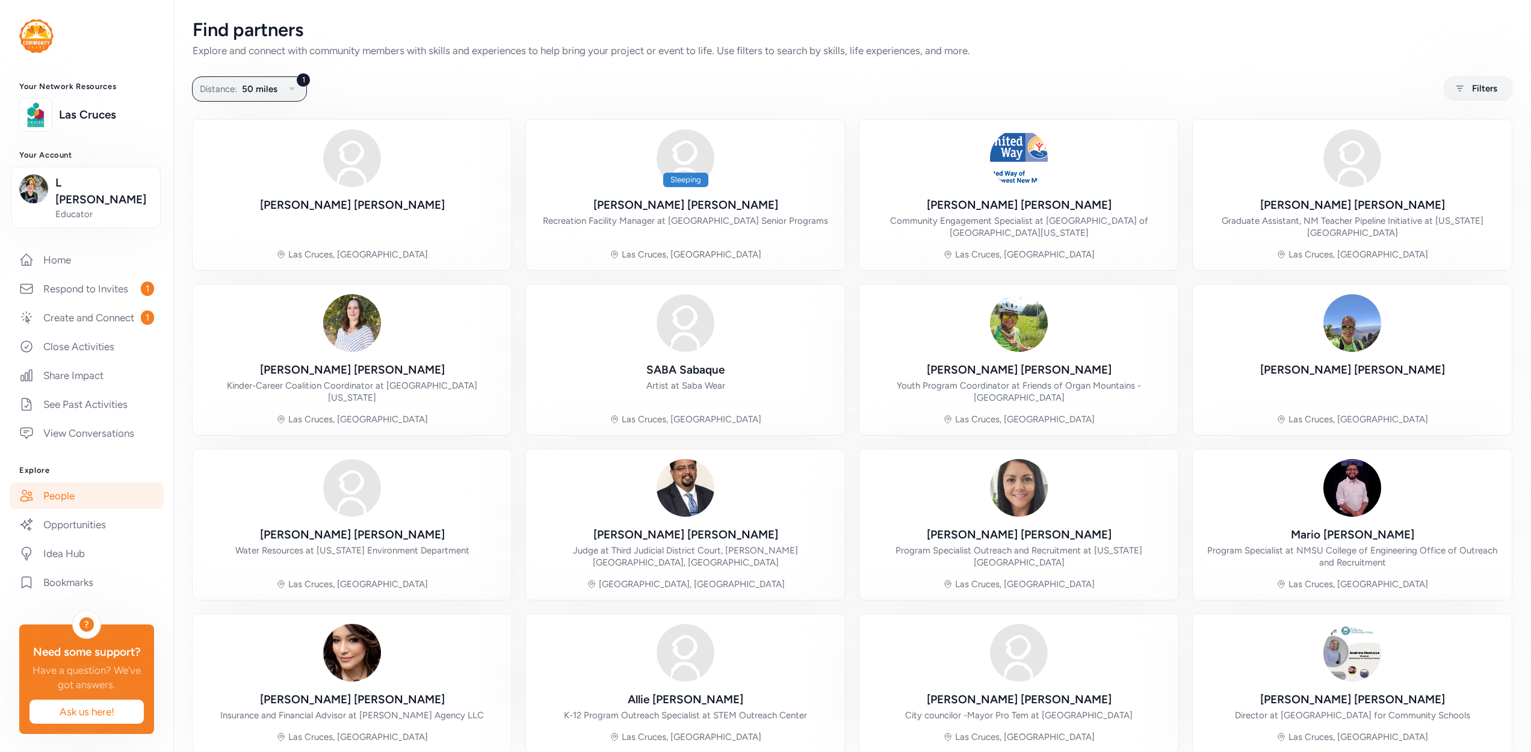
click at [1175, 278] on div "[PERSON_NAME] [GEOGRAPHIC_DATA], [GEOGRAPHIC_DATA] Sleeping [PERSON_NAME] Recre…" at bounding box center [852, 436] width 1319 height 633
click at [1176, 277] on div "[PERSON_NAME] [GEOGRAPHIC_DATA], [GEOGRAPHIC_DATA] Sleeping [PERSON_NAME] Recre…" at bounding box center [852, 436] width 1319 height 633
click at [1176, 273] on div "[PERSON_NAME] [GEOGRAPHIC_DATA], [GEOGRAPHIC_DATA] Sleeping [PERSON_NAME] Recre…" at bounding box center [852, 436] width 1319 height 633
click at [1176, 271] on div "[PERSON_NAME] [GEOGRAPHIC_DATA], [GEOGRAPHIC_DATA] Sleeping [PERSON_NAME] Recre…" at bounding box center [852, 436] width 1319 height 633
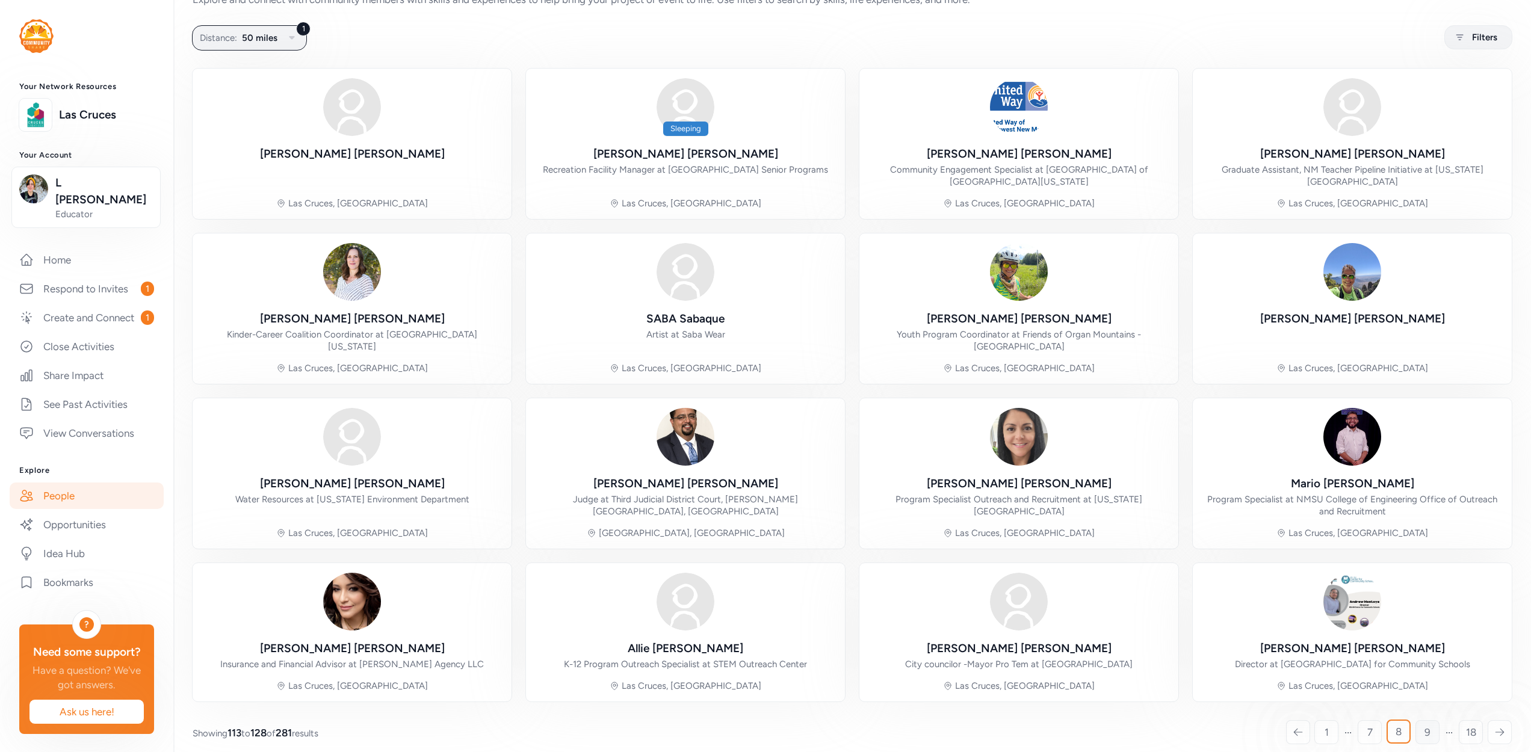
click at [1424, 725] on span "9" at bounding box center [1427, 732] width 6 height 14
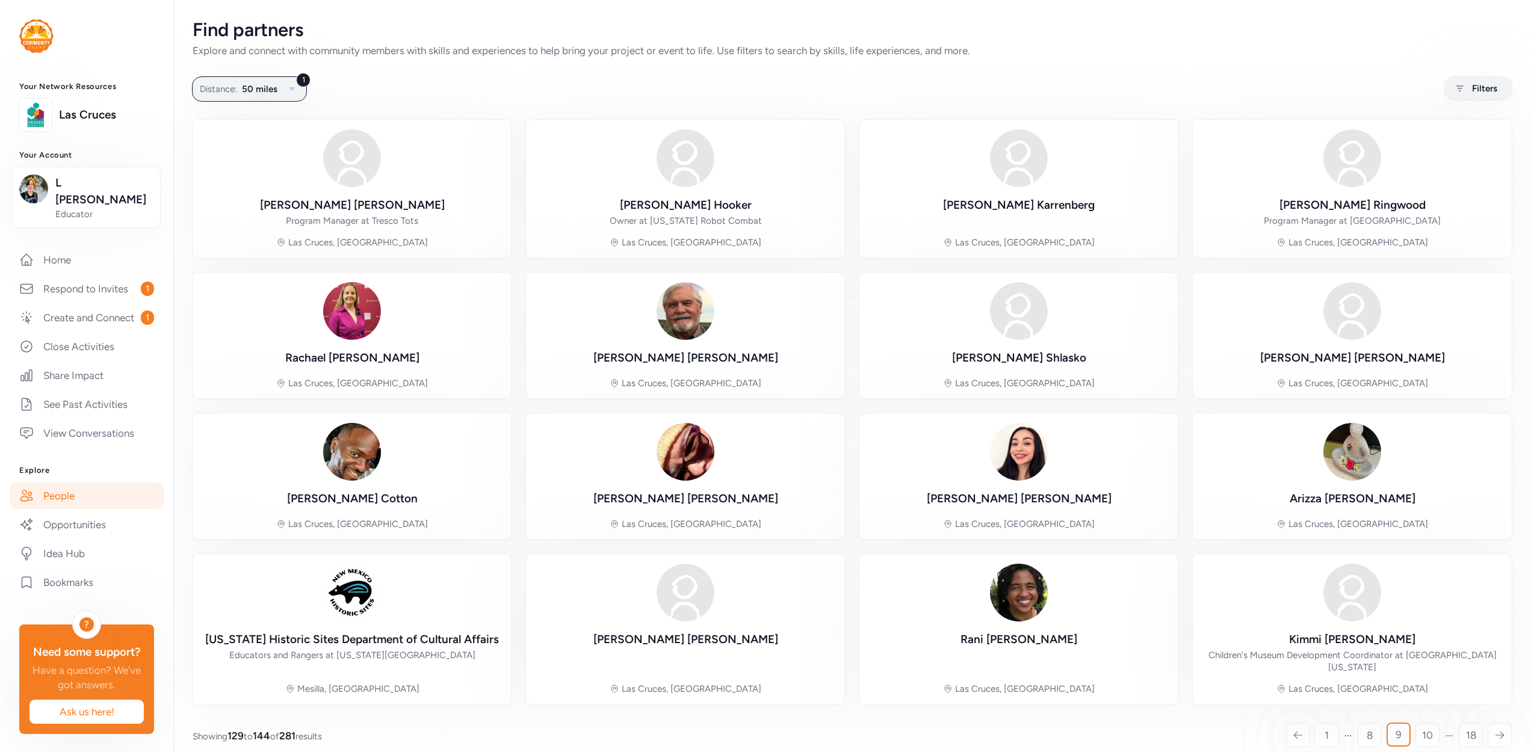
click at [1175, 589] on div "[PERSON_NAME] Program Manager at Tresco Tots [GEOGRAPHIC_DATA], [GEOGRAPHIC_DAT…" at bounding box center [852, 412] width 1319 height 585
click at [52, 247] on link "Home" at bounding box center [87, 260] width 154 height 26
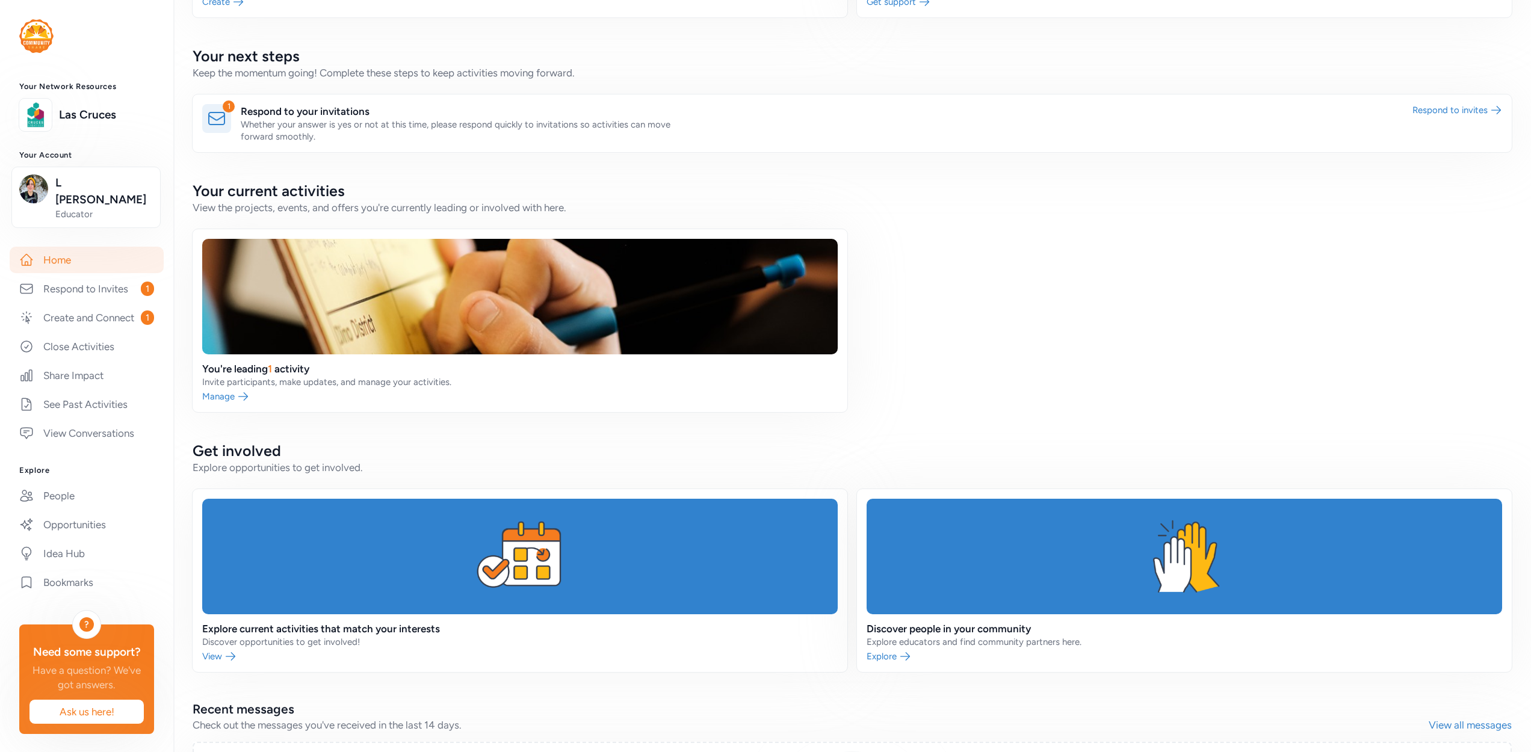
scroll to position [381, 0]
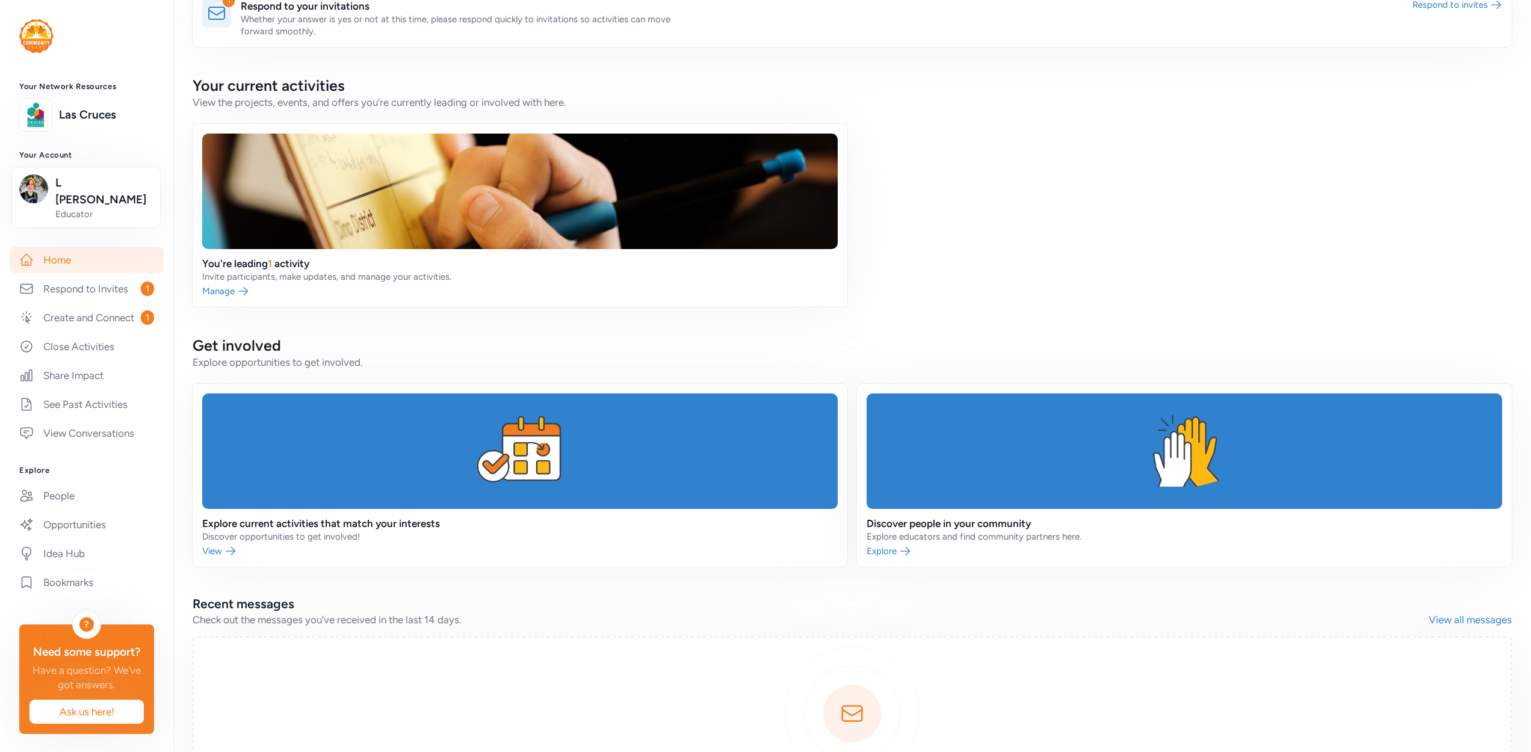
click at [845, 337] on h2 "Get involved" at bounding box center [852, 345] width 1319 height 19
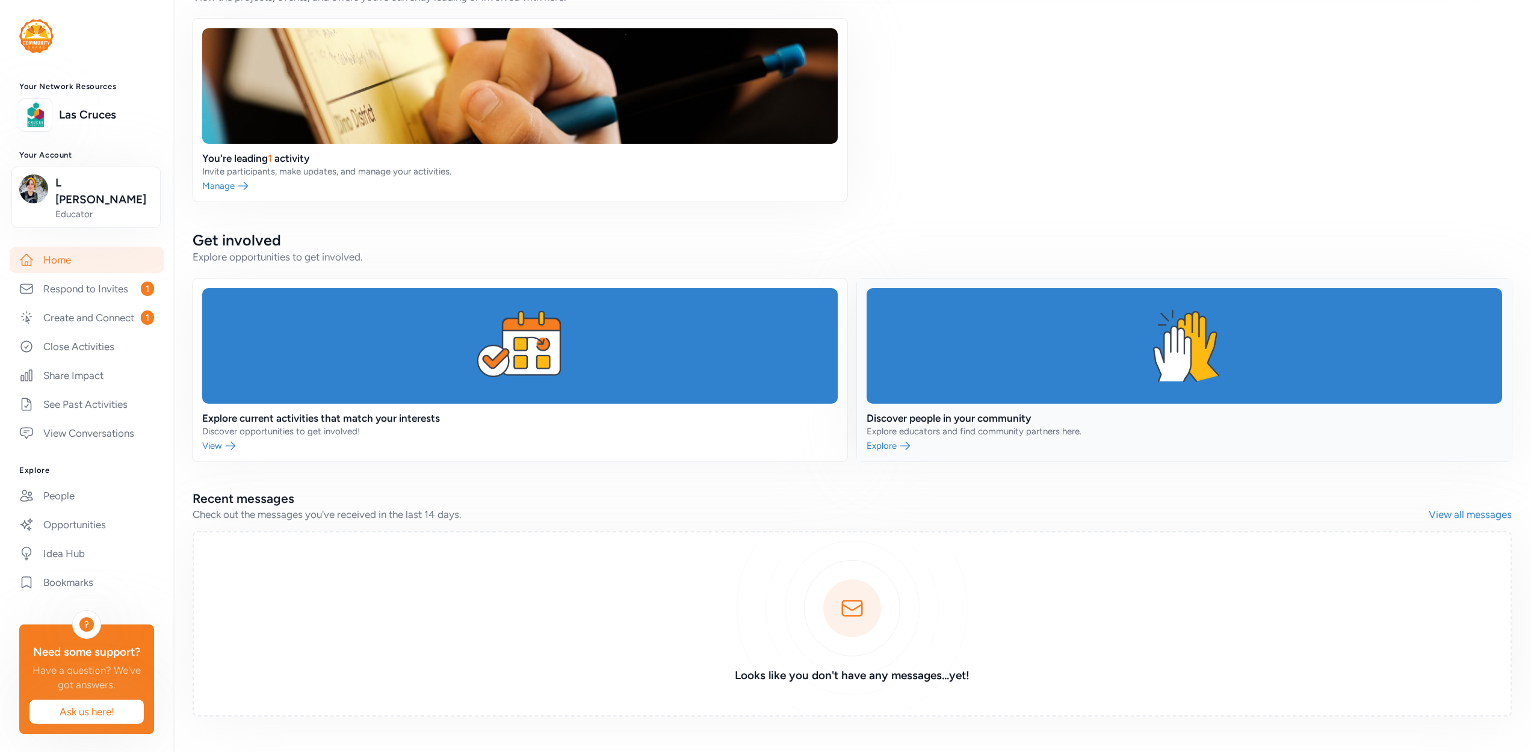
click at [926, 395] on link at bounding box center [1184, 370] width 655 height 183
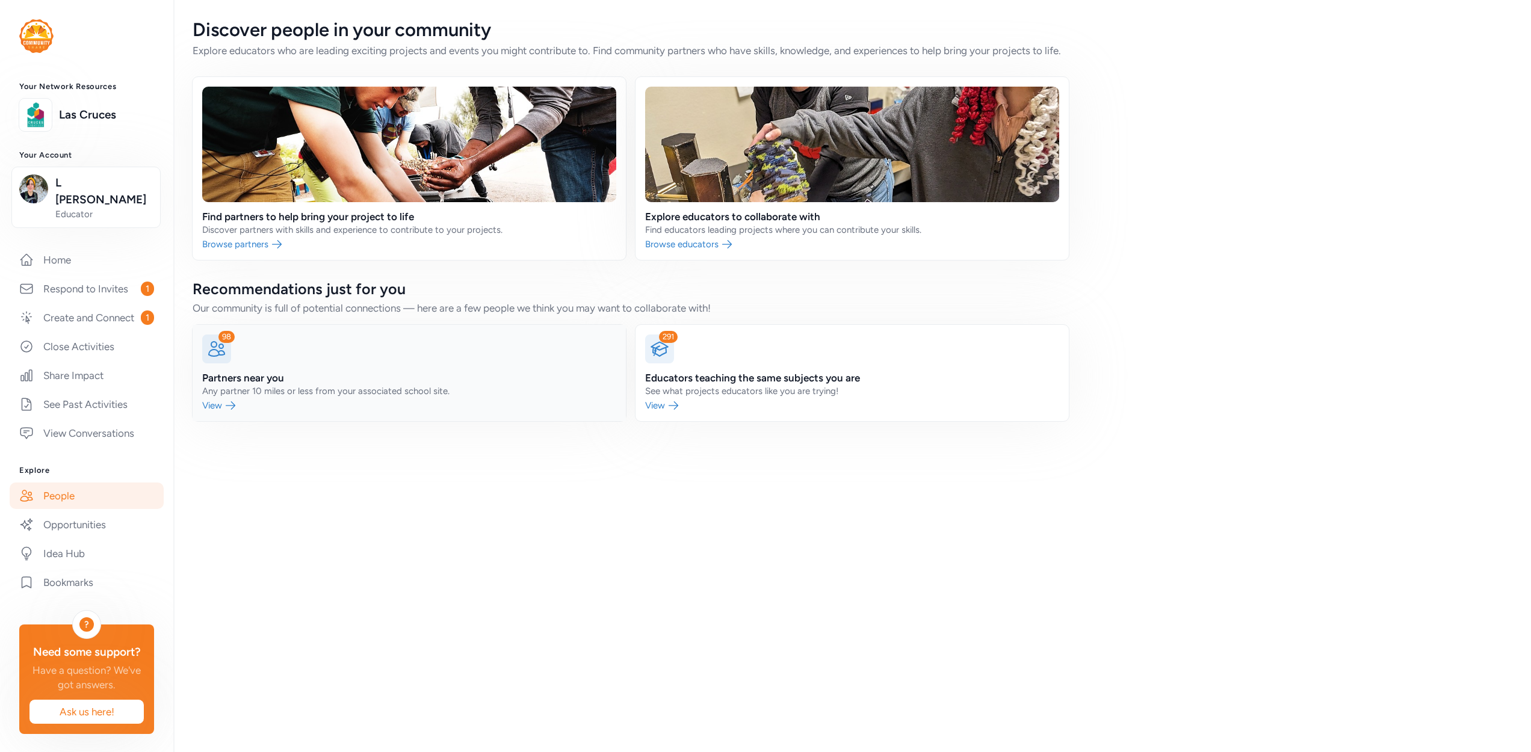
click at [368, 388] on link at bounding box center [409, 373] width 433 height 96
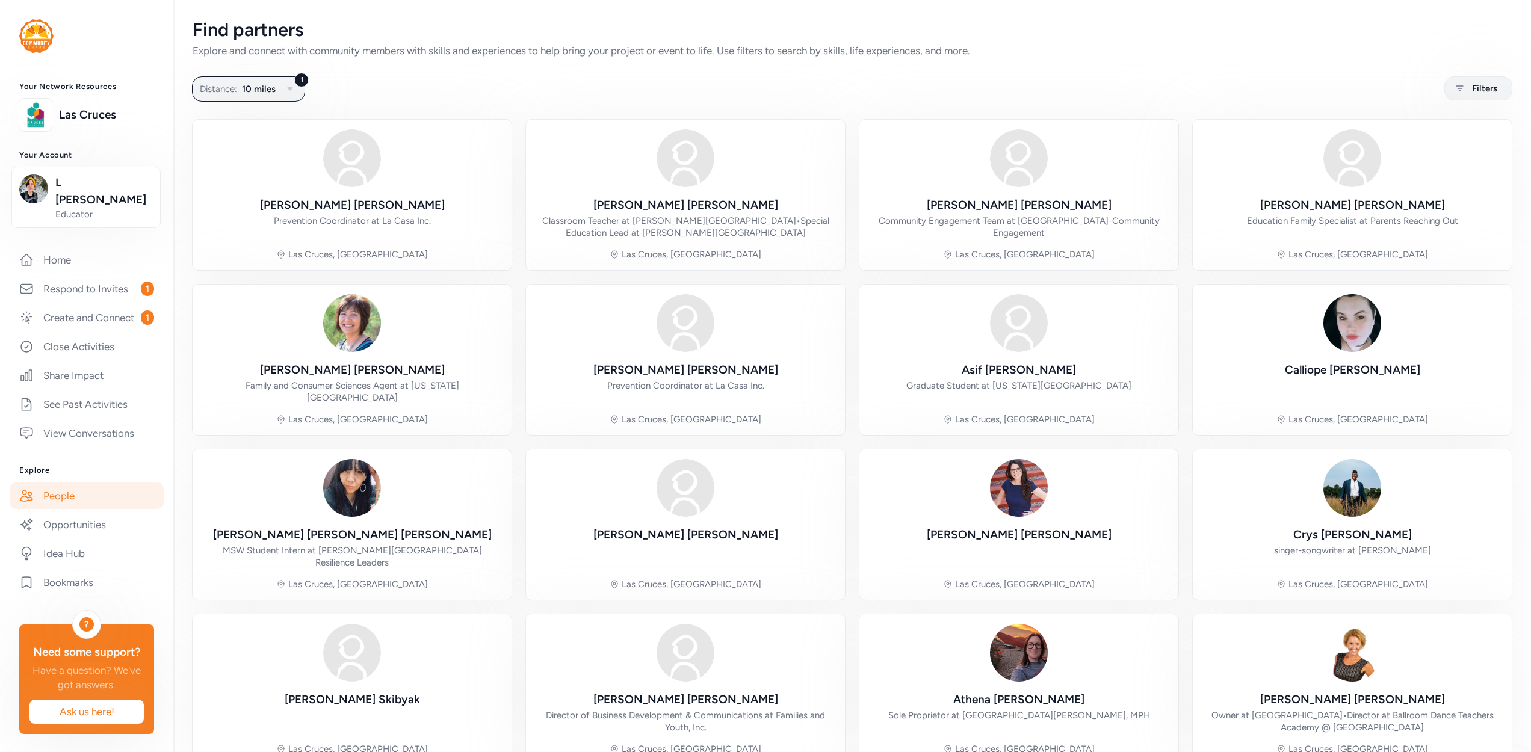
click at [845, 523] on div "[PERSON_NAME] Prevention Coordinator at La Casa Inc. [GEOGRAPHIC_DATA], [GEOGRA…" at bounding box center [852, 442] width 1319 height 645
click at [1175, 200] on div "[PERSON_NAME] Prevention Coordinator at La Casa Inc. [GEOGRAPHIC_DATA], [GEOGRA…" at bounding box center [852, 442] width 1319 height 645
click at [122, 304] on link "Create and Connect 1" at bounding box center [87, 317] width 154 height 26
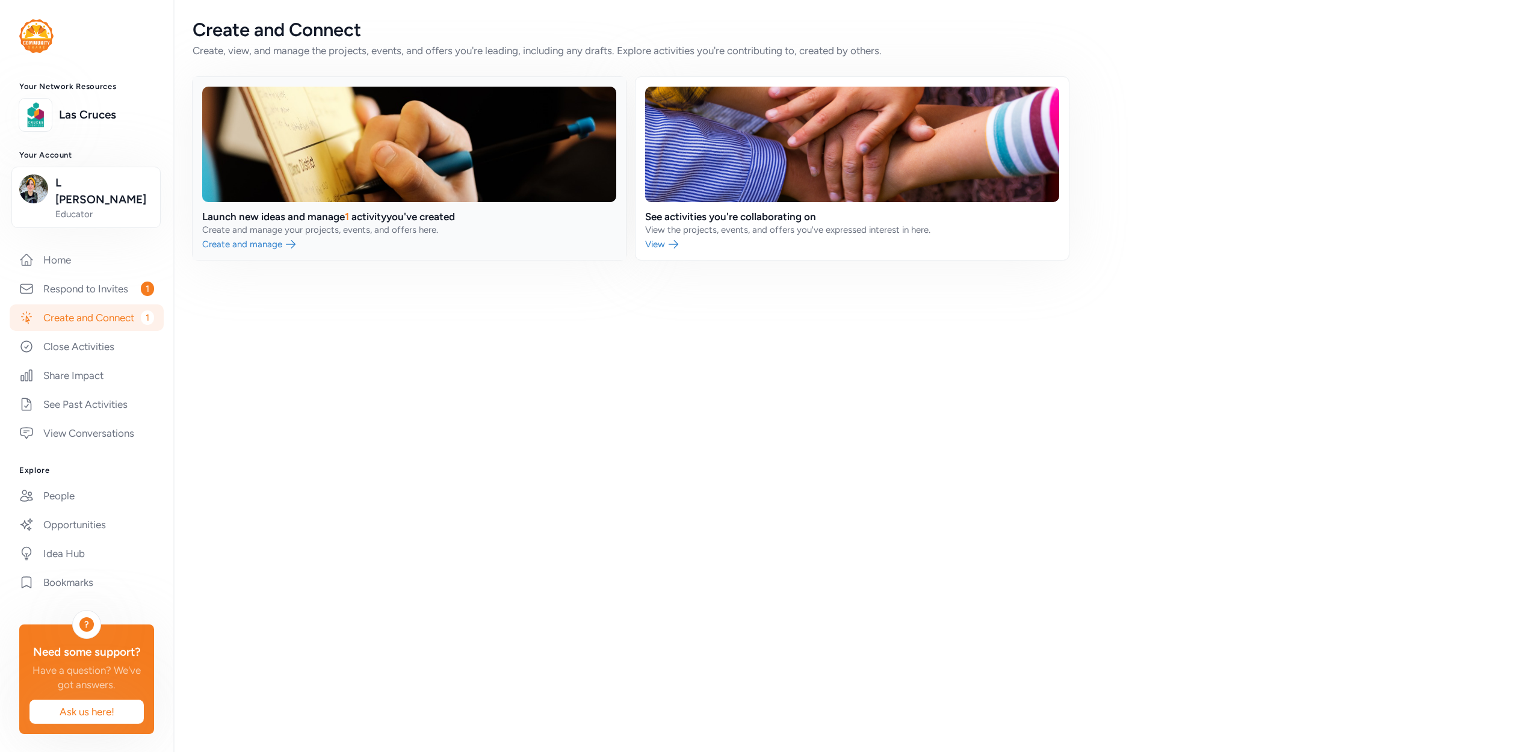
click at [522, 220] on link at bounding box center [409, 168] width 433 height 183
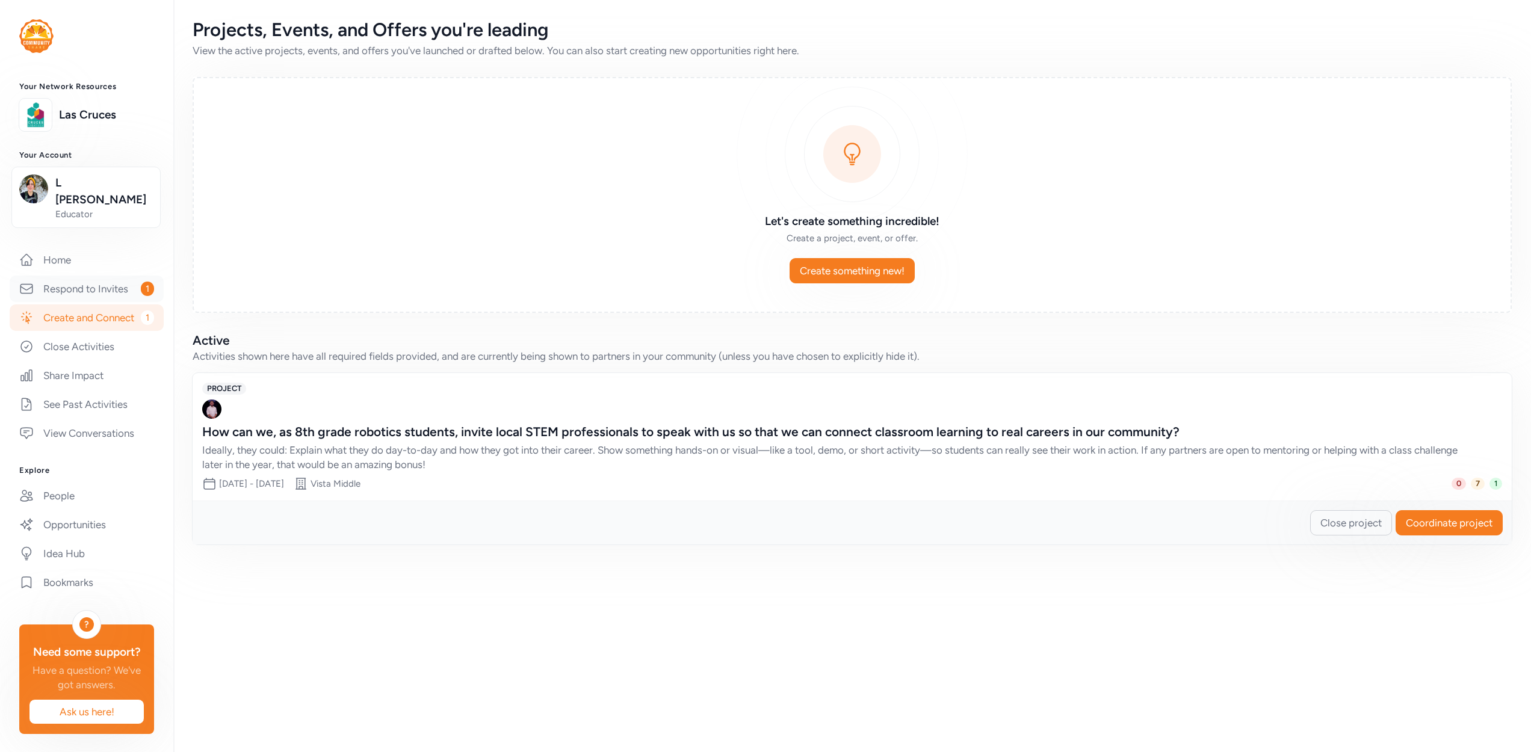
click at [93, 276] on link "Respond to Invites 1" at bounding box center [87, 289] width 154 height 26
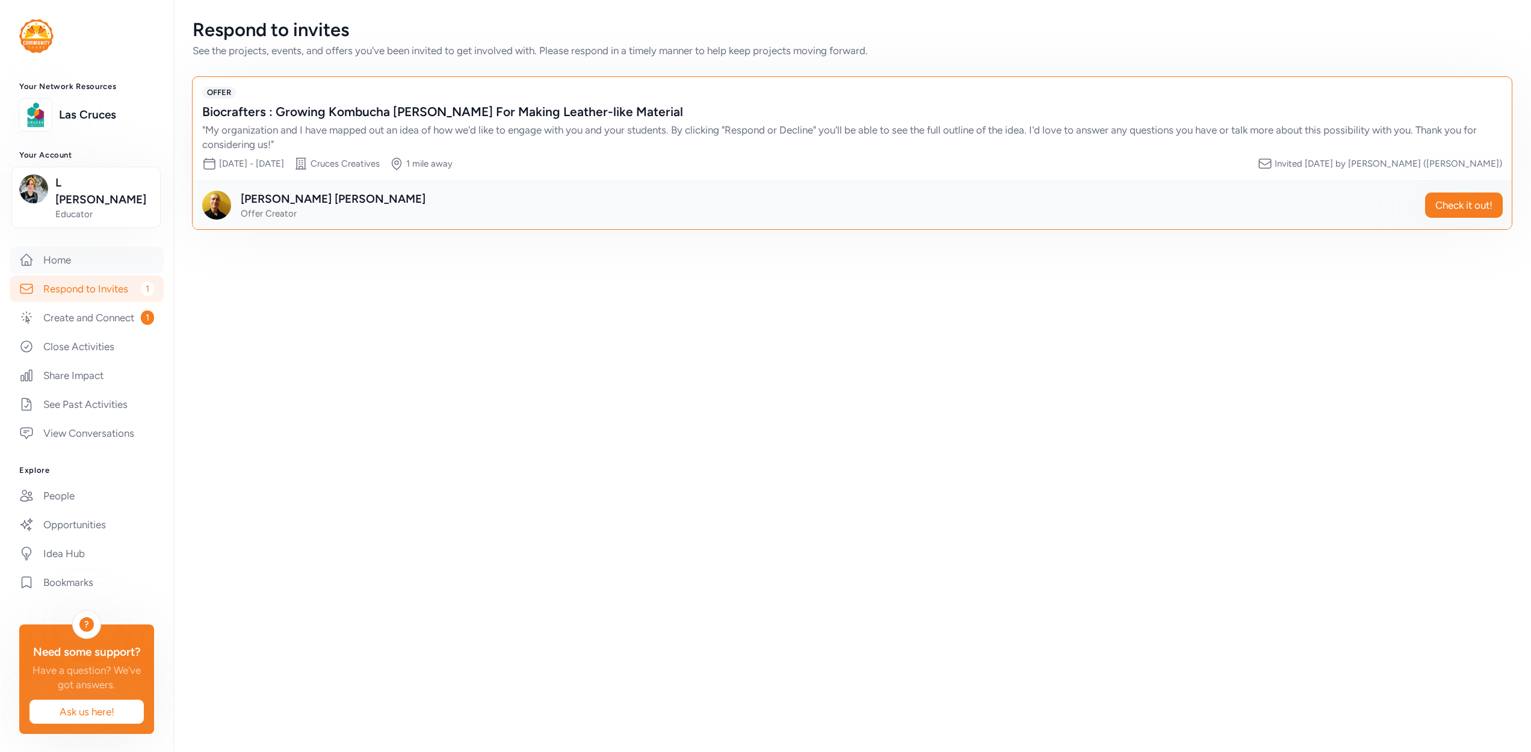
click at [57, 247] on link "Home" at bounding box center [87, 260] width 154 height 26
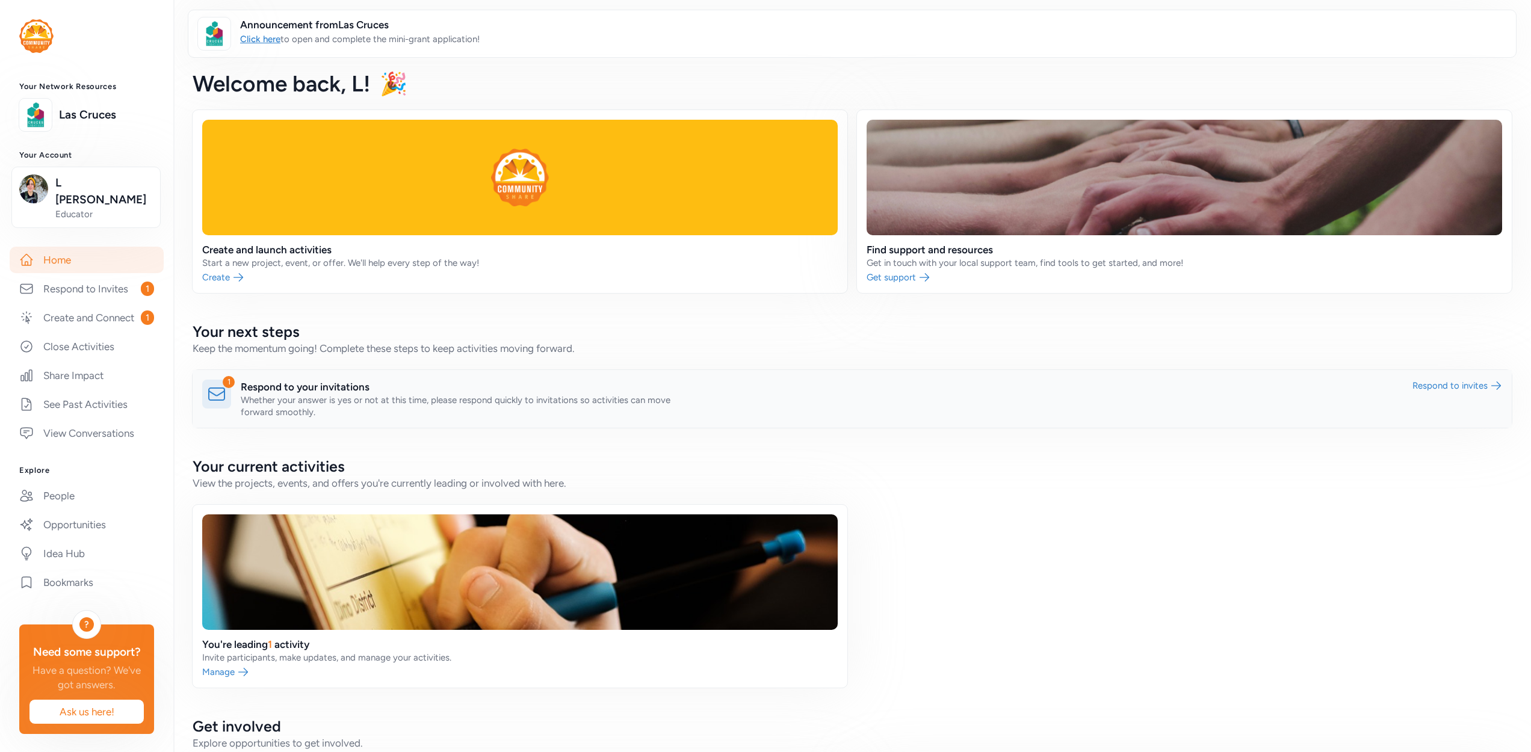
click at [320, 380] on link at bounding box center [852, 399] width 1319 height 58
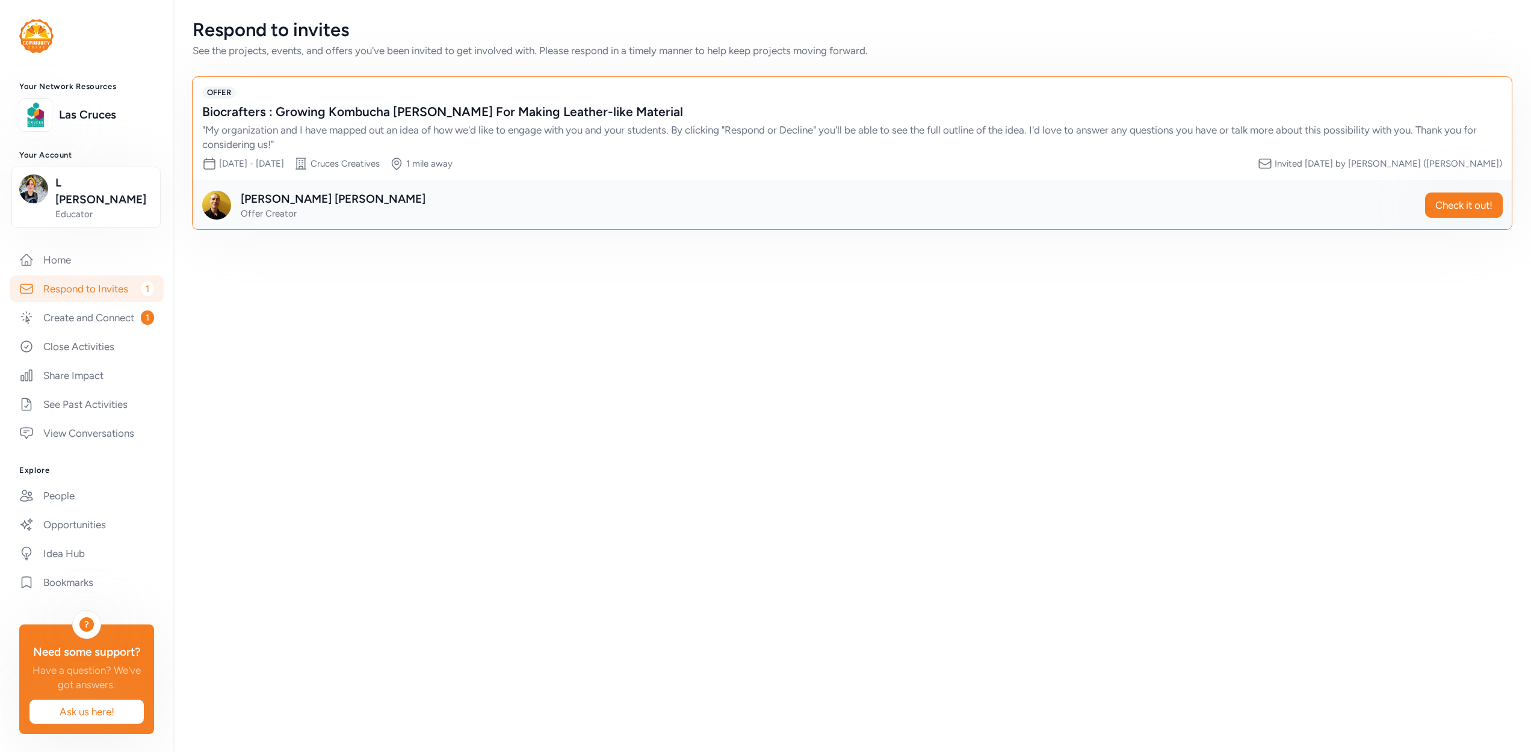
click at [1169, 281] on div "Respond to invites See the projects, events, and offers you've been invited to …" at bounding box center [852, 376] width 1358 height 752
click at [69, 249] on link "Home" at bounding box center [87, 260] width 154 height 26
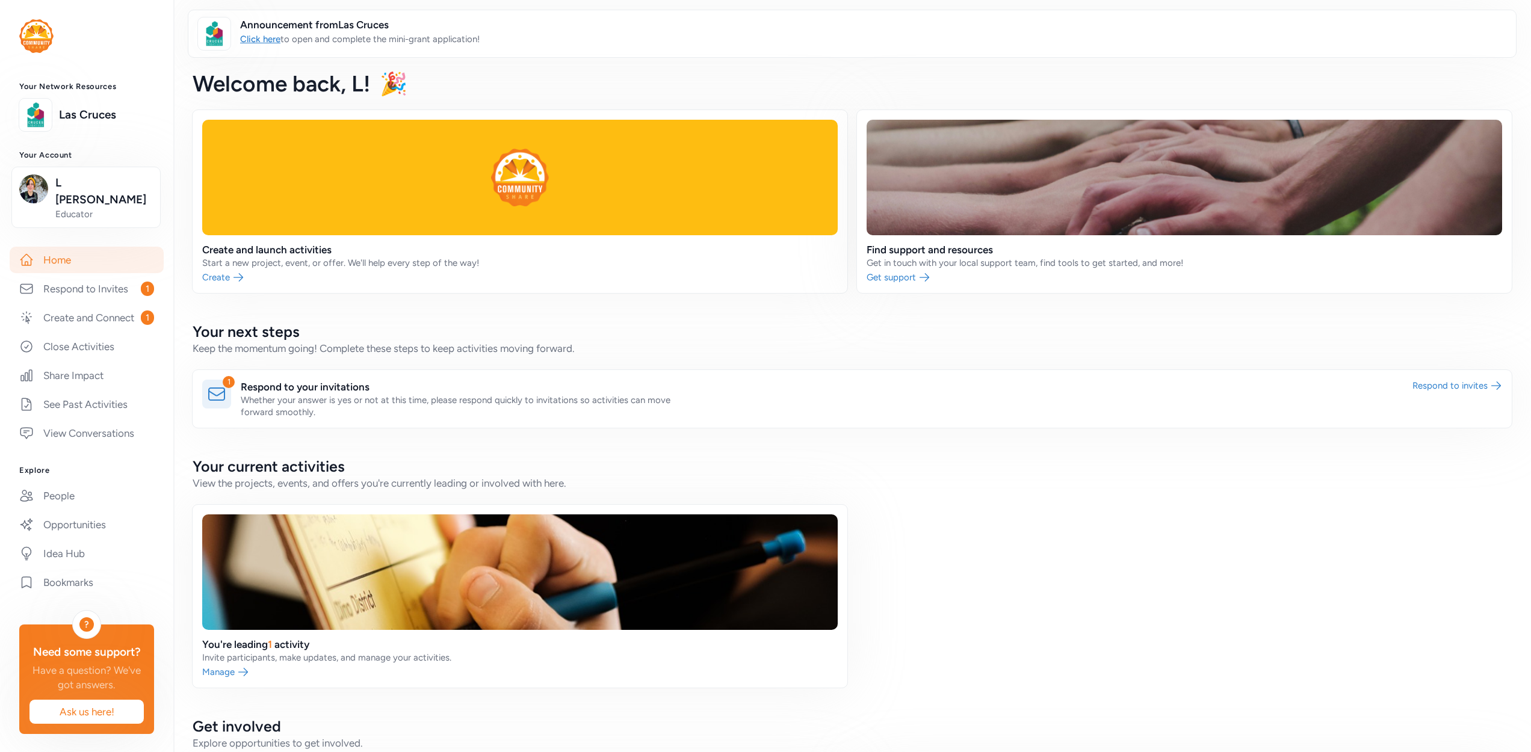
click at [848, 88] on div "Welcome back , L! 🎉" at bounding box center [852, 83] width 1358 height 53
drag, startPoint x: 839, startPoint y: 89, endPoint x: 844, endPoint y: 85, distance: 6.4
click at [841, 88] on div "Welcome back , L! 🎉" at bounding box center [852, 83] width 1358 height 53
click at [844, 85] on div "Welcome back , L! 🎉" at bounding box center [852, 83] width 1358 height 53
click at [850, 87] on div "Welcome back , L! 🎉" at bounding box center [852, 83] width 1358 height 53
